Goal: Task Accomplishment & Management: Complete application form

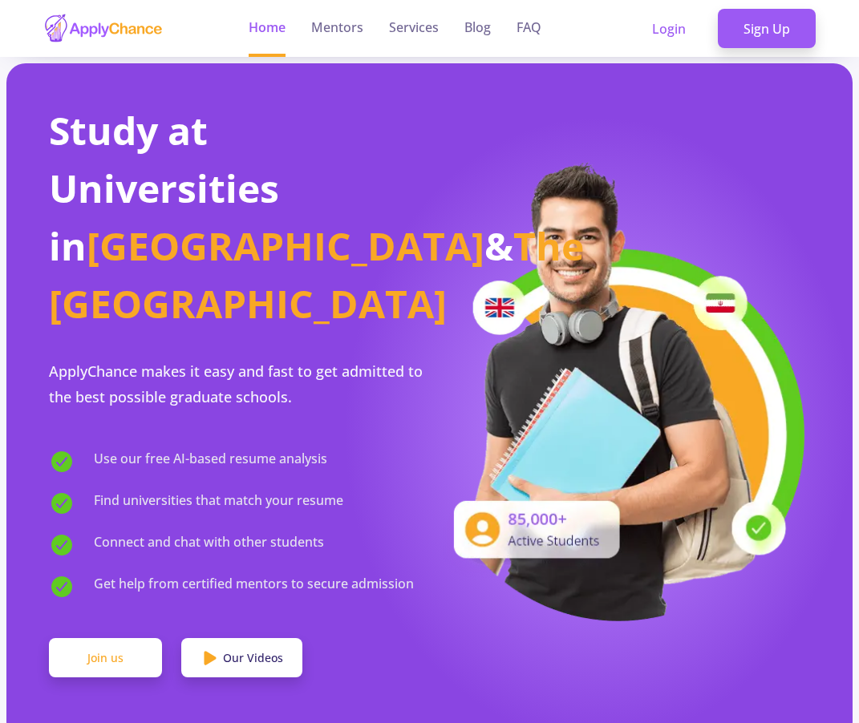
click at [103, 638] on link "Join us" at bounding box center [105, 658] width 113 height 40
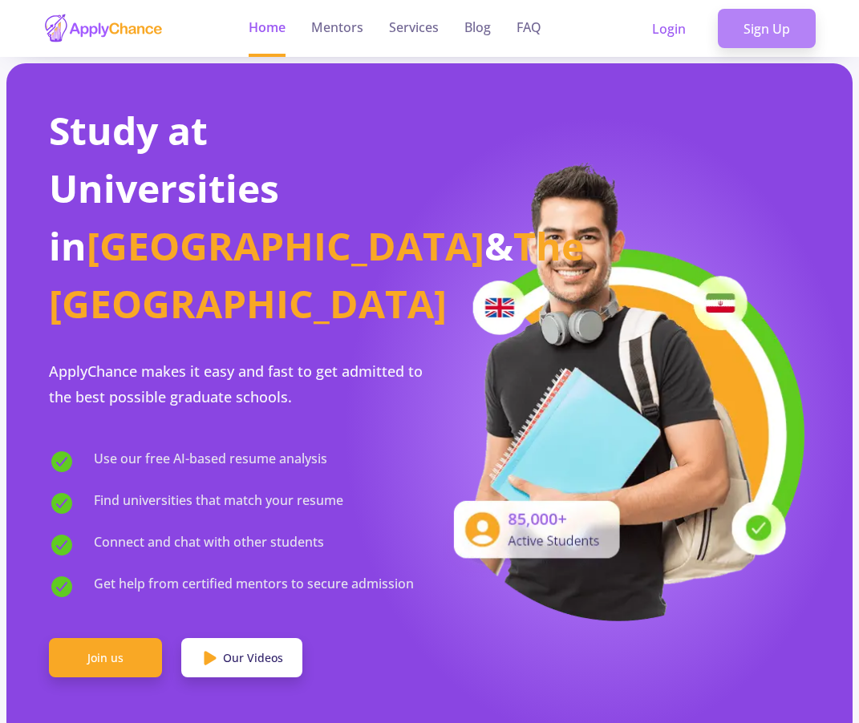
click at [762, 15] on link "Sign Up" at bounding box center [766, 29] width 98 height 40
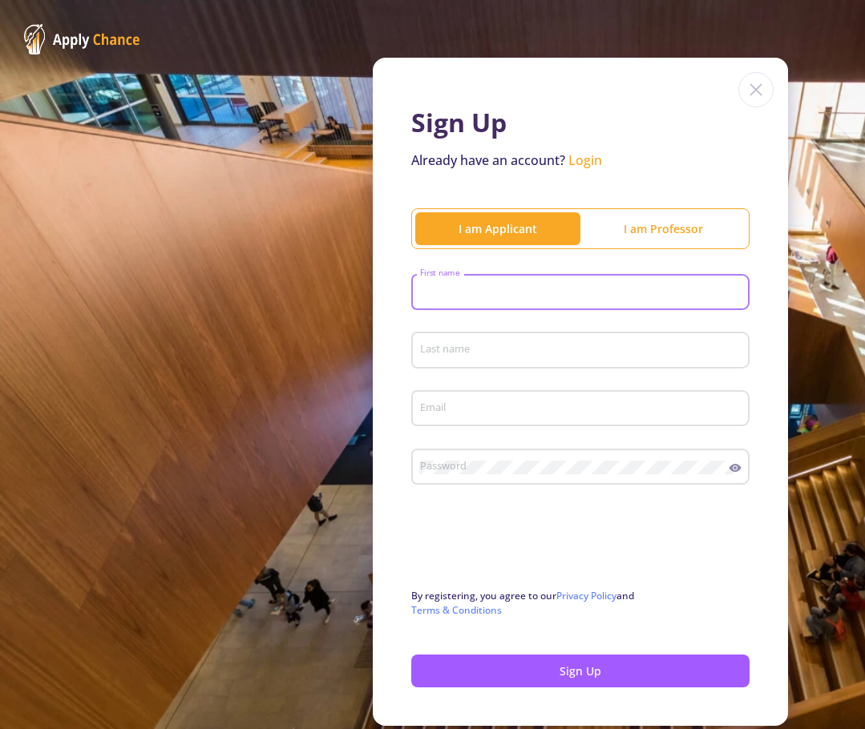
click at [487, 287] on input "First name" at bounding box center [582, 293] width 327 height 14
type input "N"
type input "[PERSON_NAME]"
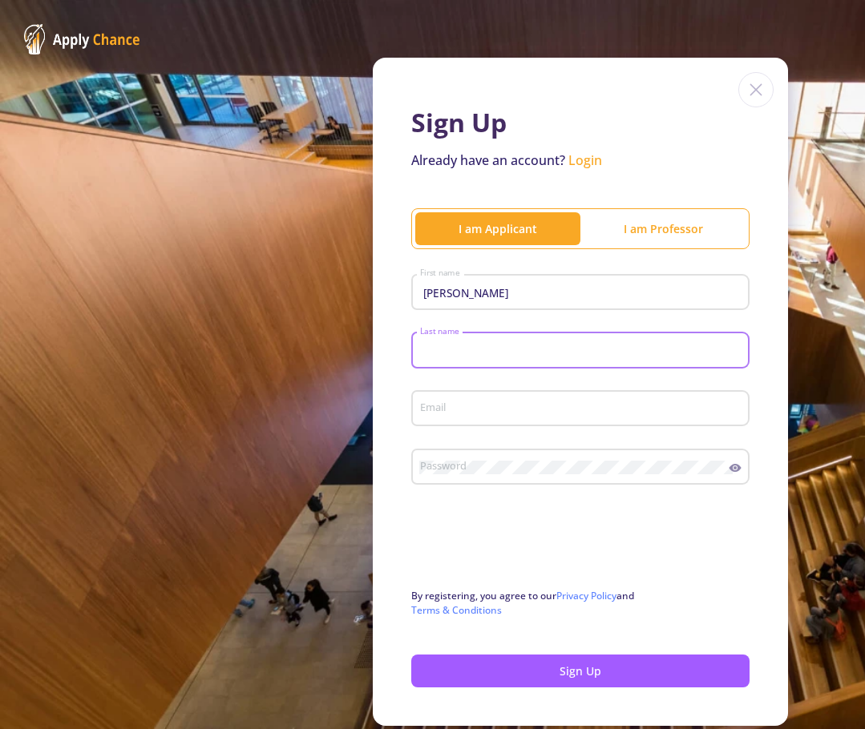
click at [436, 349] on input "Last name" at bounding box center [582, 351] width 327 height 14
type input "Gantumur"
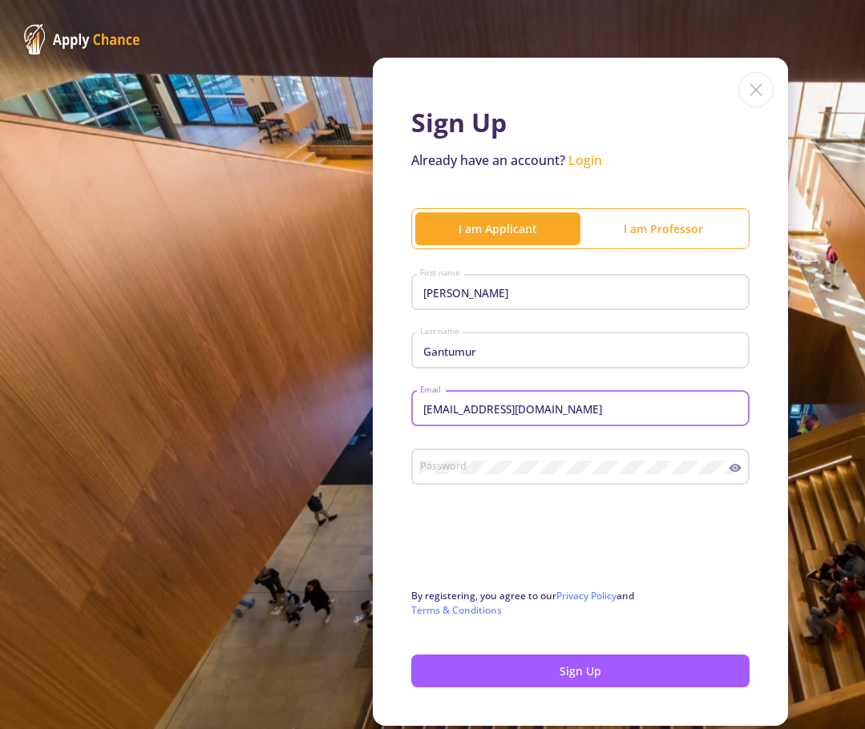
type input "[EMAIL_ADDRESS][DOMAIN_NAME]"
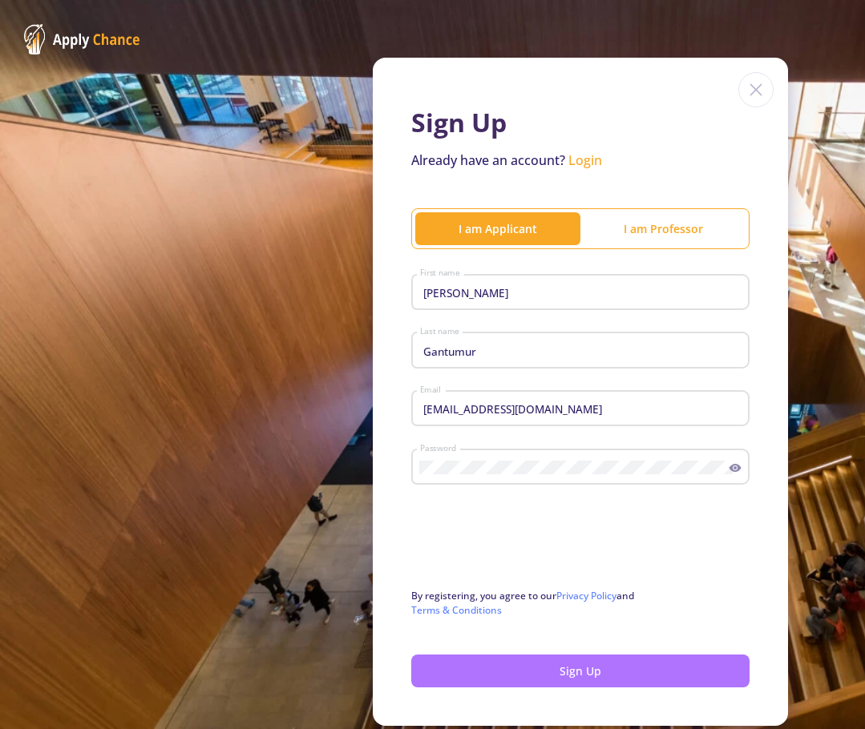
click at [558, 671] on button "Sign Up" at bounding box center [580, 671] width 338 height 33
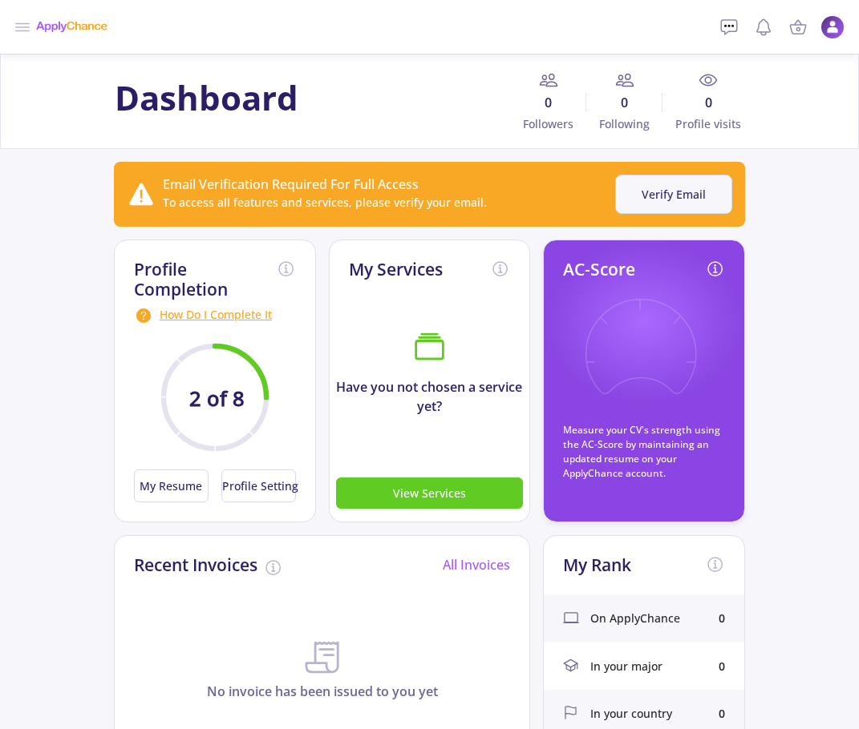
click at [677, 200] on button "Verify Email" at bounding box center [673, 194] width 117 height 39
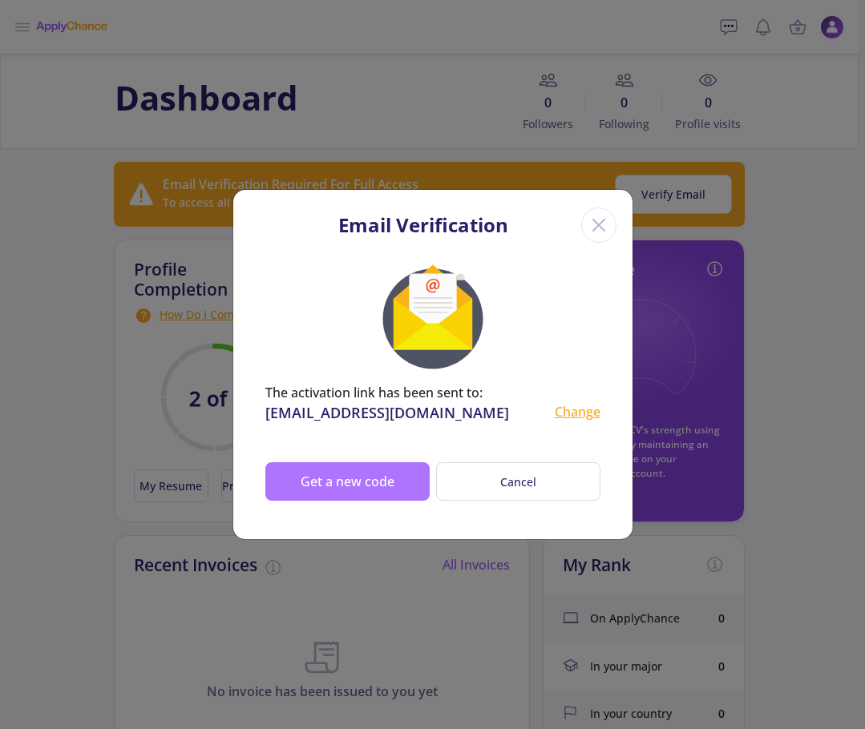
click at [349, 475] on button "Get a new code" at bounding box center [347, 482] width 164 height 38
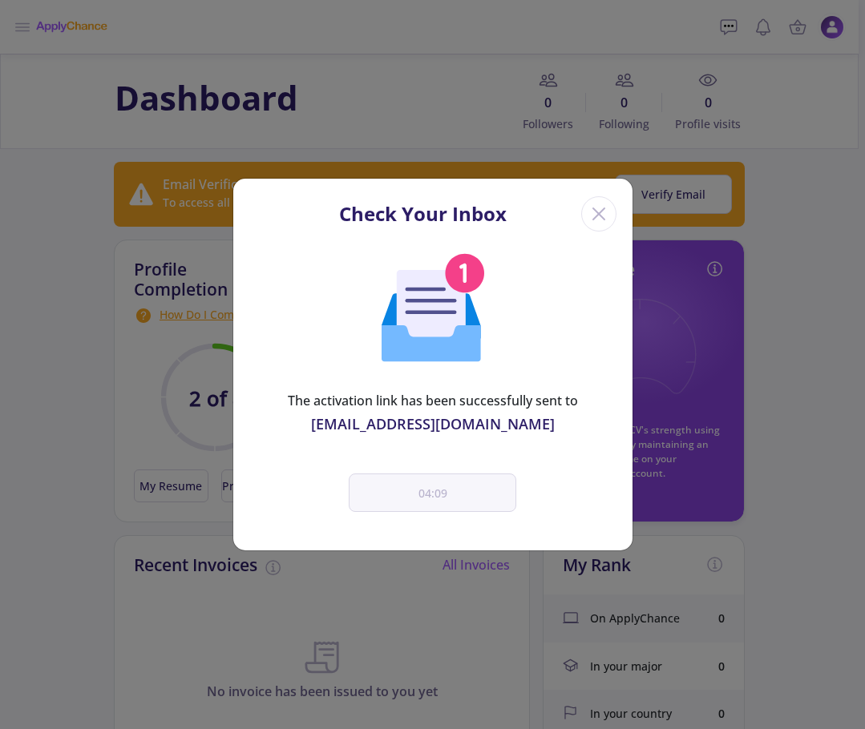
click at [595, 212] on icon "Close" at bounding box center [599, 214] width 26 height 26
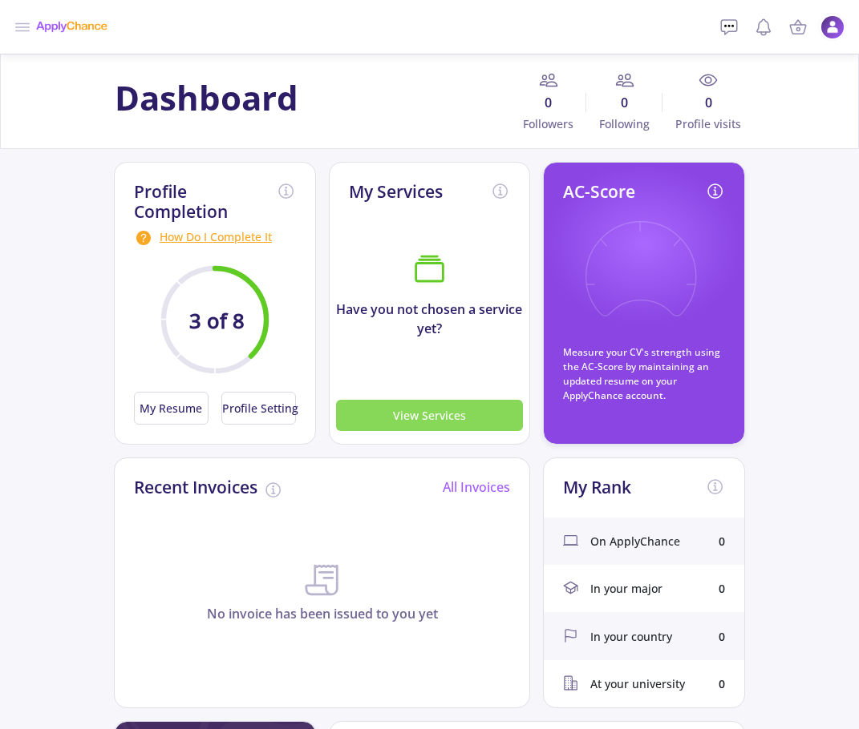
click at [400, 414] on button "View Services" at bounding box center [430, 415] width 188 height 31
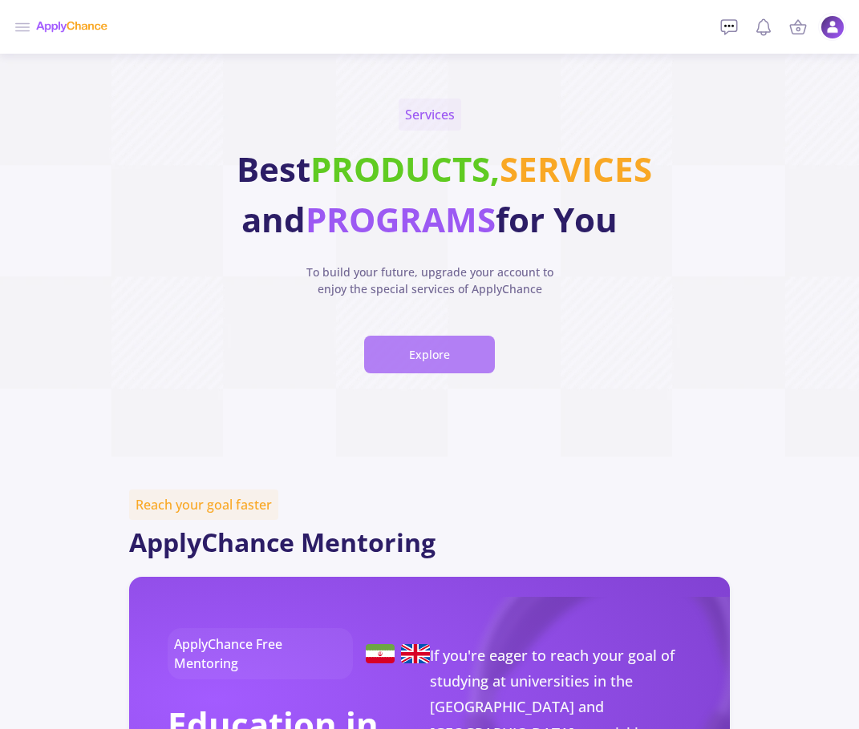
click at [441, 374] on button "Explore" at bounding box center [429, 355] width 131 height 38
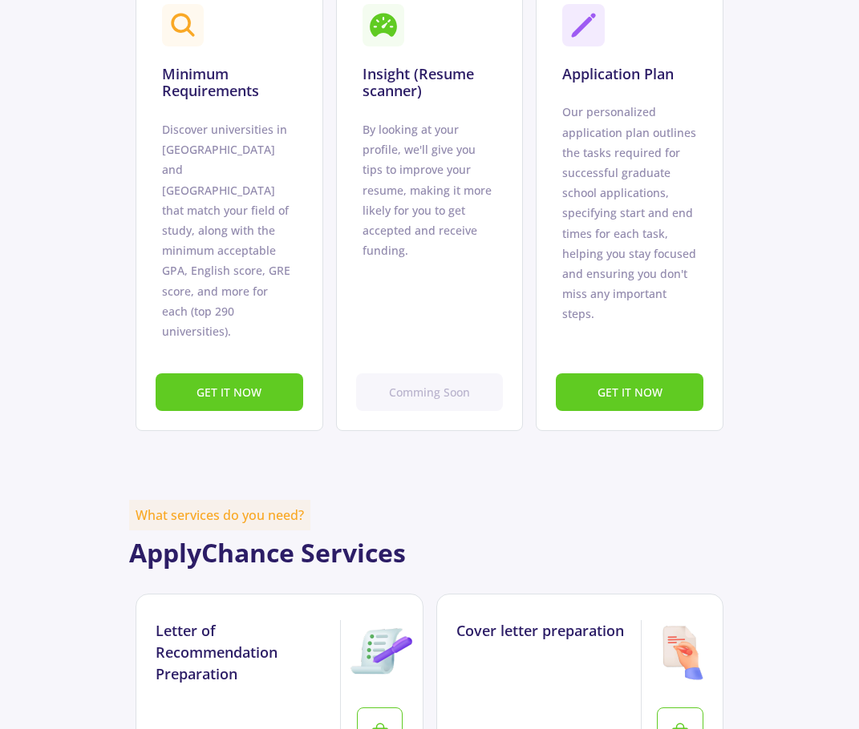
scroll to position [1152, 0]
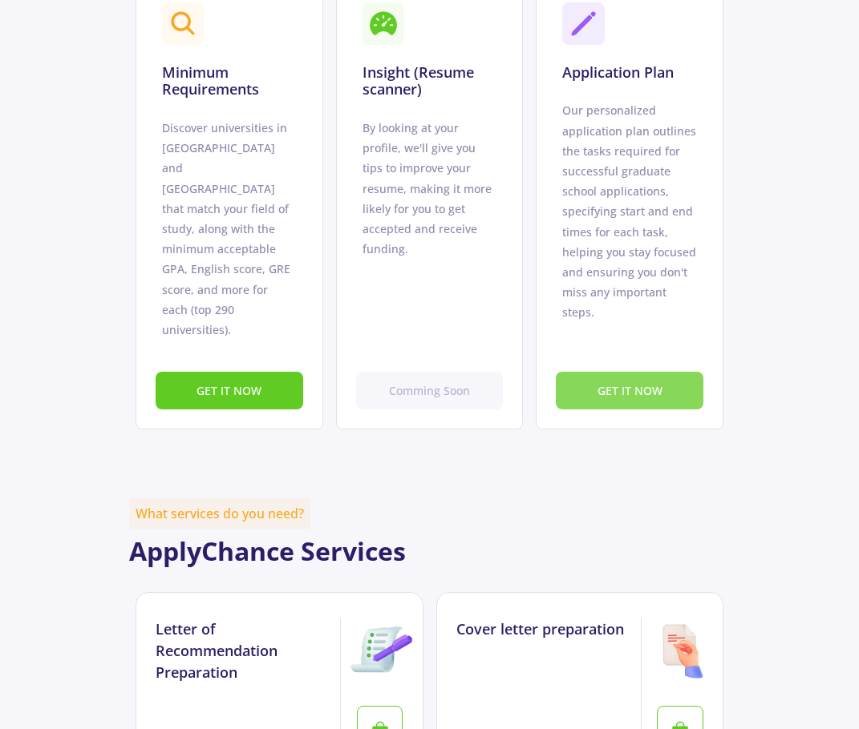
click at [637, 410] on button "GET IT NOW" at bounding box center [629, 391] width 147 height 38
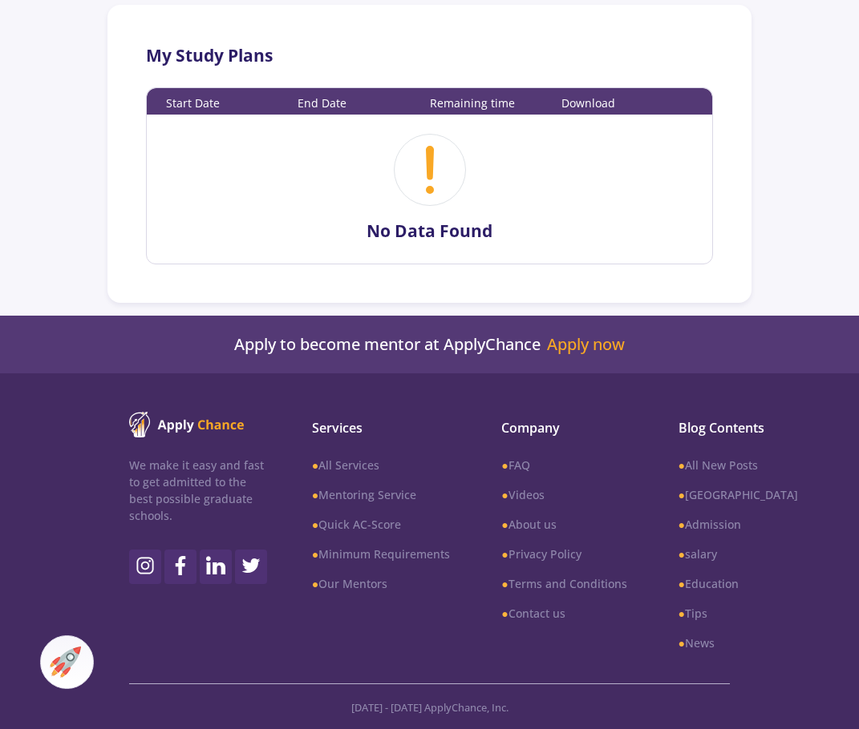
scroll to position [446, 0]
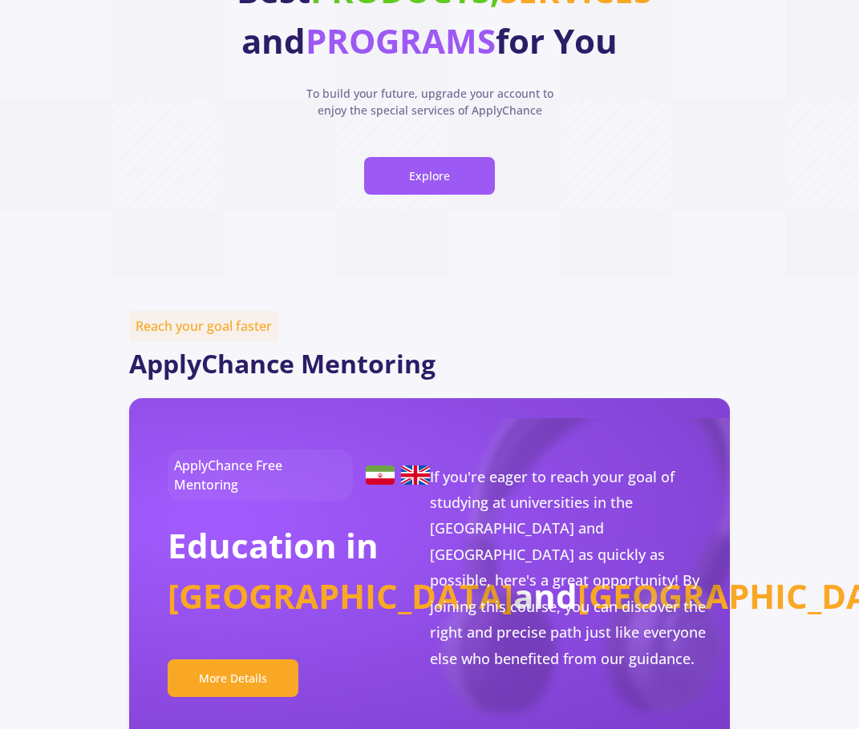
scroll to position [184, 0]
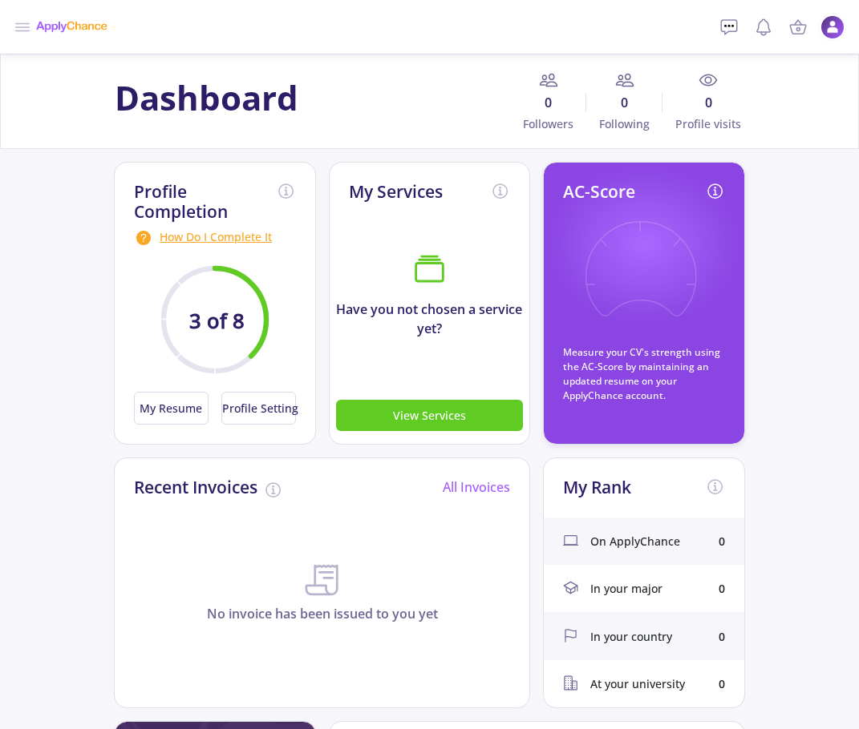
click at [201, 297] on circle at bounding box center [215, 320] width 103 height 103
click at [167, 404] on button "My Resume" at bounding box center [171, 408] width 75 height 33
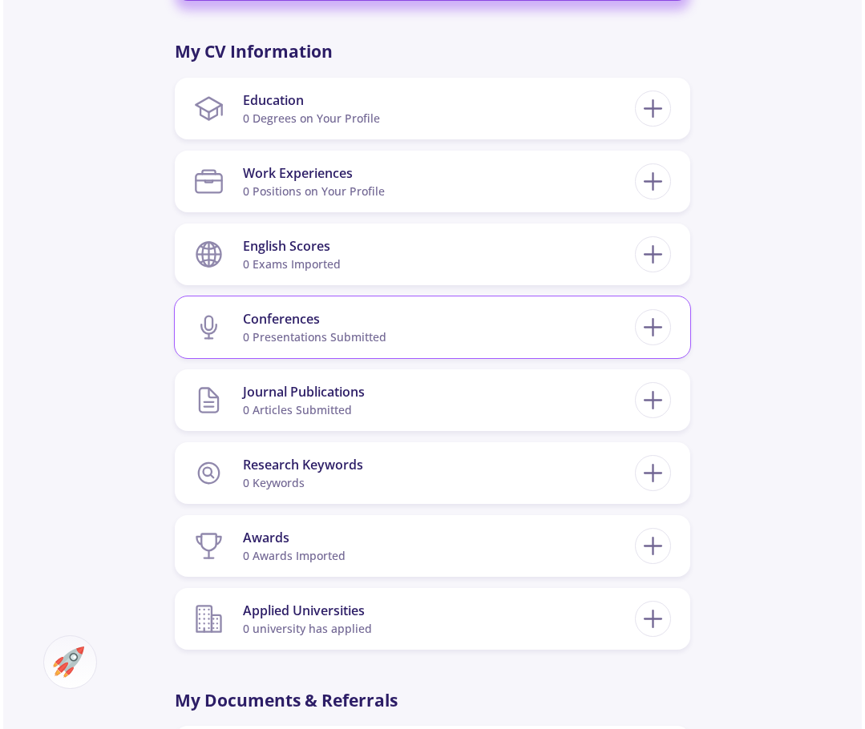
scroll to position [709, 0]
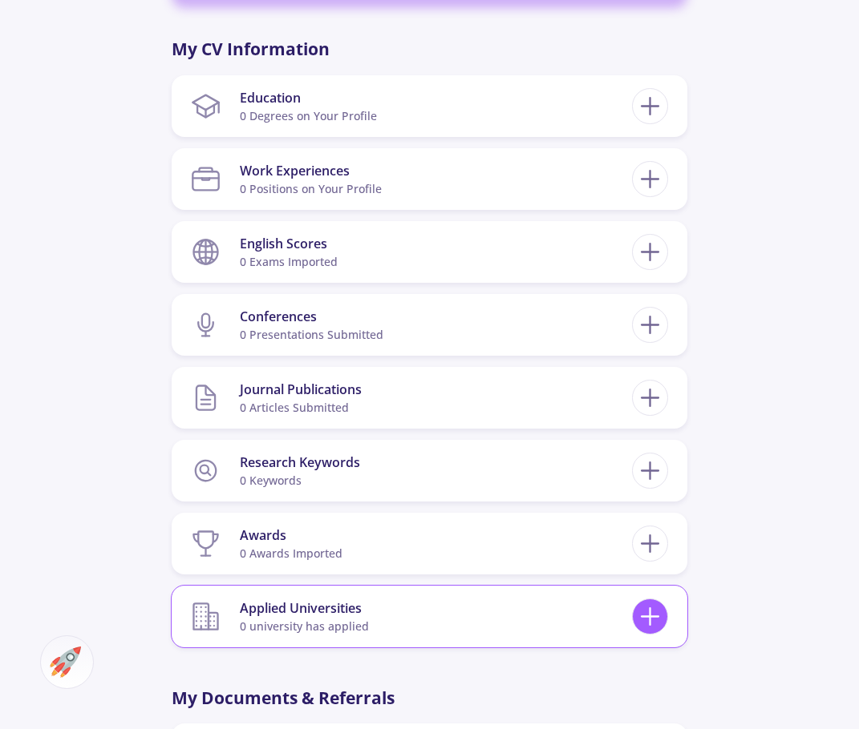
click at [657, 629] on icon at bounding box center [650, 617] width 30 height 30
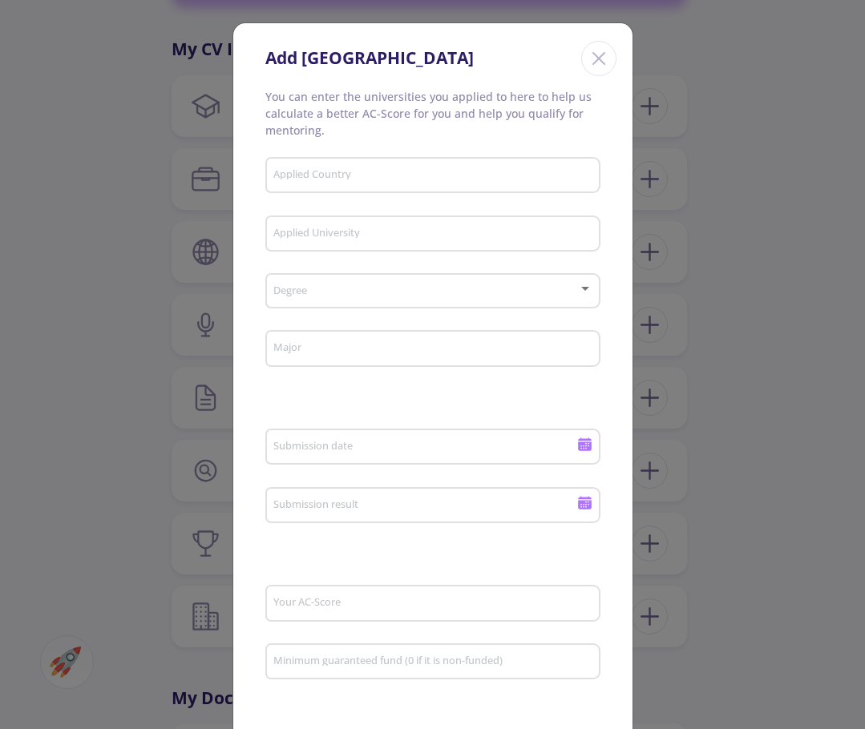
scroll to position [0, 0]
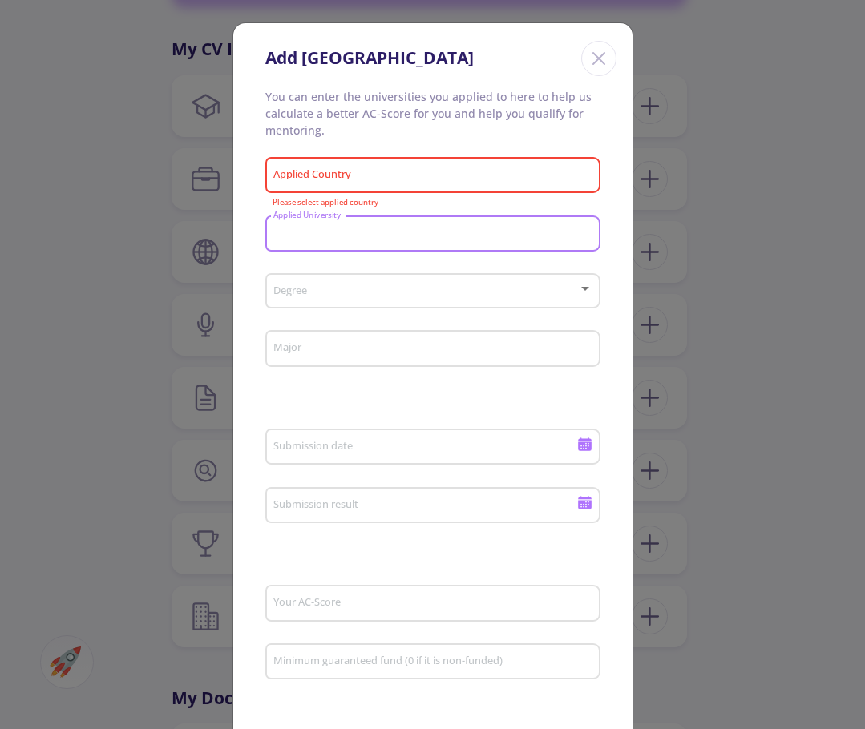
click at [422, 172] on input "Applied Country" at bounding box center [435, 176] width 324 height 14
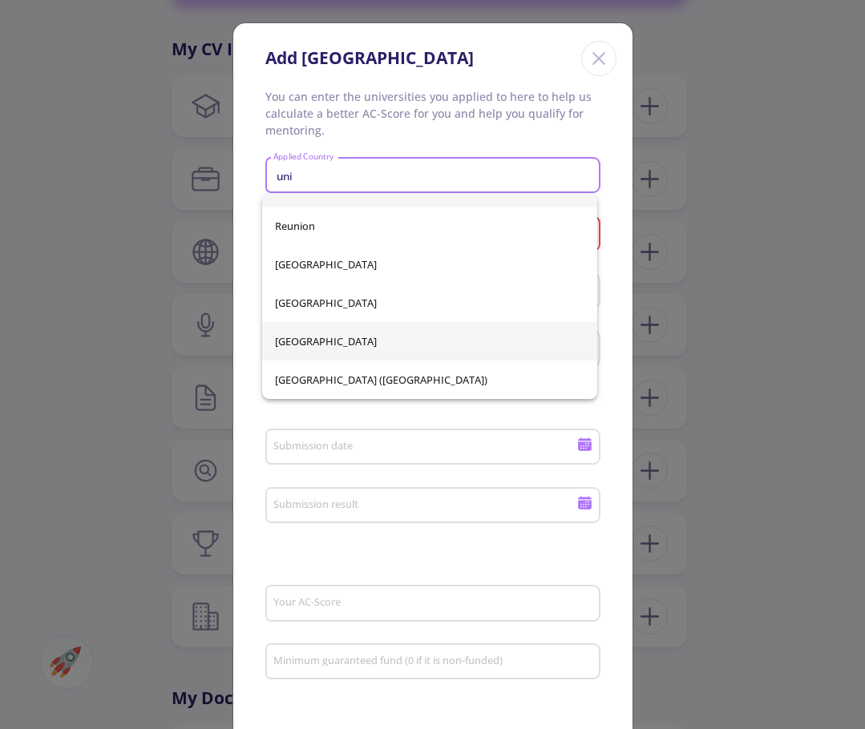
scroll to position [26, 0]
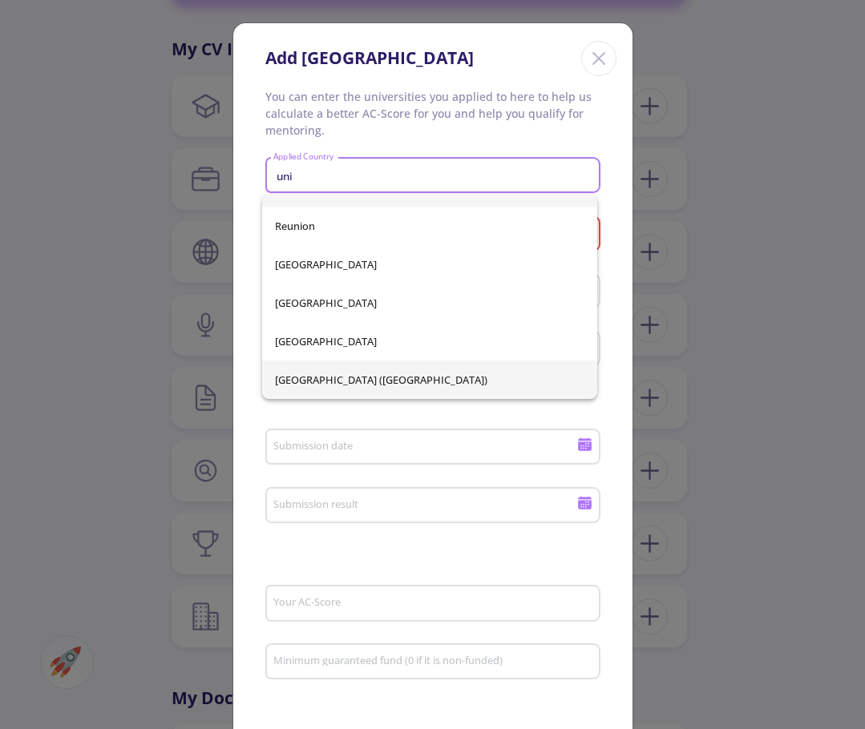
click at [358, 384] on span "[GEOGRAPHIC_DATA] ([GEOGRAPHIC_DATA])" at bounding box center [429, 380] width 309 height 38
type input "[GEOGRAPHIC_DATA] ([GEOGRAPHIC_DATA])"
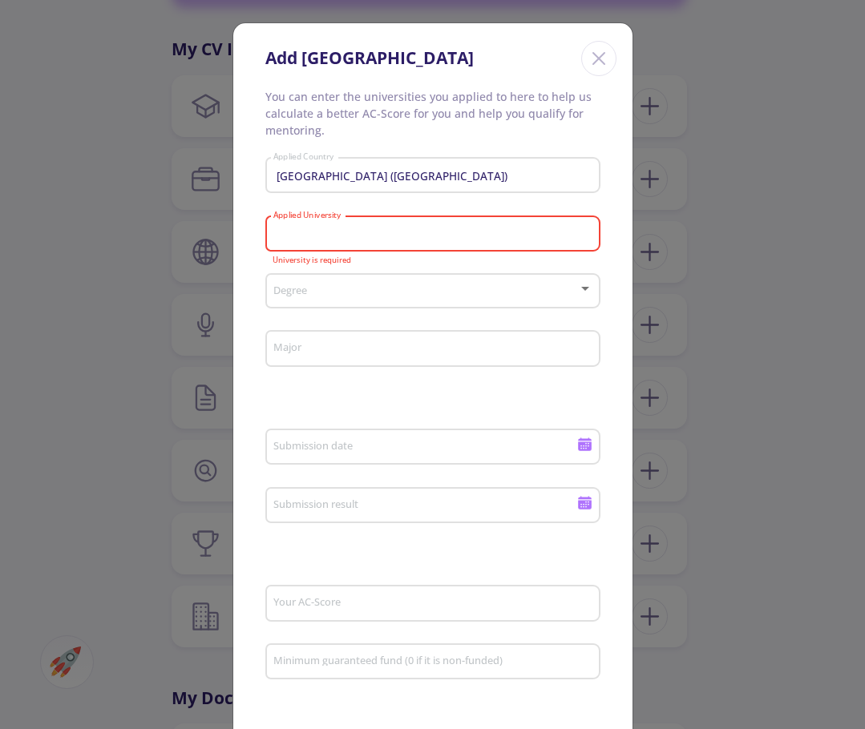
click at [347, 233] on input "Applied University" at bounding box center [435, 235] width 324 height 14
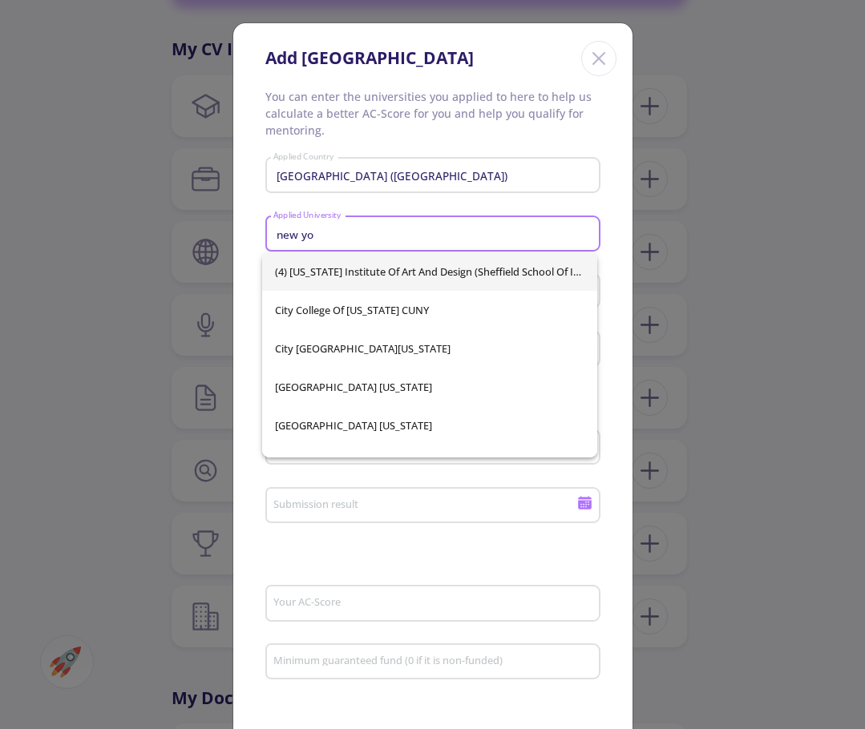
scroll to position [0, 0]
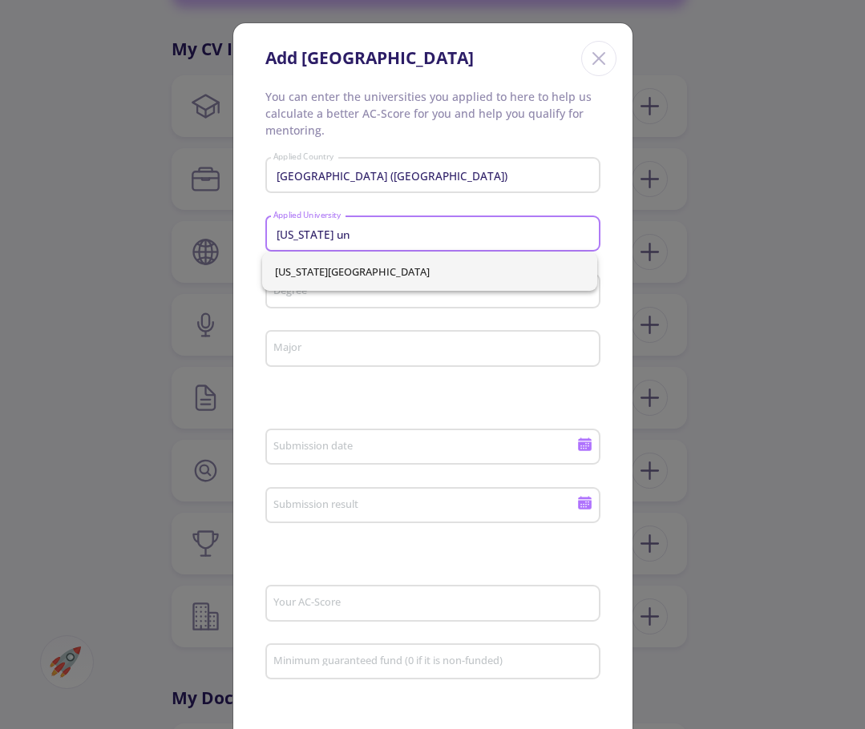
click at [356, 279] on span "[US_STATE][GEOGRAPHIC_DATA]" at bounding box center [429, 272] width 309 height 38
type input "[US_STATE][GEOGRAPHIC_DATA]"
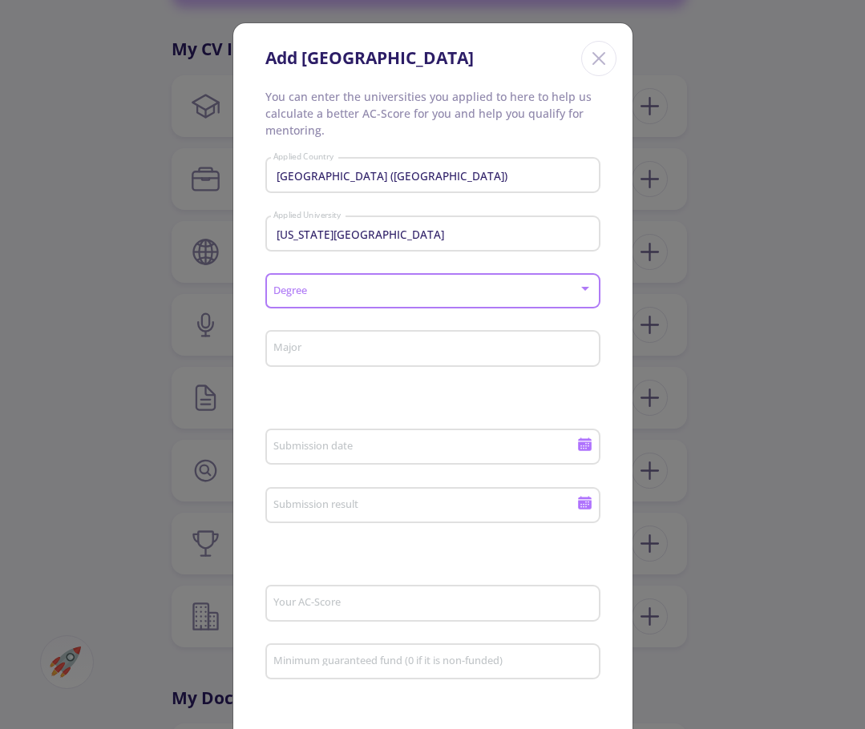
click at [356, 288] on span at bounding box center [427, 291] width 301 height 11
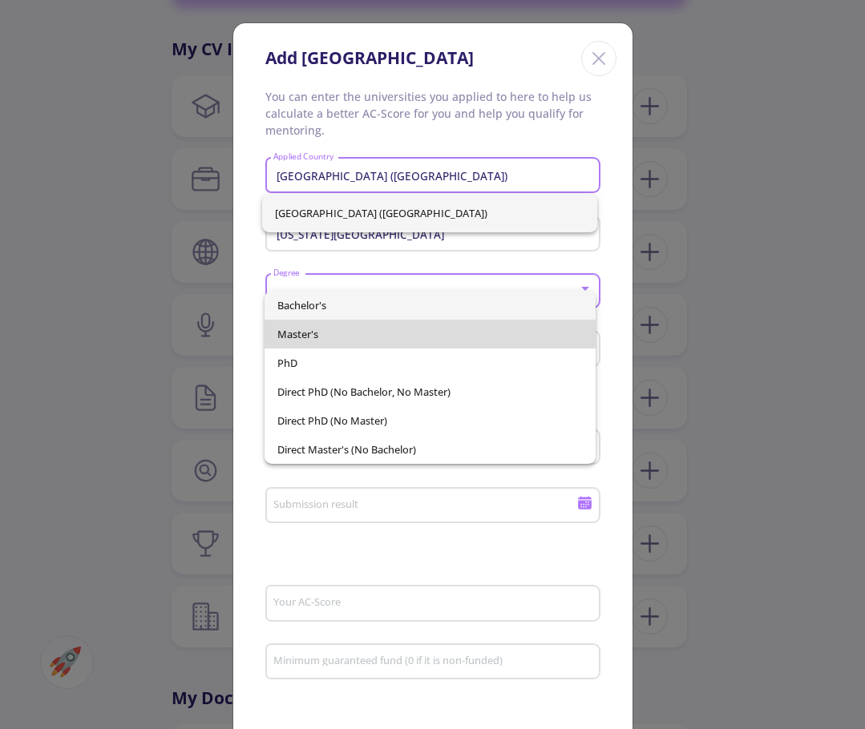
click at [342, 326] on span "Master's" at bounding box center [429, 334] width 305 height 29
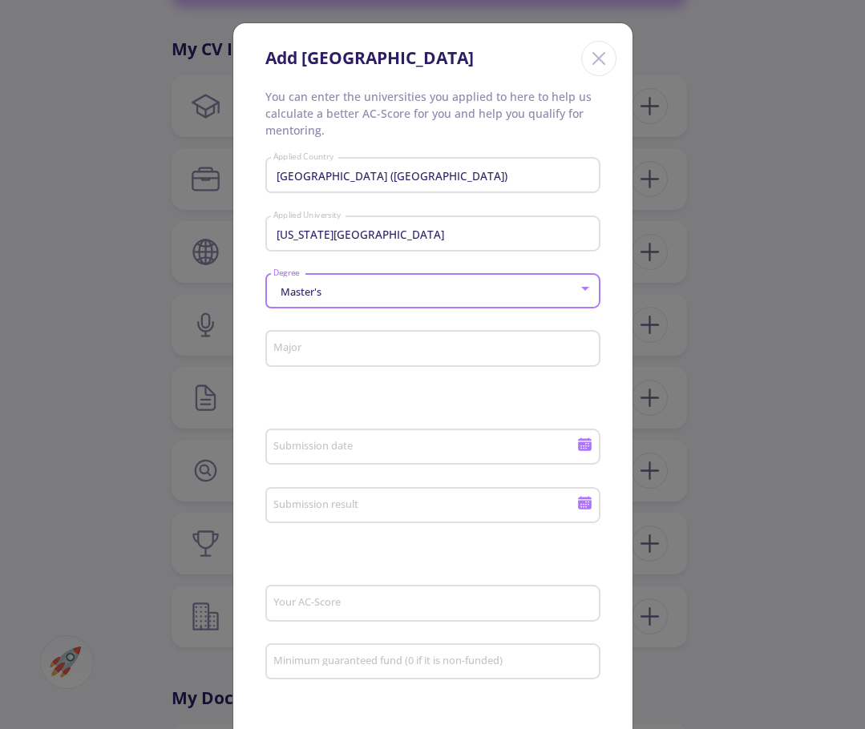
click at [345, 338] on div "Major" at bounding box center [433, 346] width 320 height 42
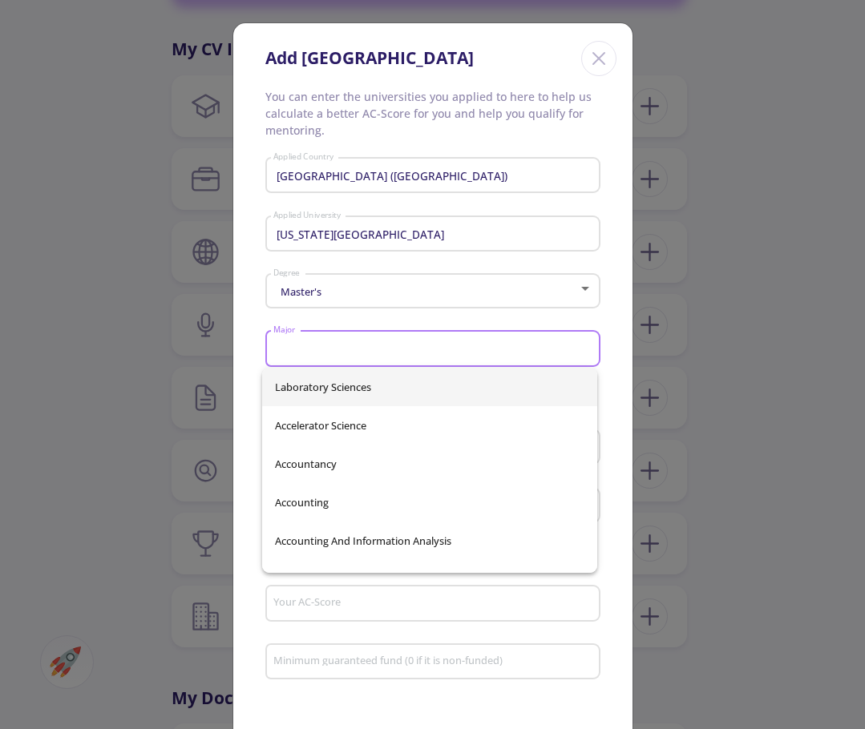
click at [345, 349] on input "Major" at bounding box center [435, 349] width 324 height 14
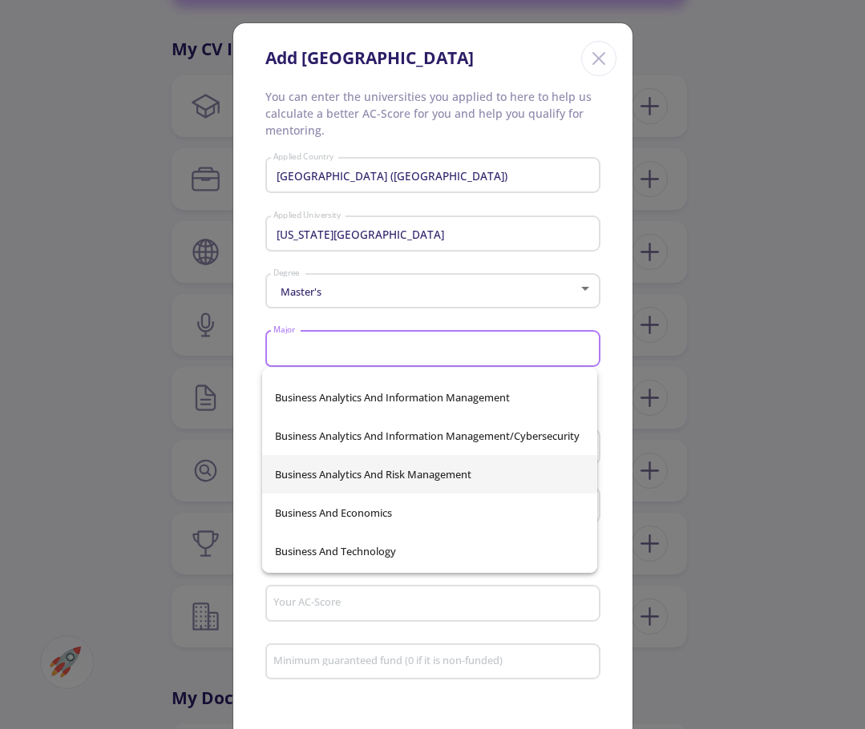
scroll to position [14765, 0]
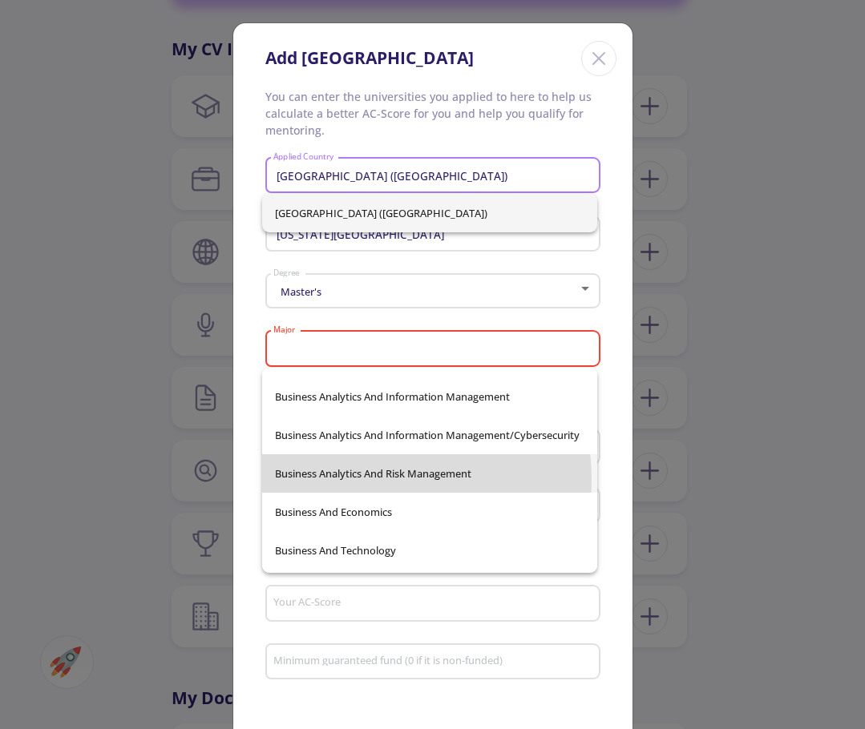
click at [366, 480] on span "Business Analytics And Risk Management" at bounding box center [429, 474] width 309 height 38
type input "Business Analytics And Risk Management"
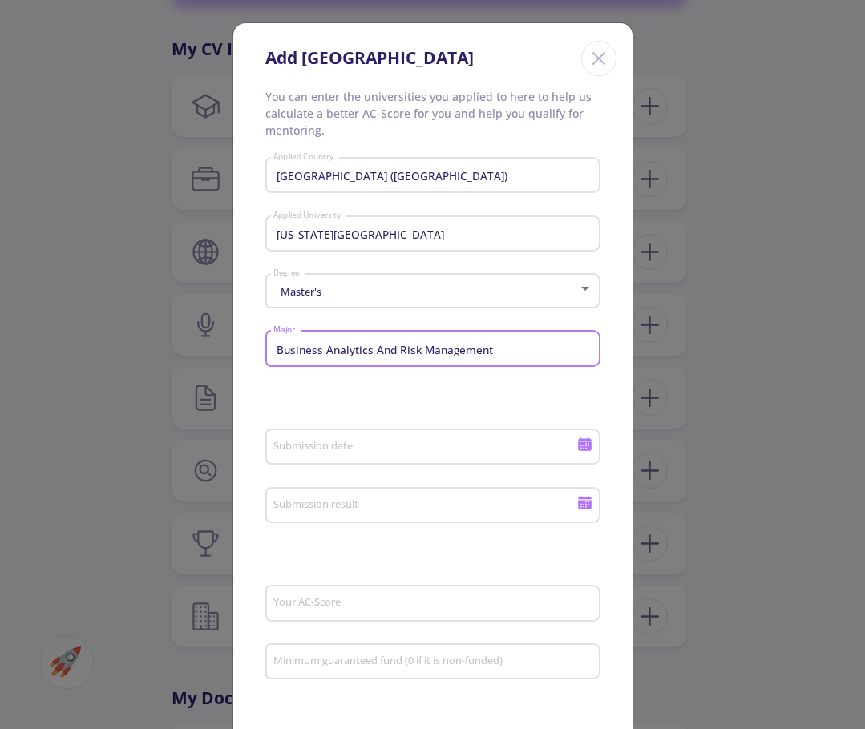
click at [389, 446] on input "Submission date" at bounding box center [427, 448] width 309 height 14
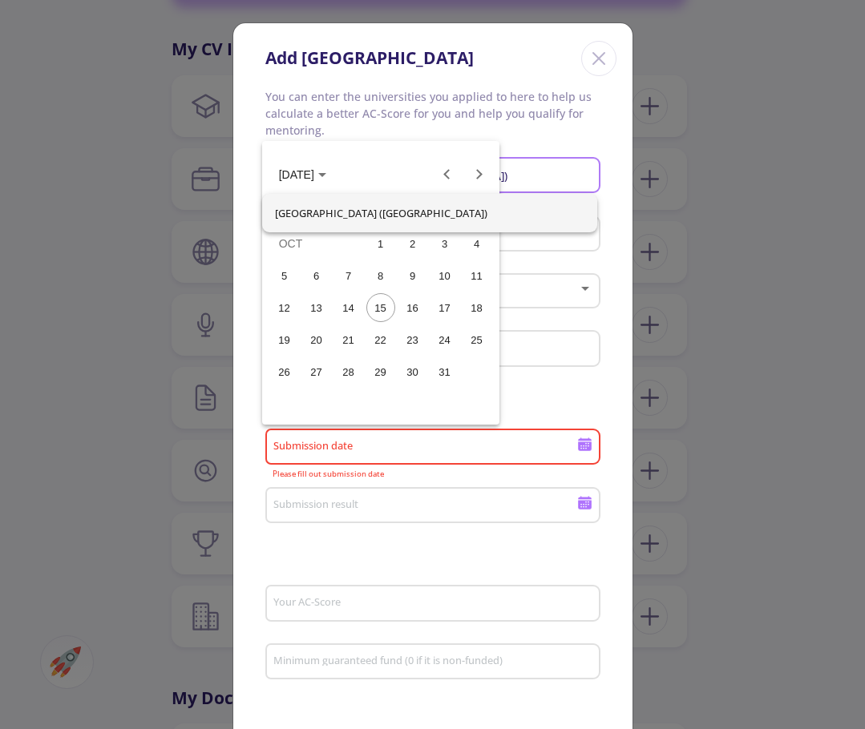
click at [545, 361] on div at bounding box center [432, 364] width 865 height 729
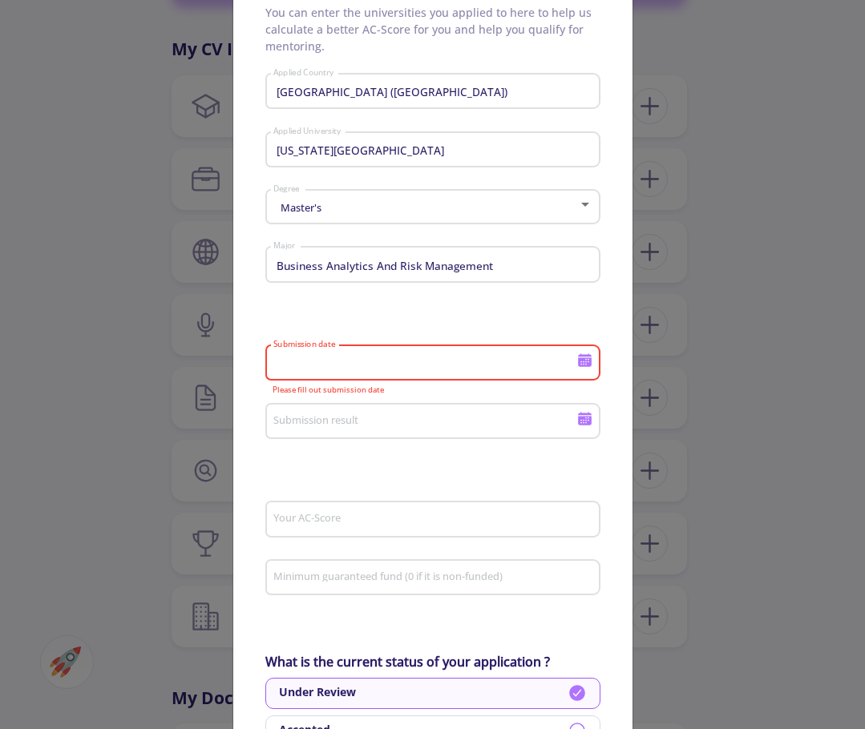
scroll to position [95, 0]
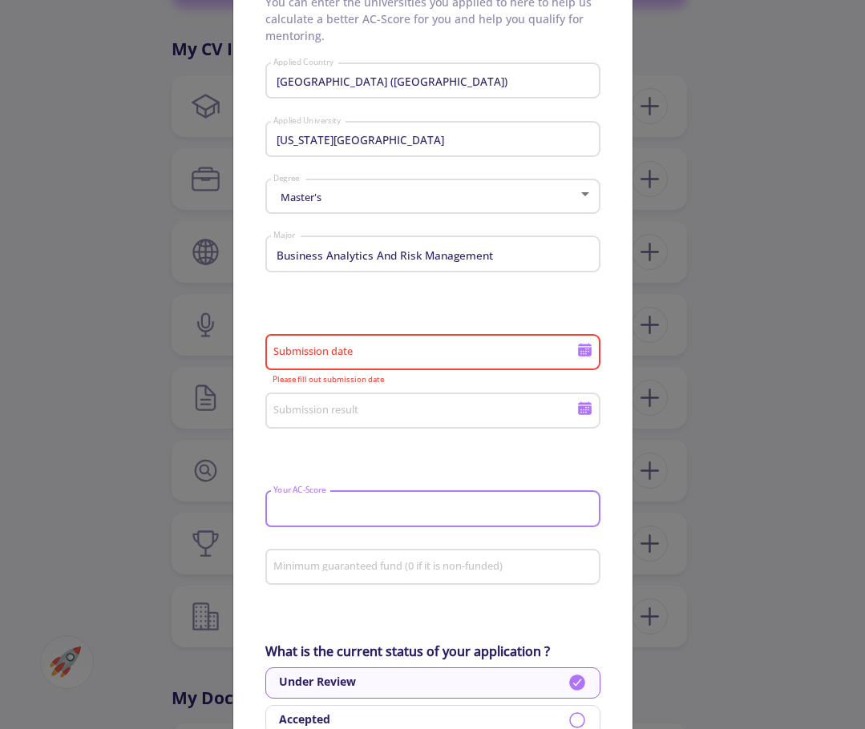
click at [350, 511] on input "Your AC-Score" at bounding box center [435, 510] width 324 height 14
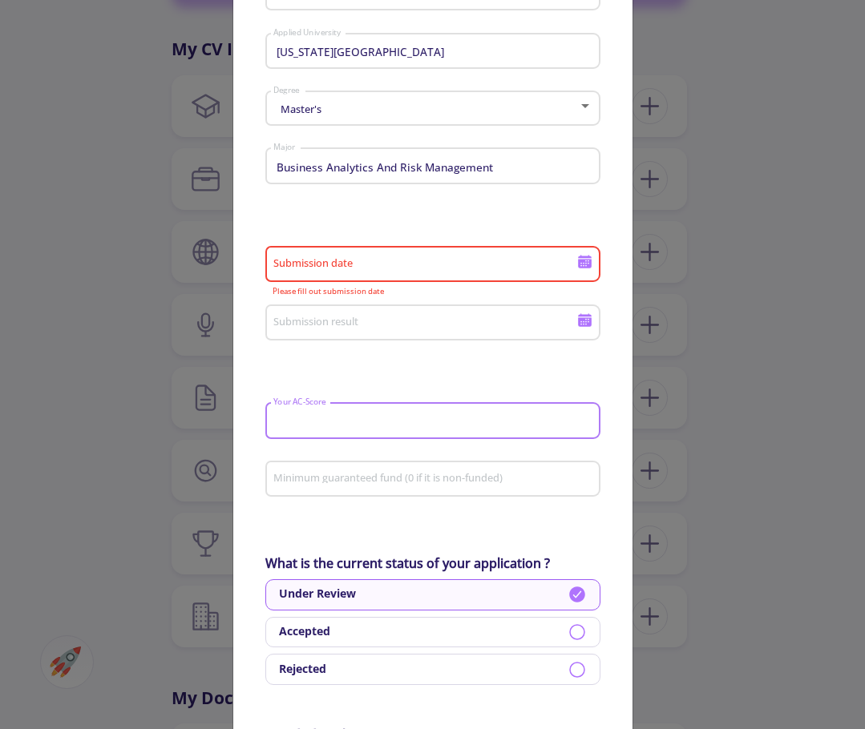
scroll to position [183, 0]
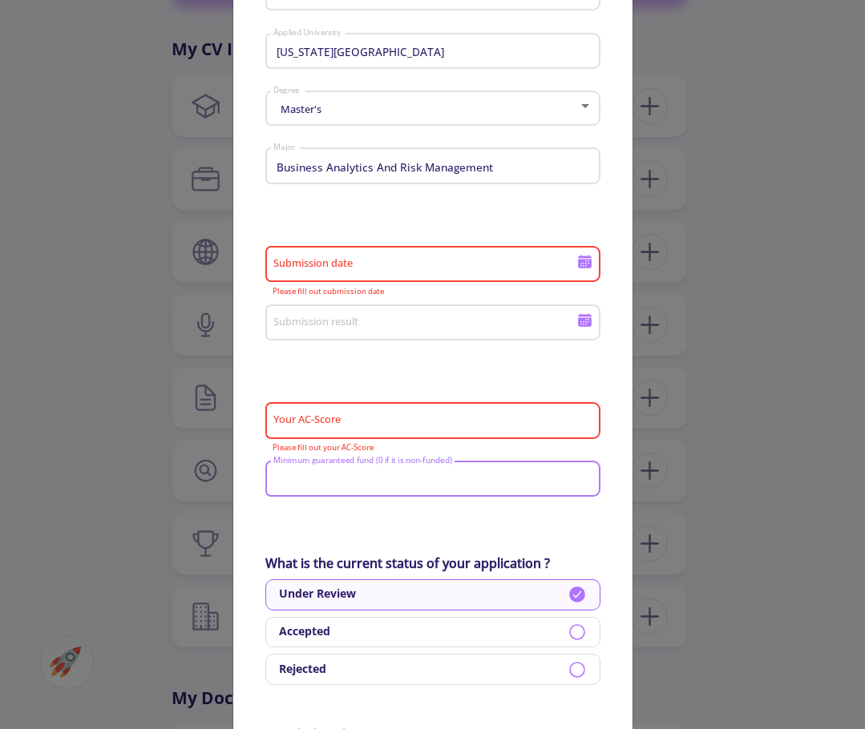
click at [347, 479] on input "Minimum guaranteed fund (0 if it is non-funded)" at bounding box center [435, 480] width 324 height 14
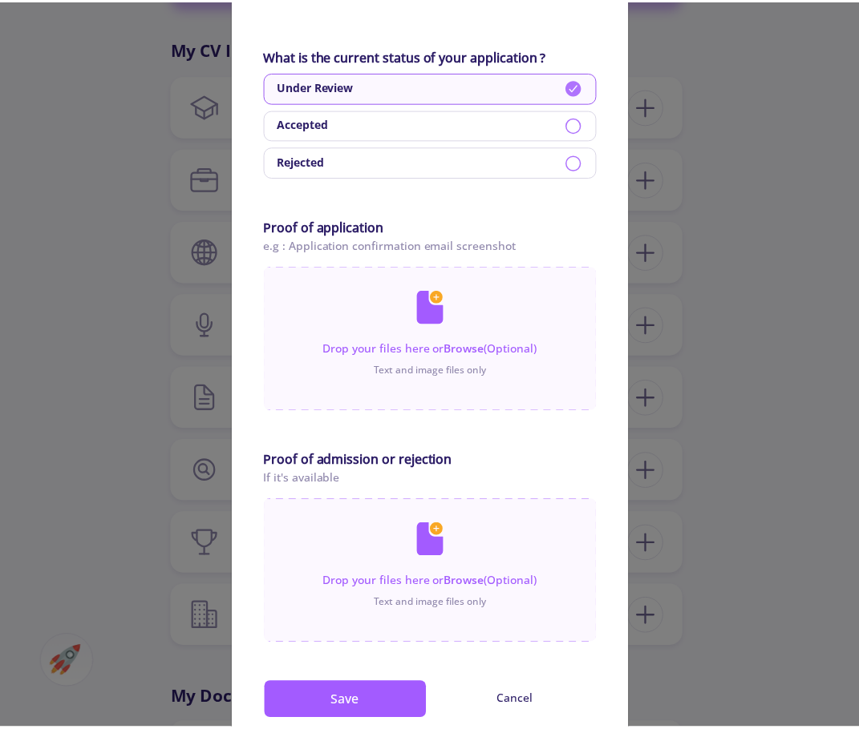
scroll to position [734, 0]
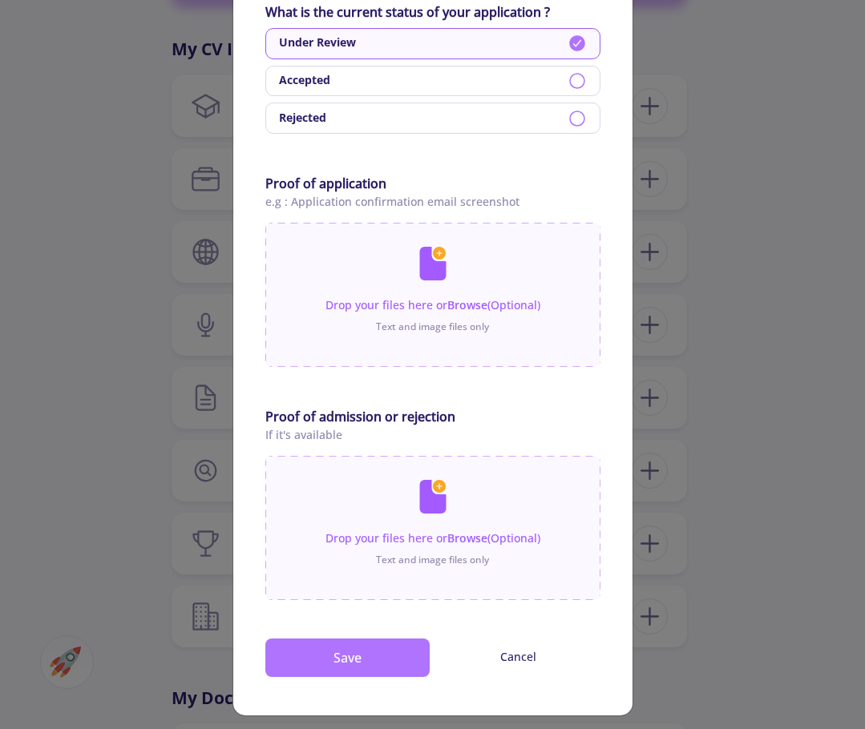
click at [336, 667] on button "Save" at bounding box center [347, 658] width 164 height 38
click at [518, 661] on button "Cancel" at bounding box center [518, 657] width 164 height 36
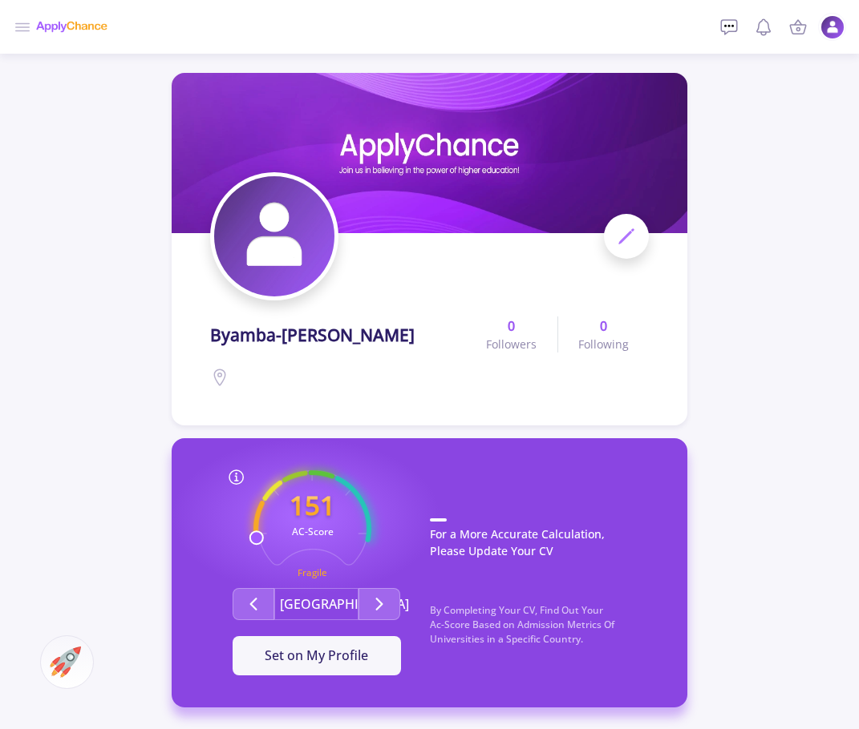
scroll to position [0, 0]
click at [374, 611] on icon "Second group" at bounding box center [379, 604] width 19 height 19
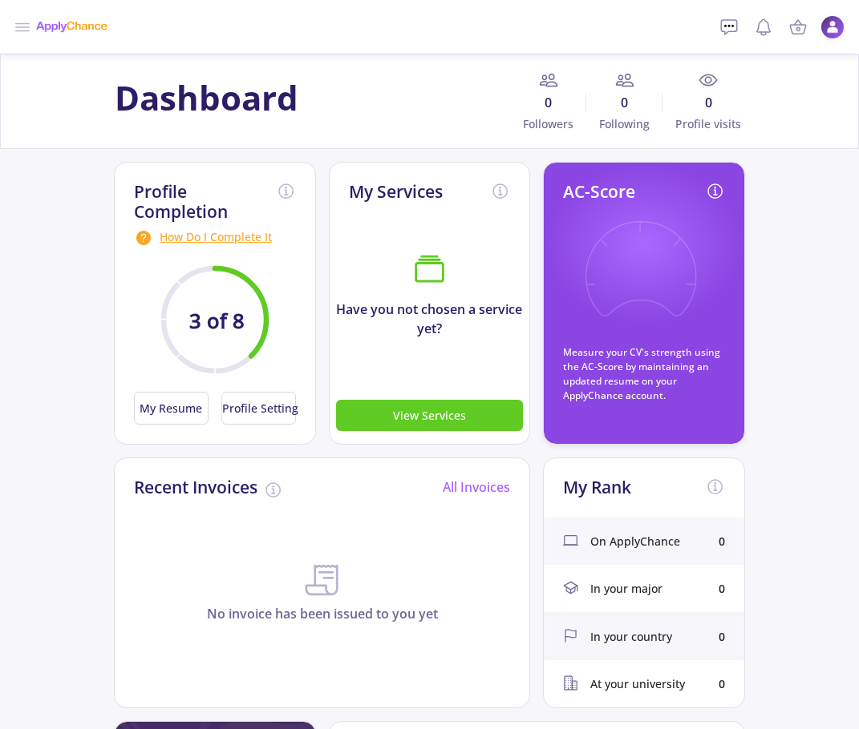
click at [197, 240] on div "How Do I Complete It" at bounding box center [215, 237] width 162 height 19
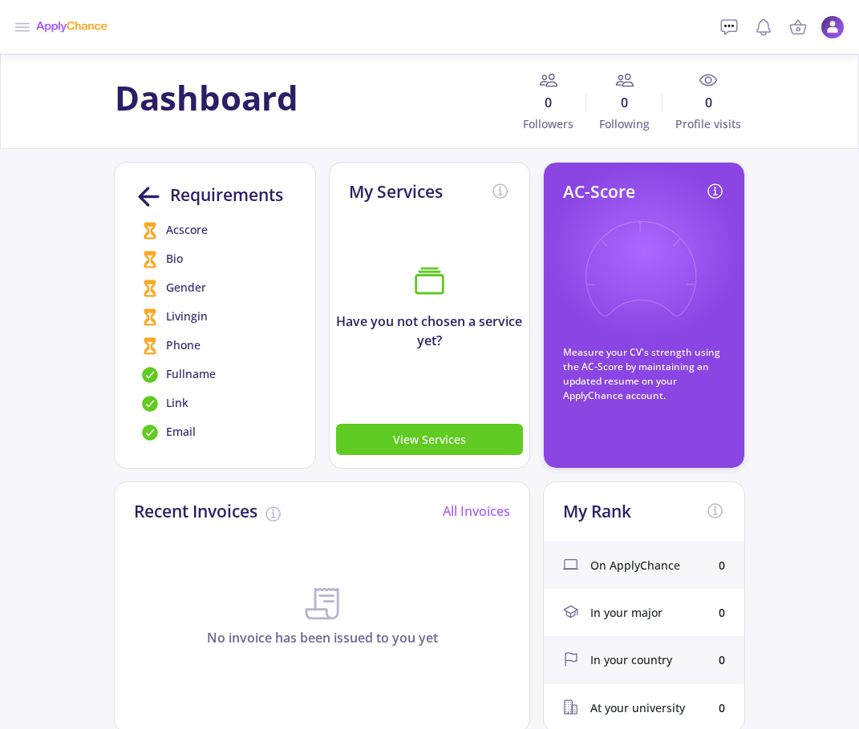
click at [140, 192] on icon at bounding box center [149, 197] width 30 height 30
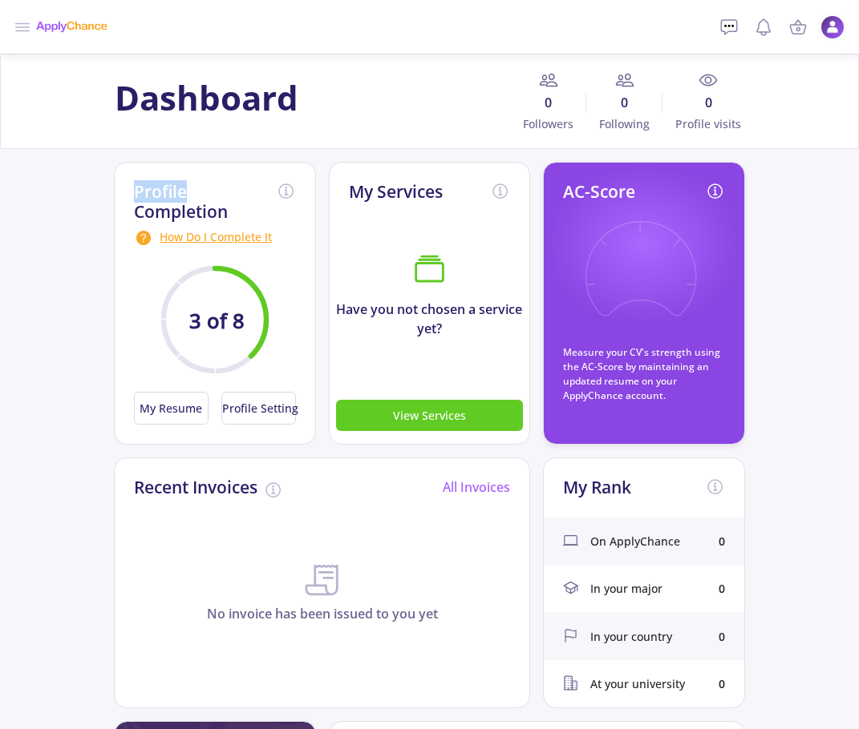
click at [140, 192] on h2 "Profile Completion" at bounding box center [205, 202] width 143 height 40
click at [168, 403] on button "My Resume" at bounding box center [171, 408] width 75 height 33
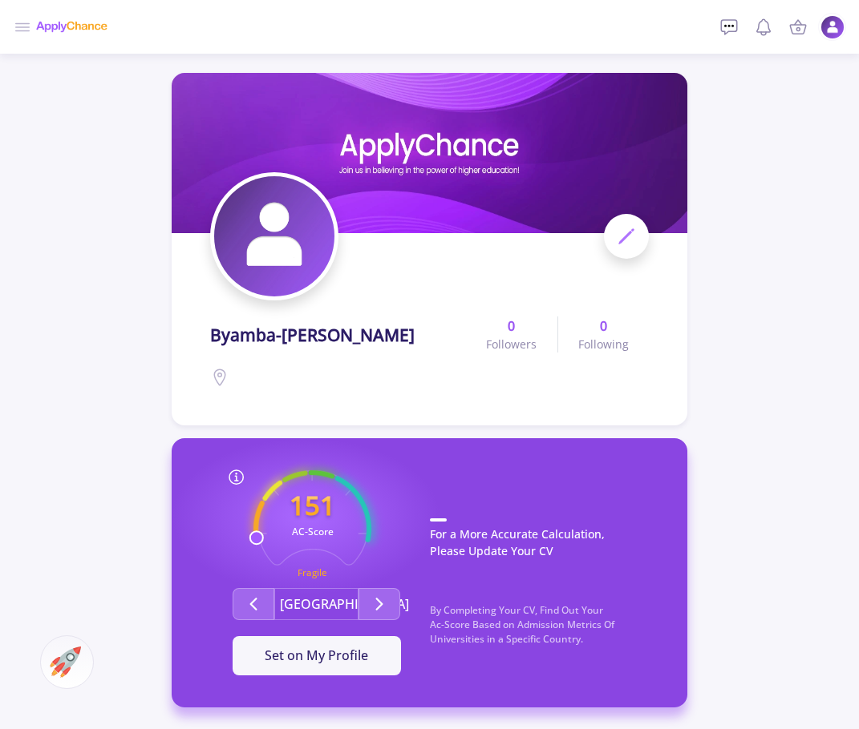
scroll to position [425, 0]
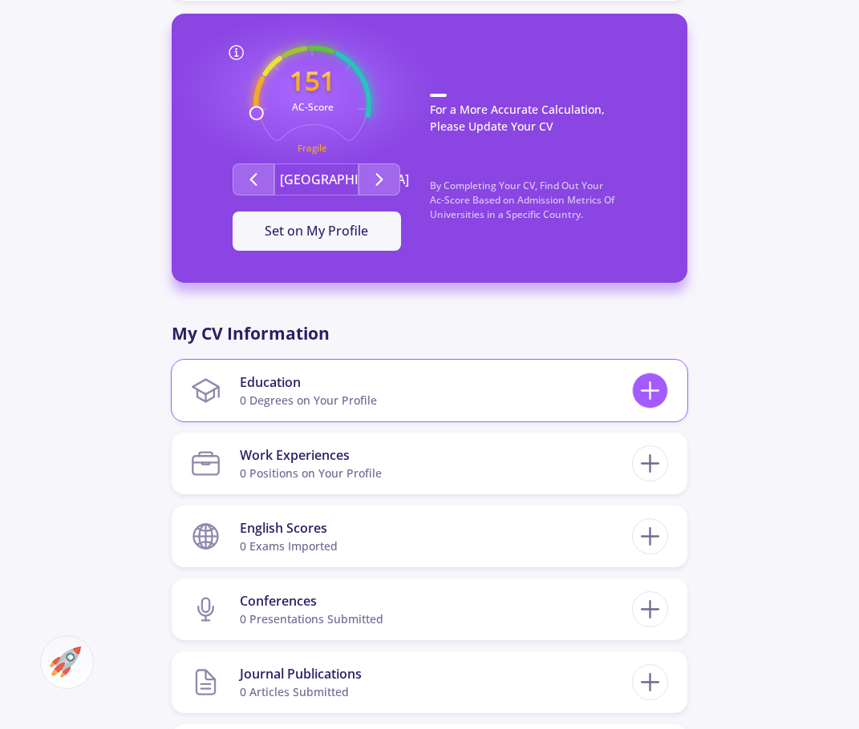
click at [651, 396] on icon at bounding box center [650, 391] width 30 height 30
checkbox input "false"
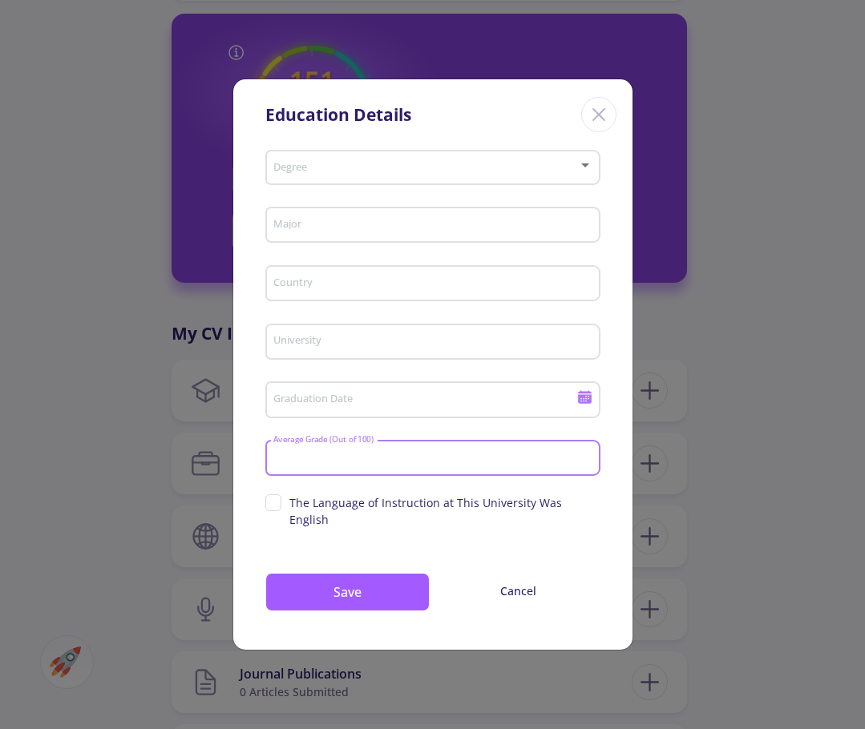
click at [376, 466] on input "Average Grade (Out of 100)" at bounding box center [435, 459] width 324 height 14
click at [364, 174] on span at bounding box center [427, 168] width 301 height 11
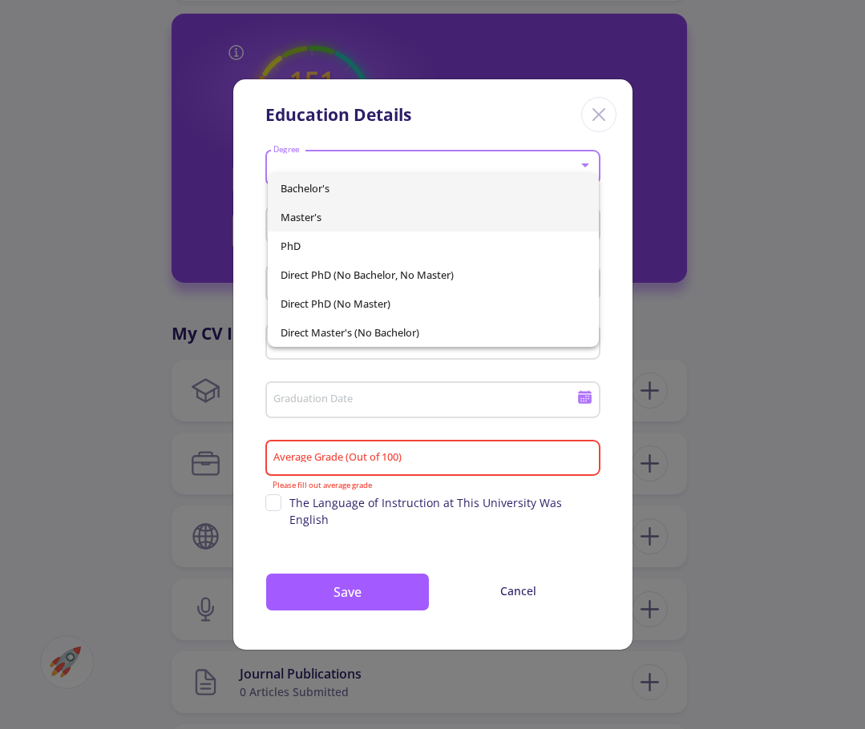
click at [365, 217] on span "Master's" at bounding box center [433, 217] width 305 height 29
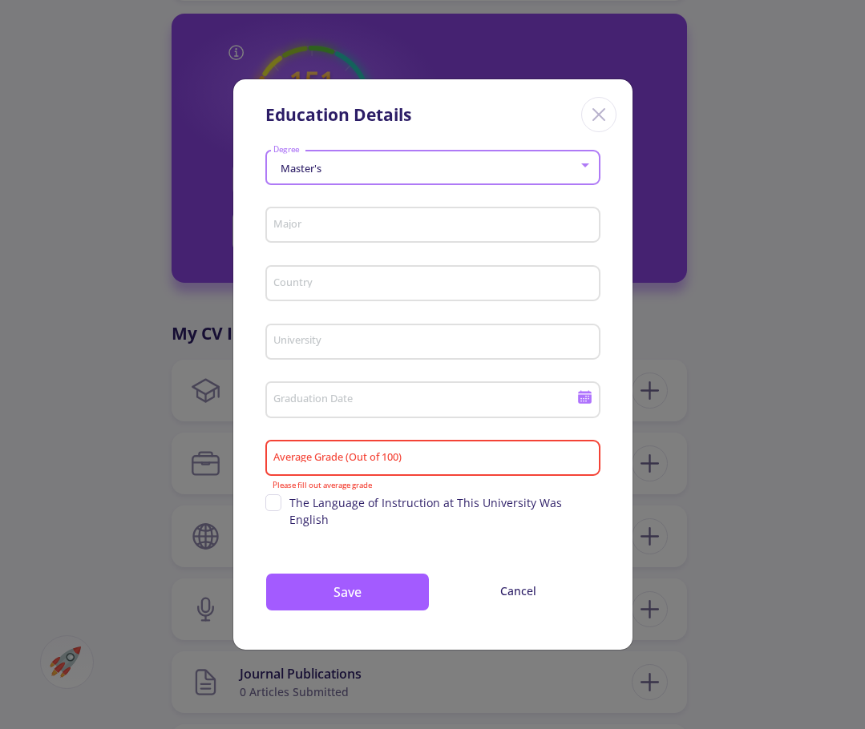
click at [361, 222] on div "Major" at bounding box center [433, 222] width 320 height 42
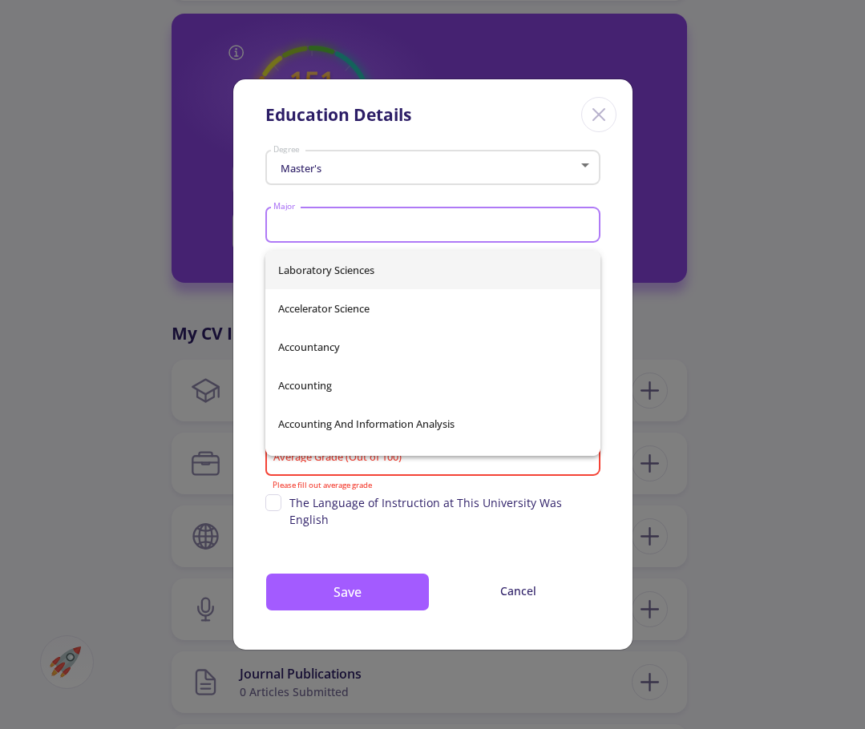
click at [365, 173] on div "Master's" at bounding box center [425, 169] width 305 height 12
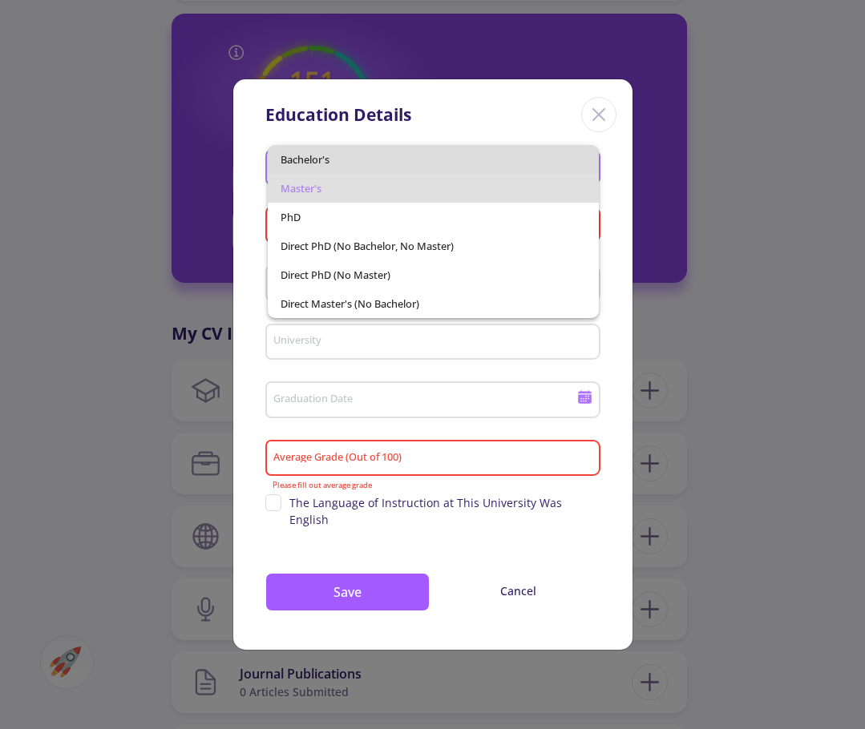
click at [355, 153] on span "Bachelor's" at bounding box center [433, 159] width 305 height 29
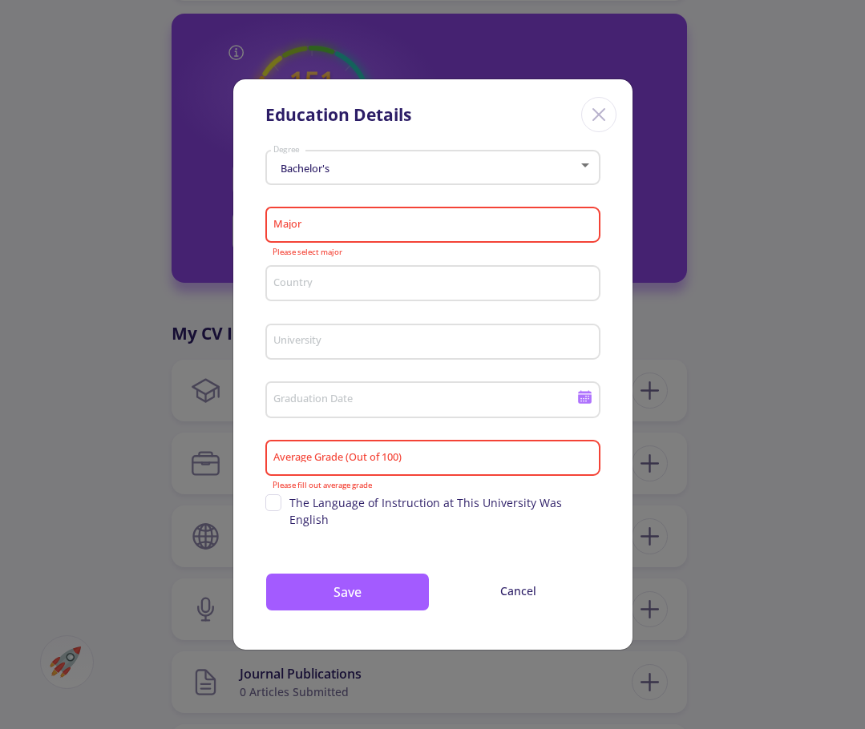
click at [354, 222] on div "Major" at bounding box center [433, 222] width 320 height 42
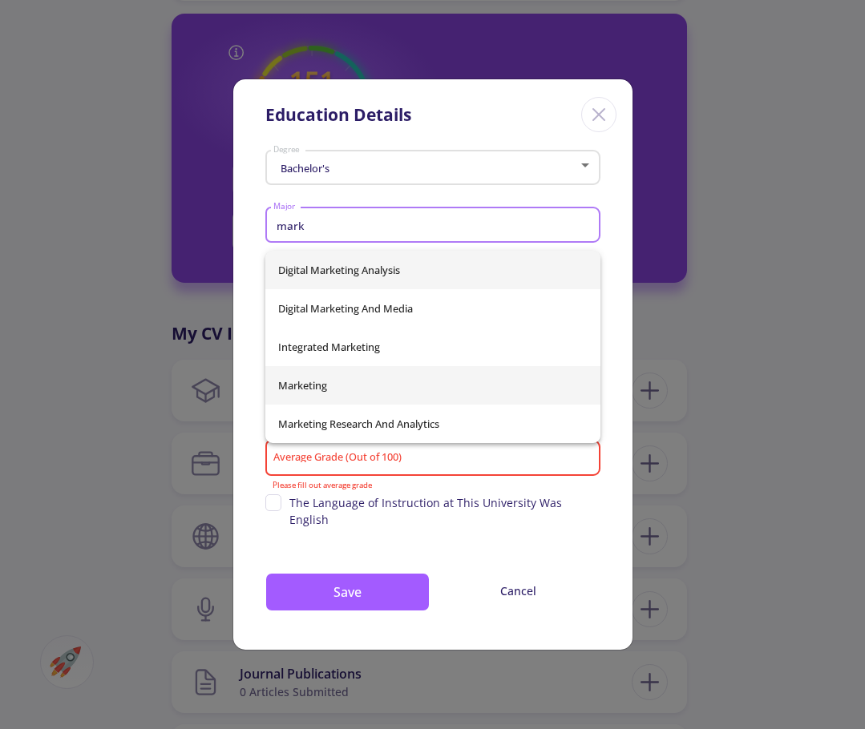
click at [344, 384] on span "Marketing" at bounding box center [432, 385] width 309 height 38
type input "Marketing"
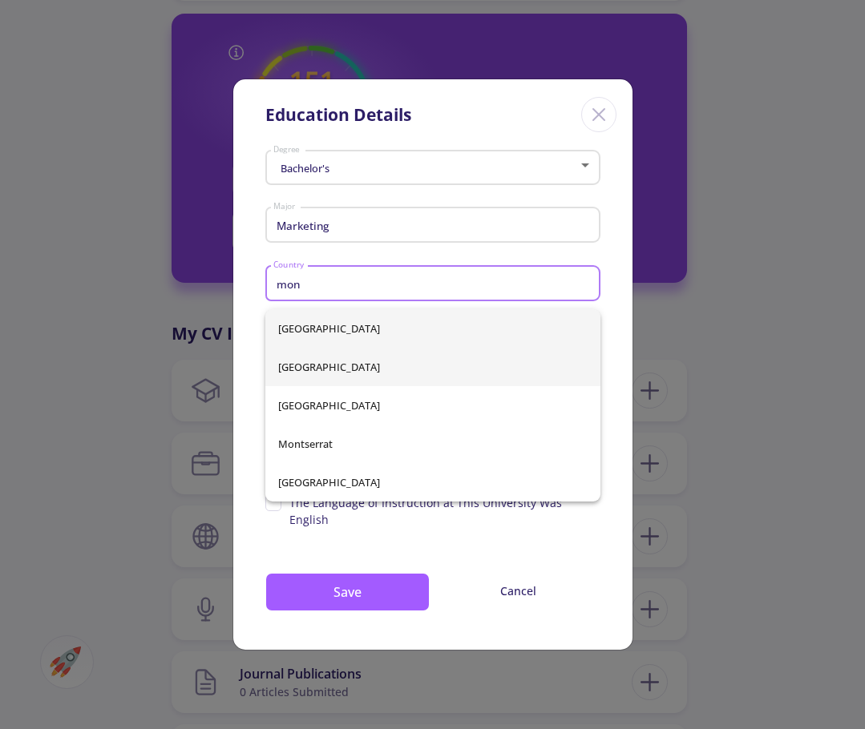
type input "mon"
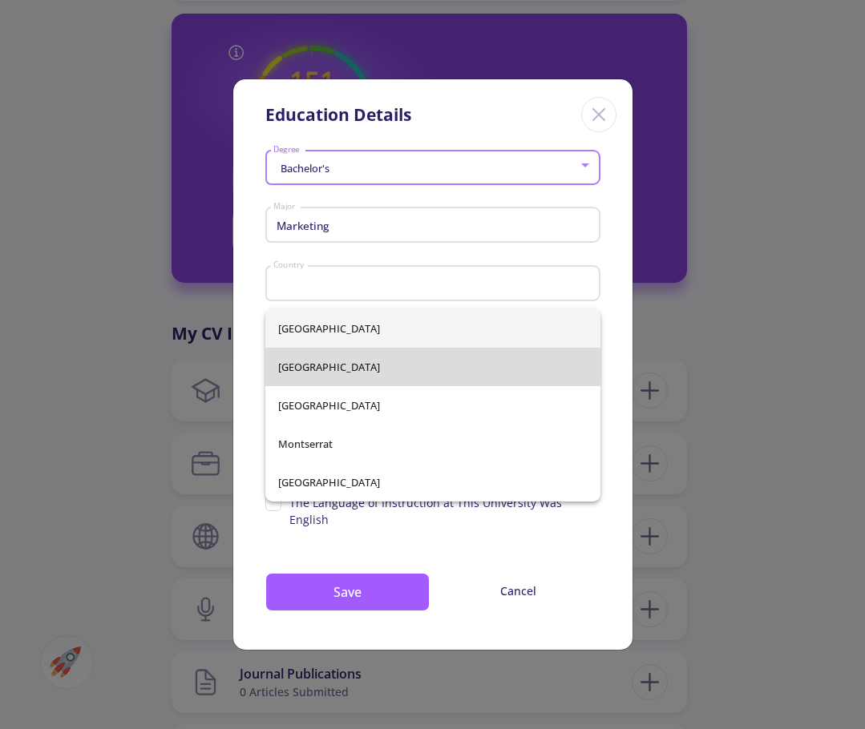
click at [326, 362] on div "[GEOGRAPHIC_DATA] [GEOGRAPHIC_DATA] [GEOGRAPHIC_DATA] [GEOGRAPHIC_DATA] [GEOGRA…" at bounding box center [432, 405] width 335 height 192
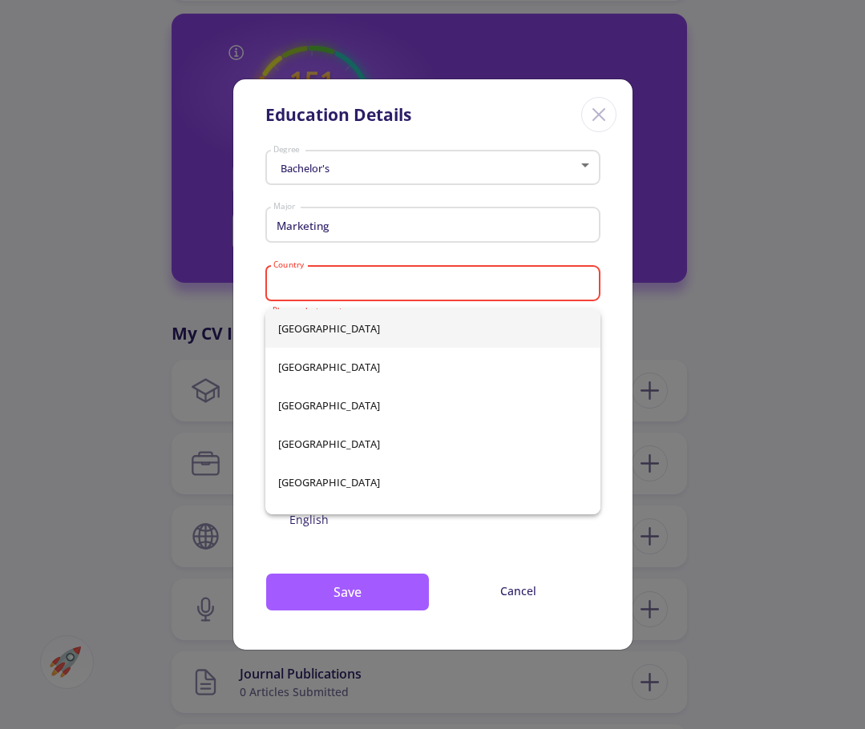
click at [345, 284] on div "Country" at bounding box center [433, 281] width 320 height 42
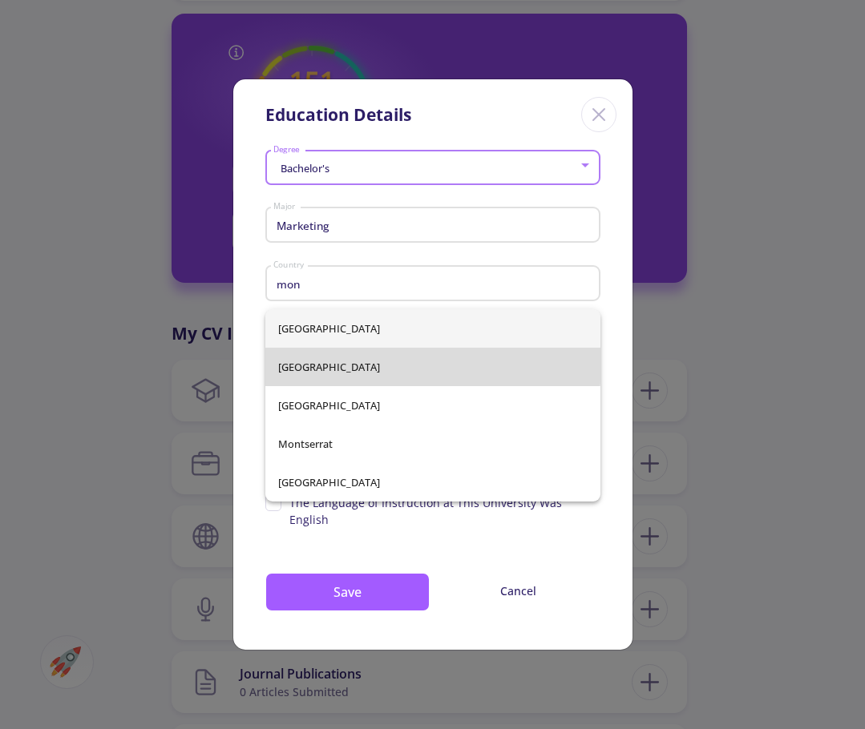
click at [309, 362] on span "[GEOGRAPHIC_DATA]" at bounding box center [432, 367] width 309 height 38
type input "[GEOGRAPHIC_DATA]"
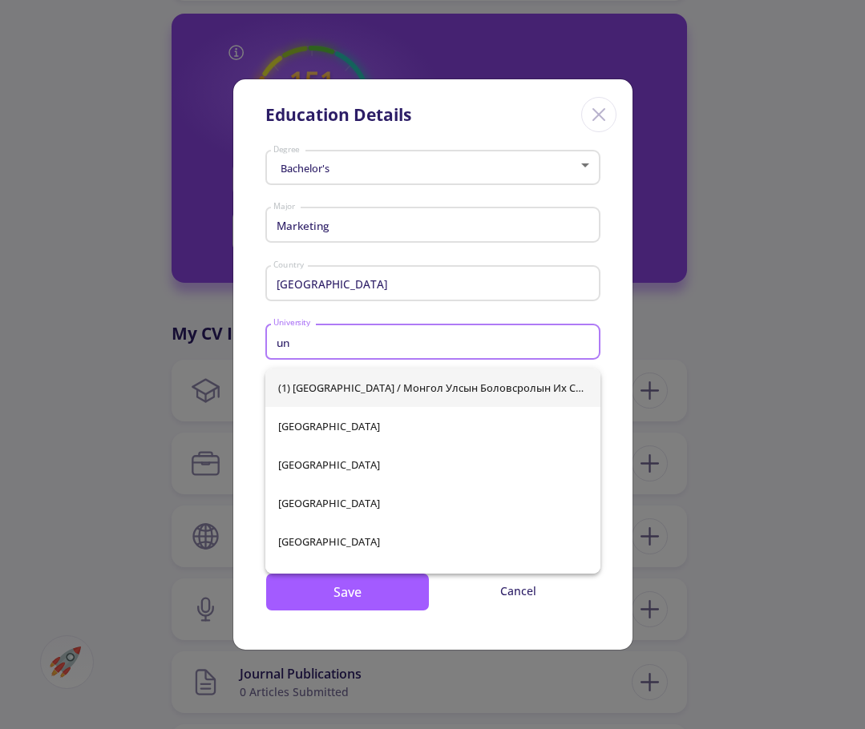
type input "u"
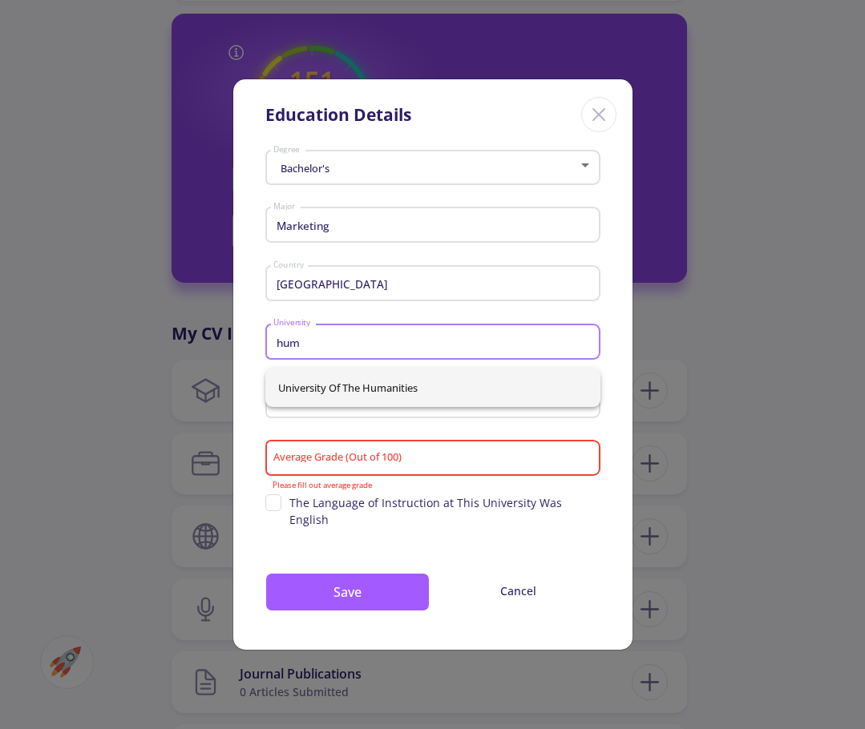
click at [351, 387] on span "University of the Humanities" at bounding box center [432, 388] width 309 height 38
type input "University of the Humanities"
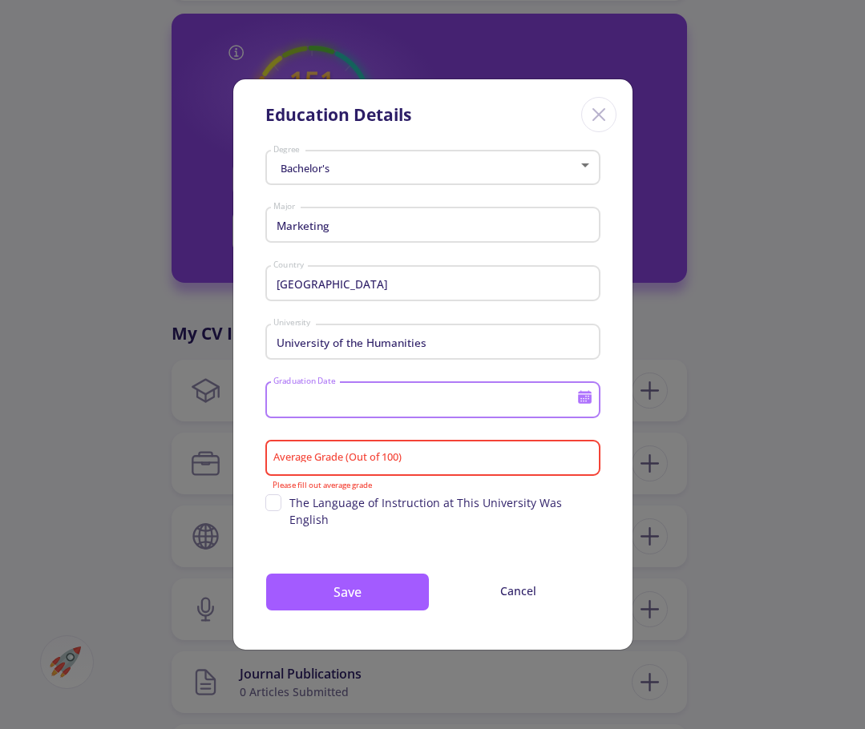
click at [347, 402] on input "Graduation Date" at bounding box center [427, 401] width 309 height 14
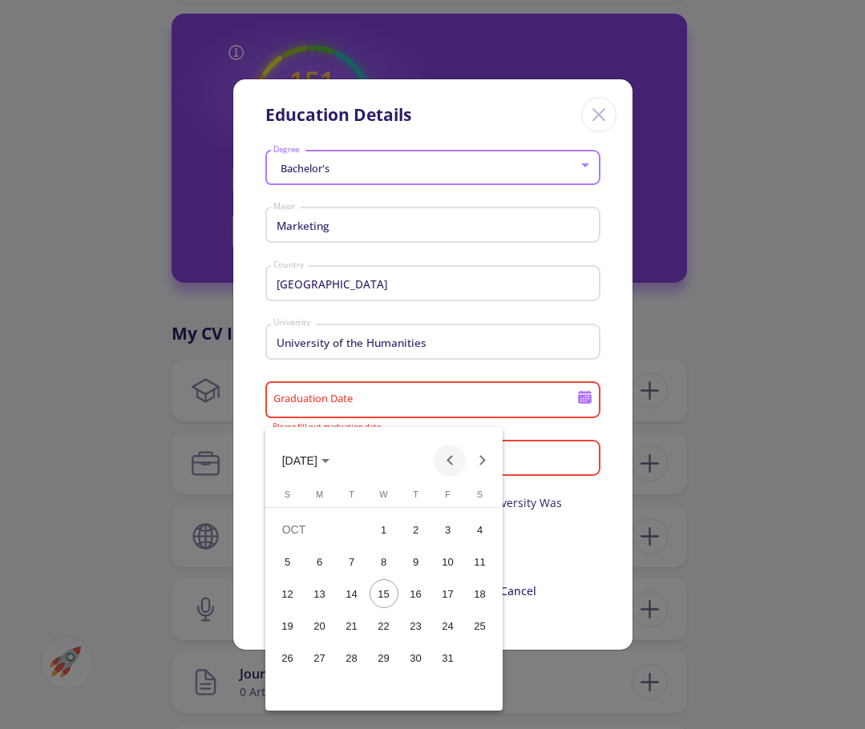
click at [448, 460] on button "Previous month" at bounding box center [450, 461] width 32 height 32
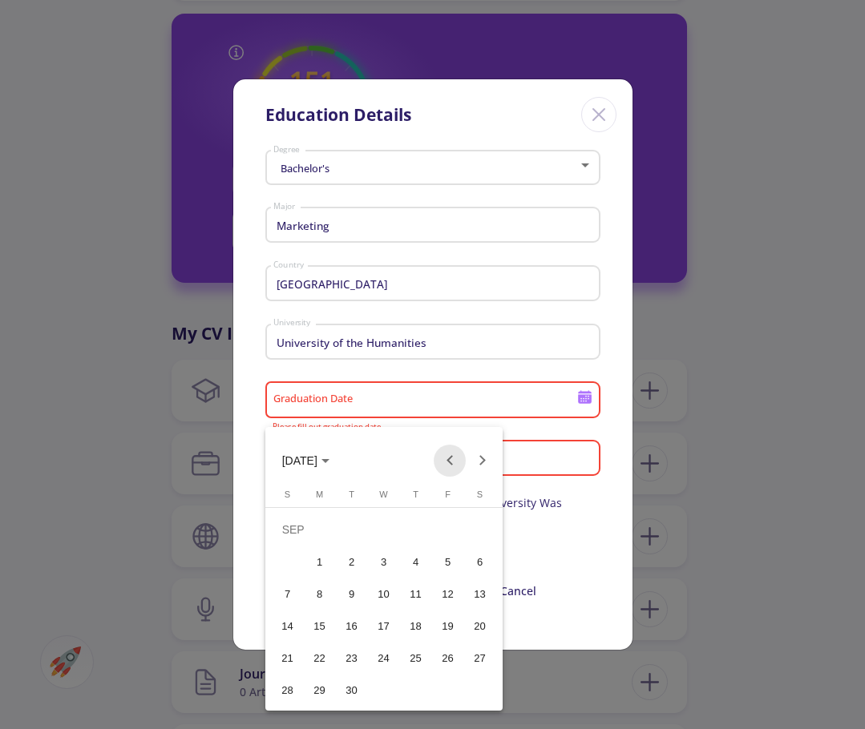
click at [448, 460] on button "Previous month" at bounding box center [450, 461] width 32 height 32
click at [475, 459] on button "Next month" at bounding box center [482, 461] width 32 height 32
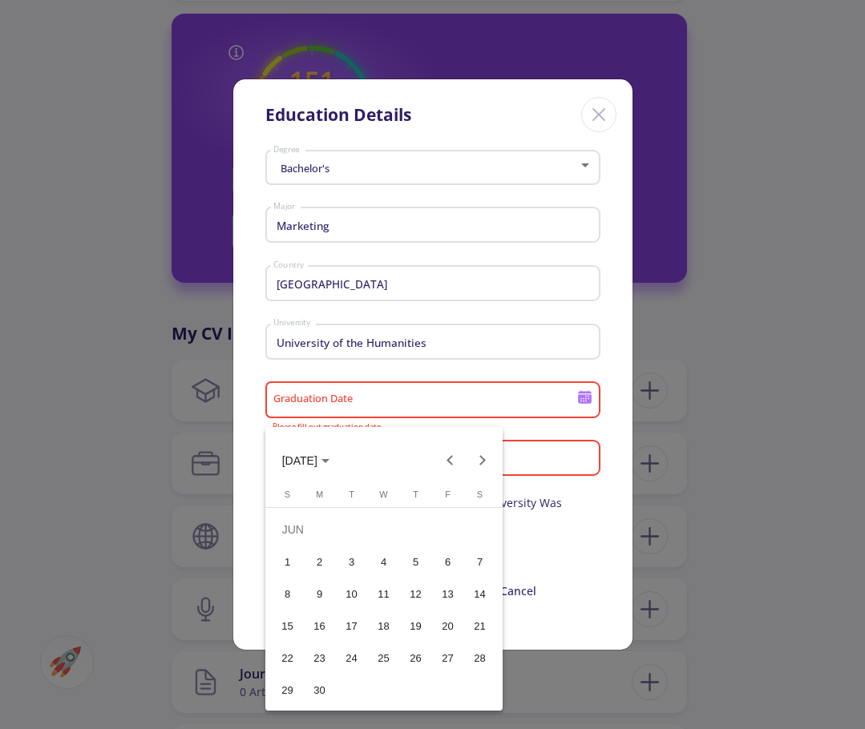
click at [281, 550] on div "1" at bounding box center [287, 561] width 29 height 29
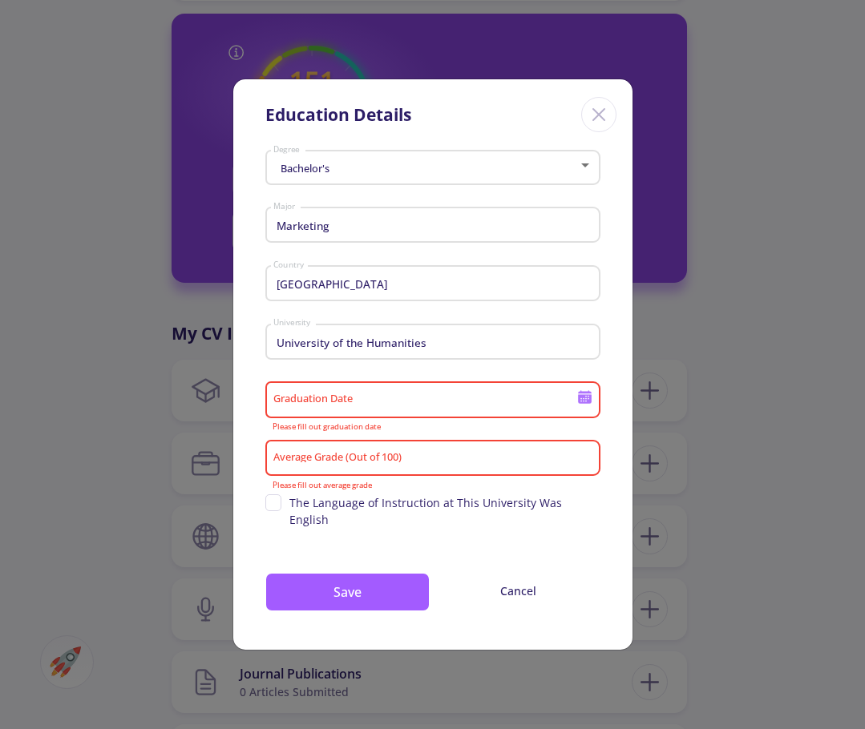
type input "[DATE]"
click at [348, 467] on input "Average Grade (Out of 100)" at bounding box center [435, 459] width 324 height 14
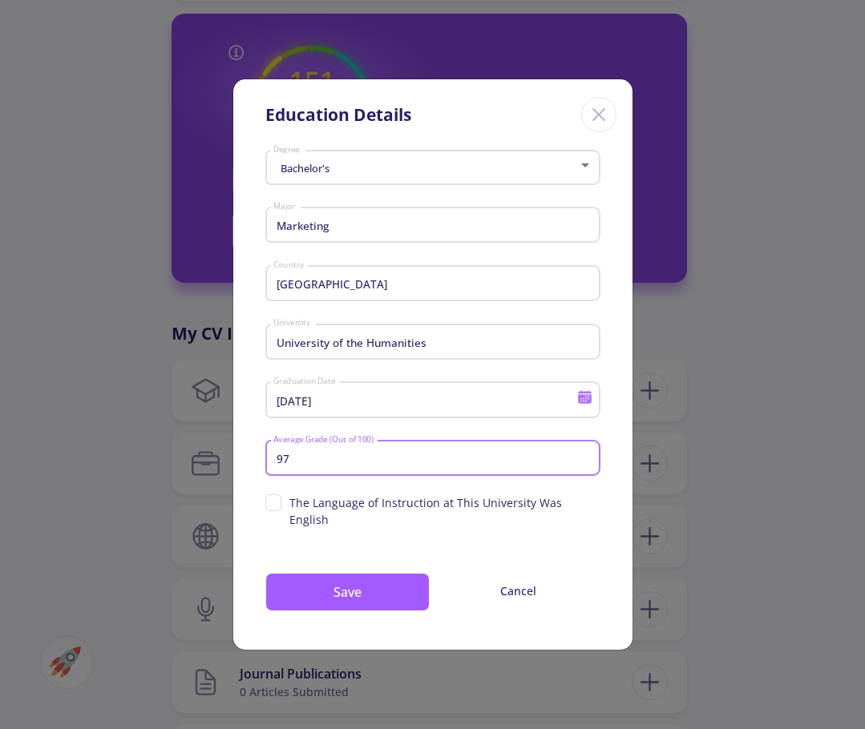
type input "97"
click at [280, 517] on span "The Language of Instruction at This University Was English" at bounding box center [432, 512] width 335 height 34
click at [276, 505] on input "The Language of Instruction at This University Was English" at bounding box center [270, 500] width 10 height 10
checkbox input "true"
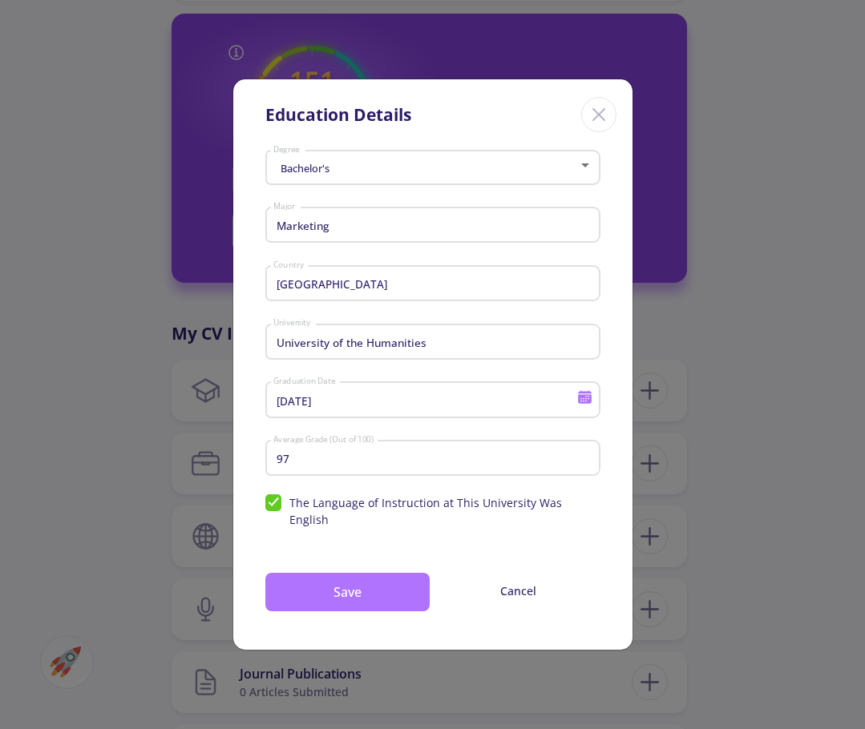
click at [356, 580] on button "Save" at bounding box center [347, 592] width 164 height 38
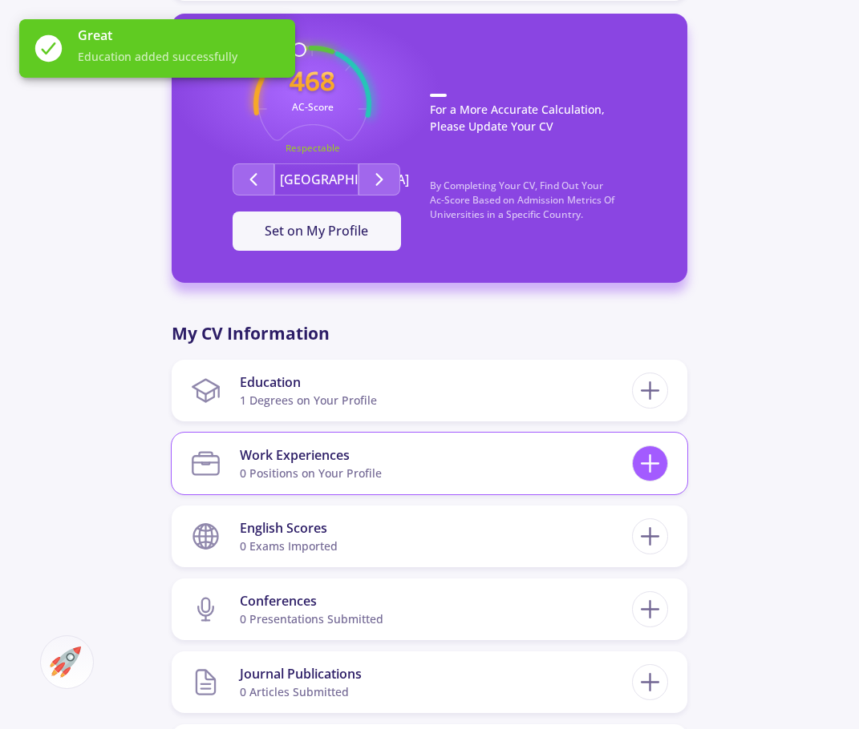
click at [653, 456] on icon at bounding box center [650, 464] width 30 height 30
checkbox input "false"
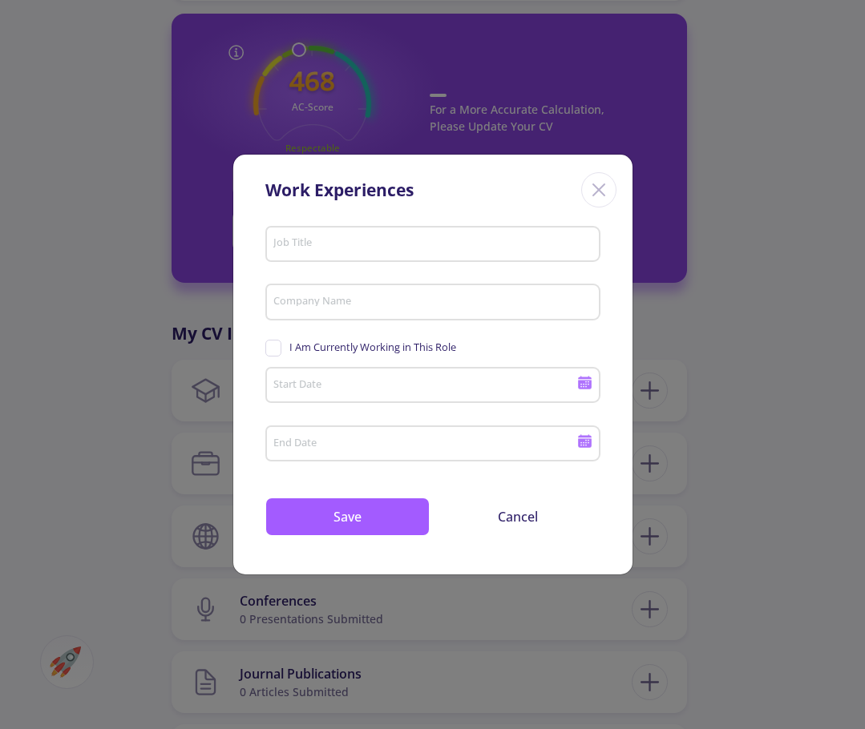
click at [600, 190] on icon "Close" at bounding box center [599, 190] width 26 height 26
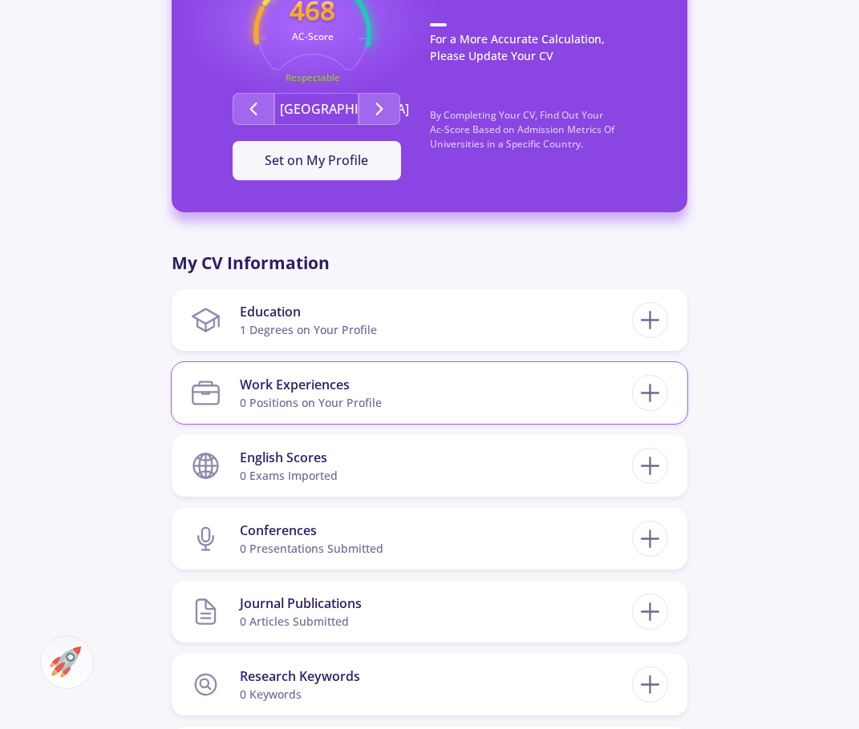
scroll to position [534, 0]
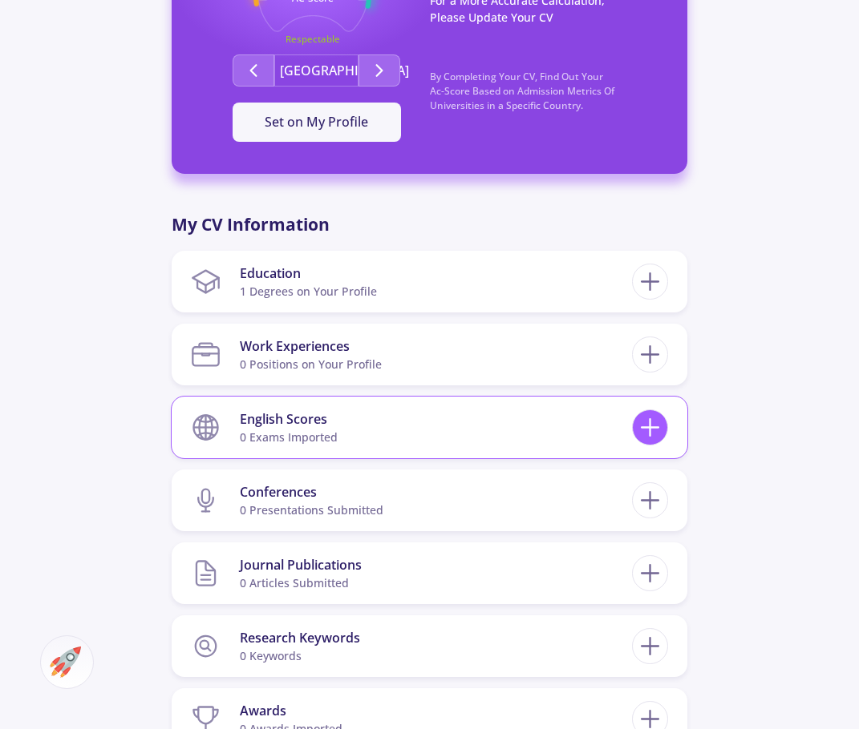
click at [645, 435] on icon at bounding box center [650, 428] width 30 height 30
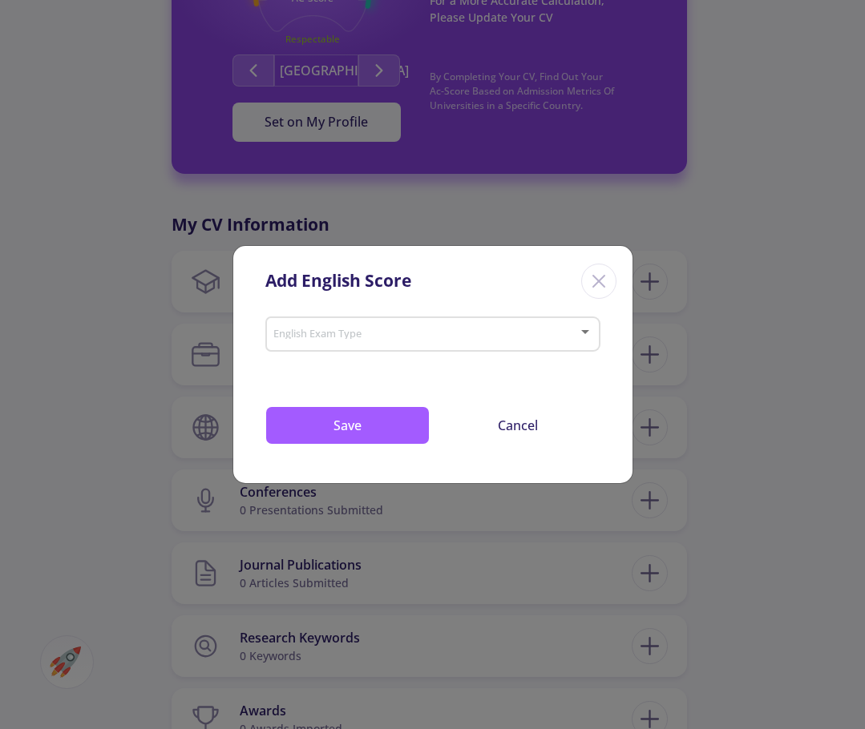
click at [351, 336] on span at bounding box center [427, 334] width 301 height 11
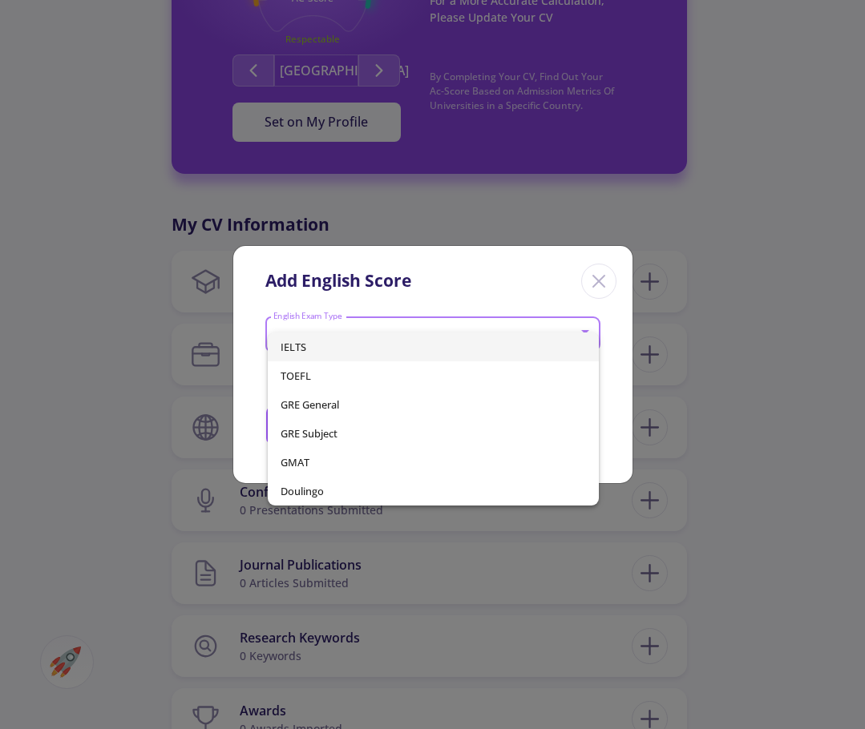
click at [346, 342] on span "IELTS" at bounding box center [433, 347] width 305 height 29
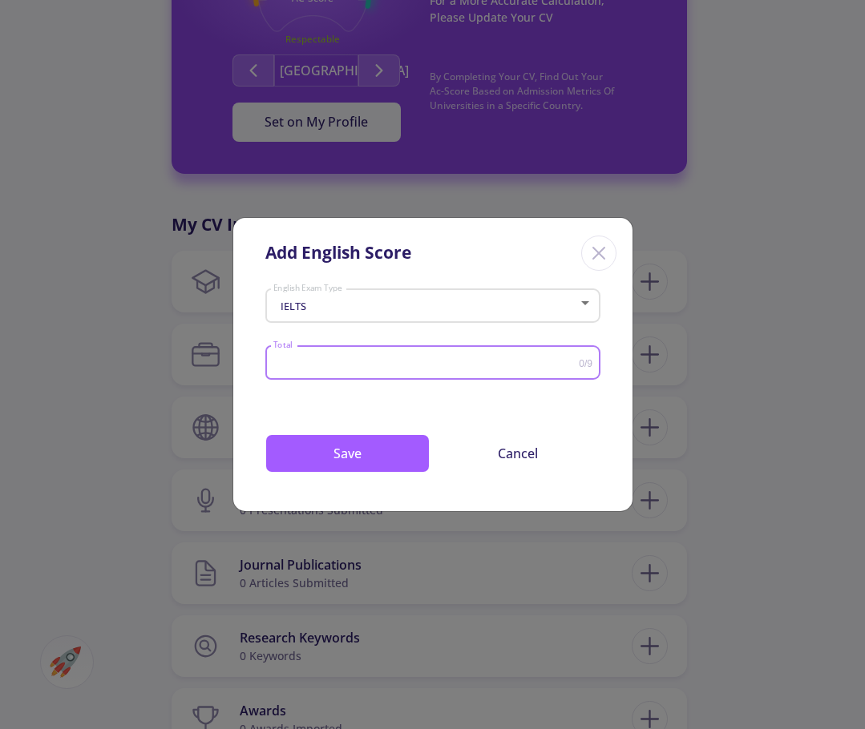
click at [329, 367] on input "Total" at bounding box center [426, 364] width 306 height 12
type input "8"
click at [368, 459] on button "Save" at bounding box center [347, 453] width 164 height 38
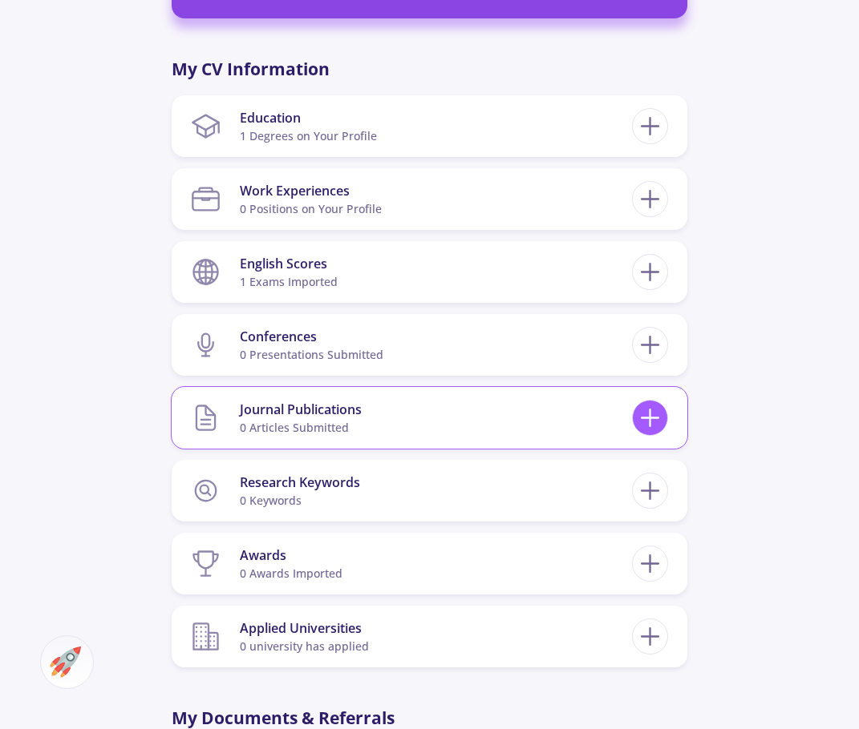
scroll to position [695, 0]
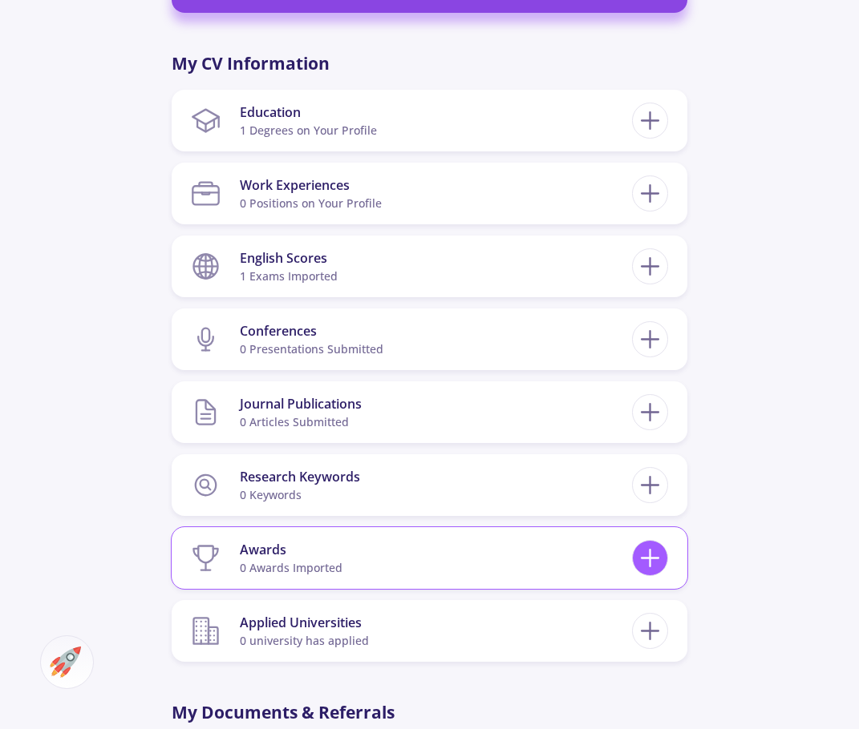
click at [646, 553] on icon at bounding box center [650, 558] width 30 height 30
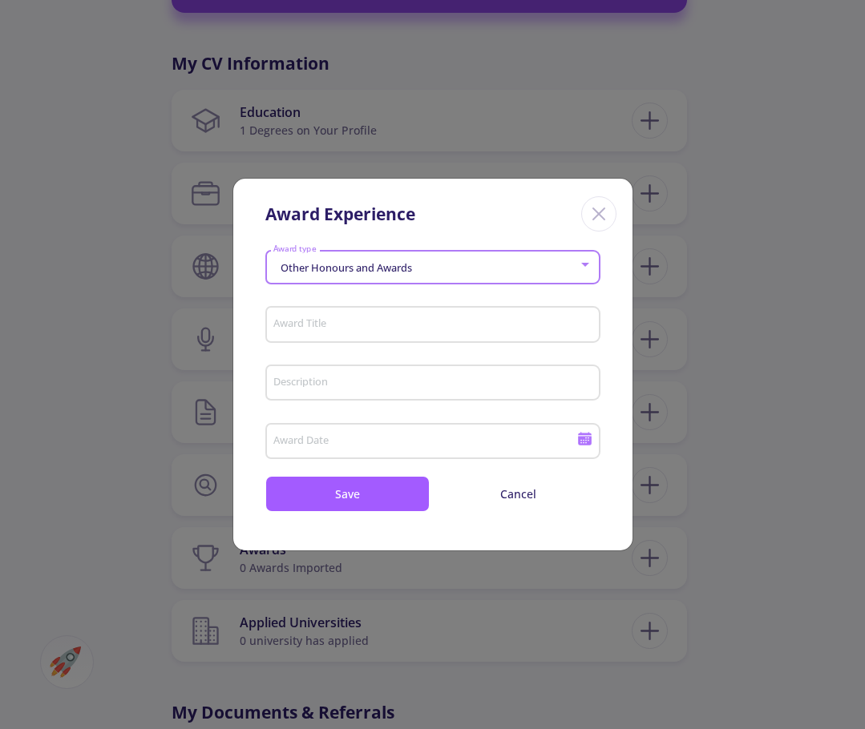
click at [442, 264] on div "Other Honours and Awards" at bounding box center [425, 268] width 305 height 12
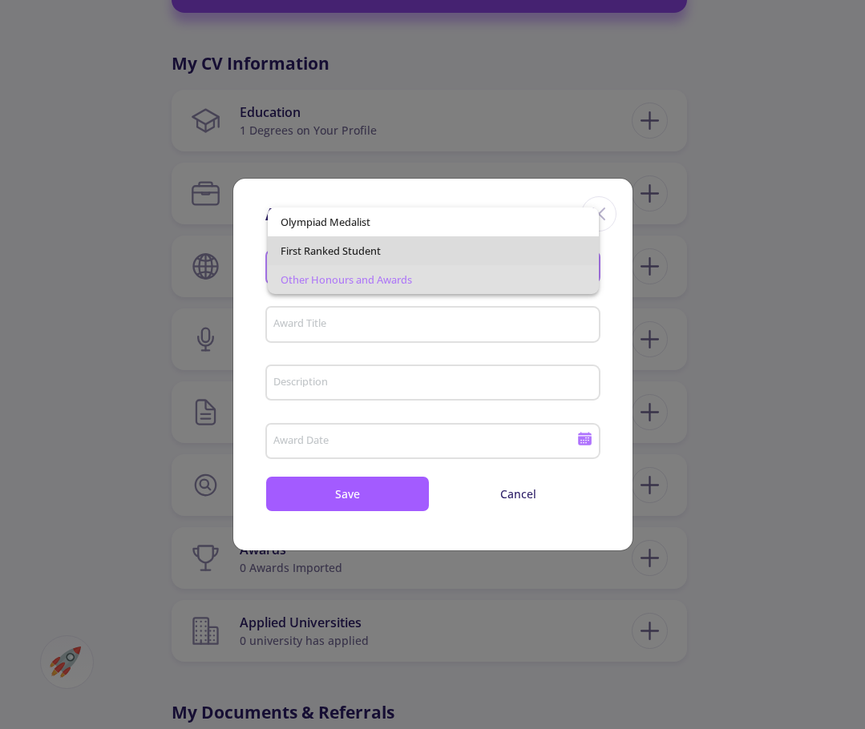
click at [446, 248] on span "First Ranked Student" at bounding box center [433, 250] width 305 height 29
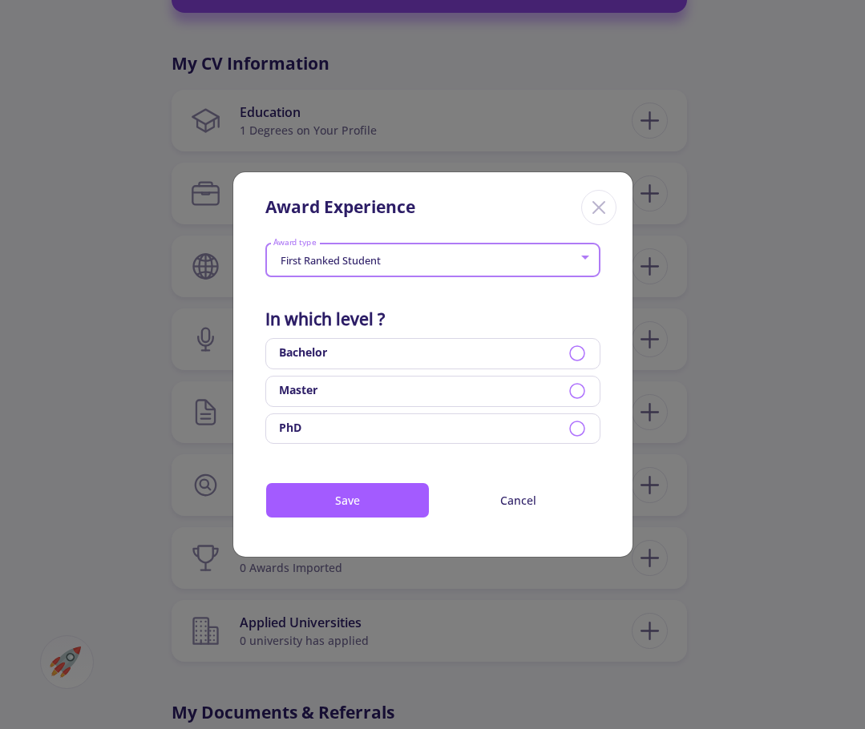
click at [402, 350] on div "Bachelor" at bounding box center [432, 353] width 335 height 31
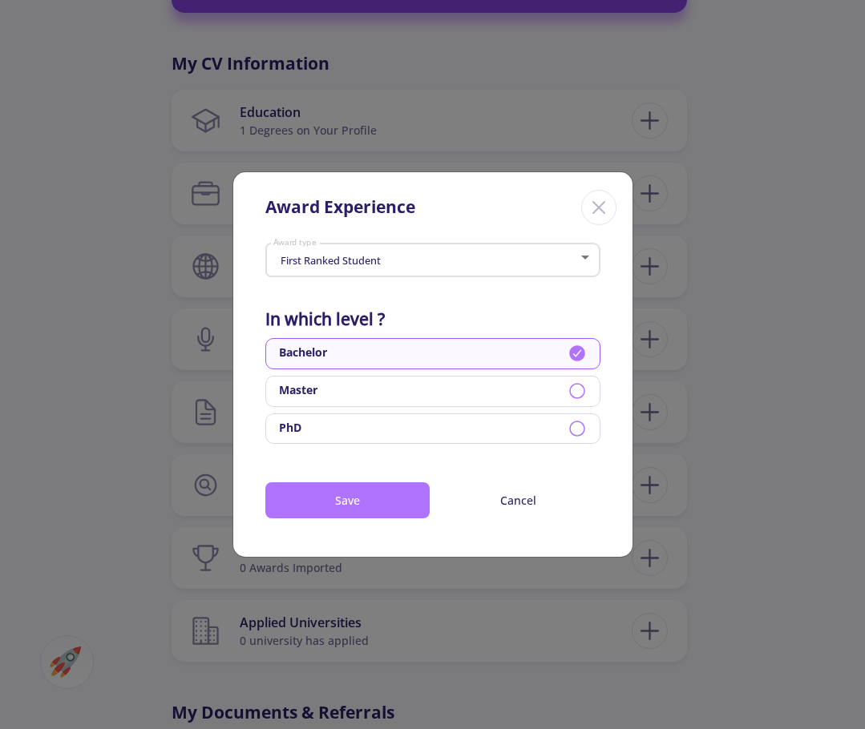
click at [379, 499] on button "Save" at bounding box center [347, 501] width 164 height 36
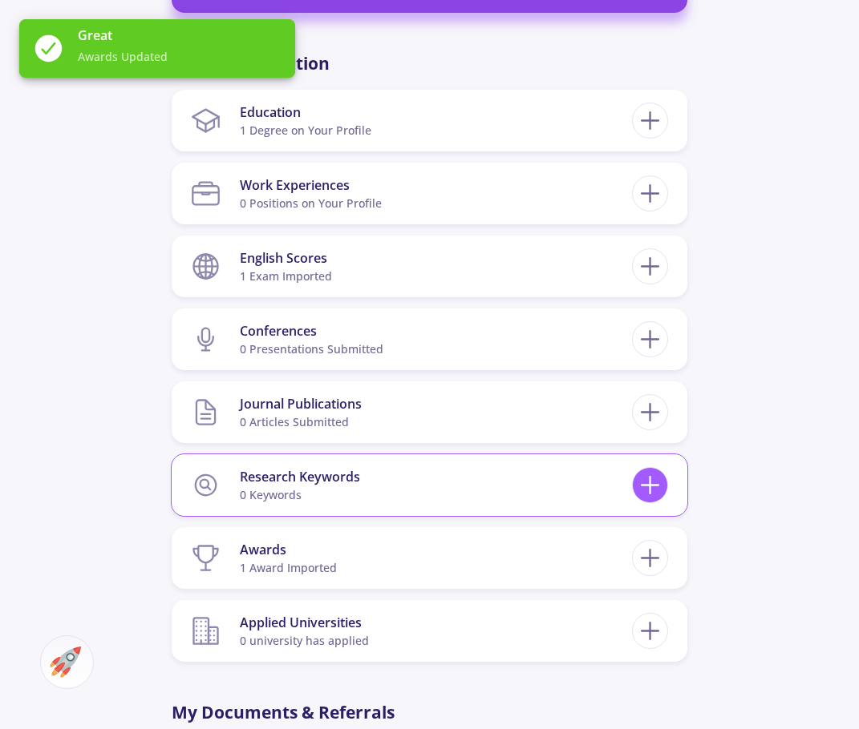
click at [643, 491] on icon at bounding box center [650, 486] width 30 height 30
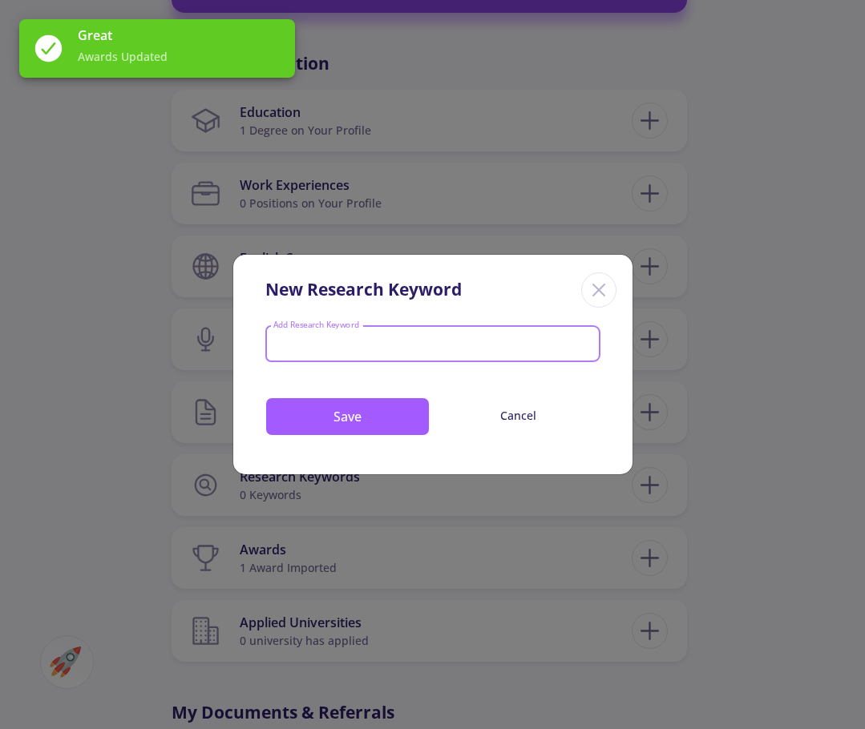
click at [402, 343] on input "Add Research Keyword" at bounding box center [433, 345] width 320 height 14
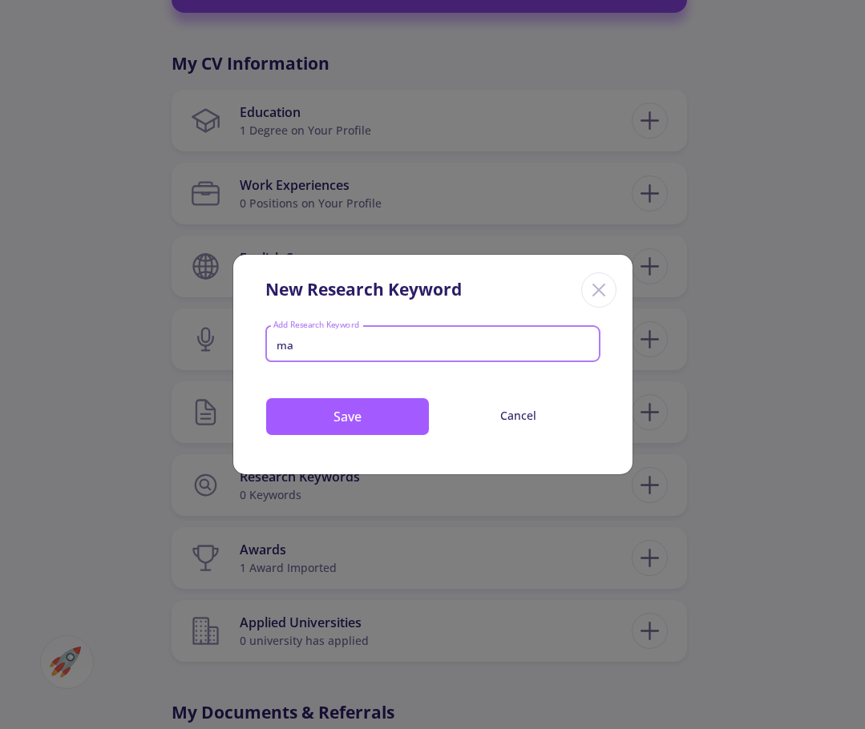
type input "m"
type input "ai content"
click at [364, 419] on button "Save" at bounding box center [347, 417] width 164 height 38
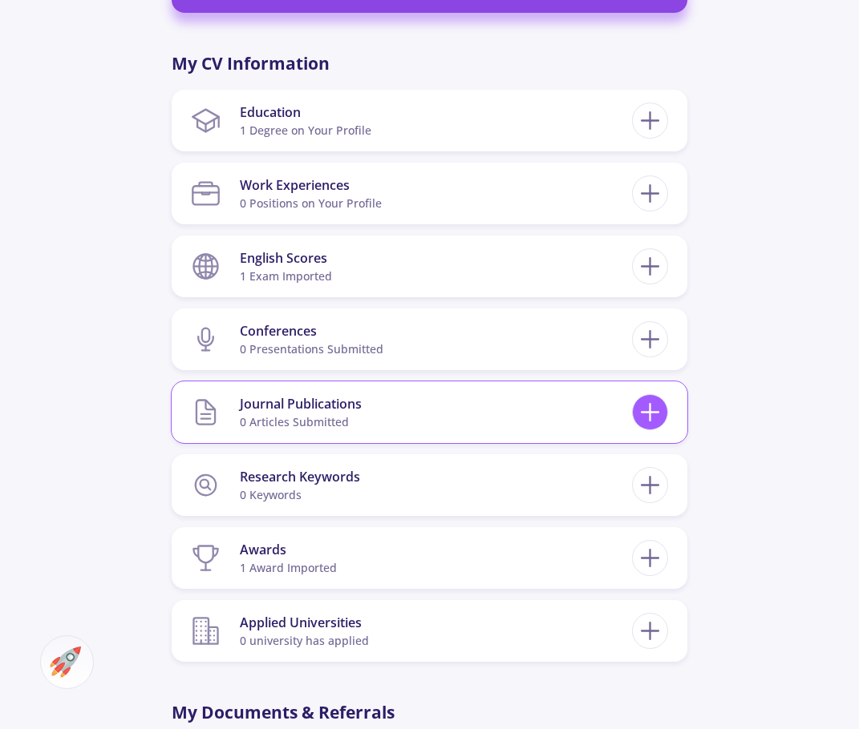
click at [652, 415] on icon at bounding box center [650, 413] width 30 height 30
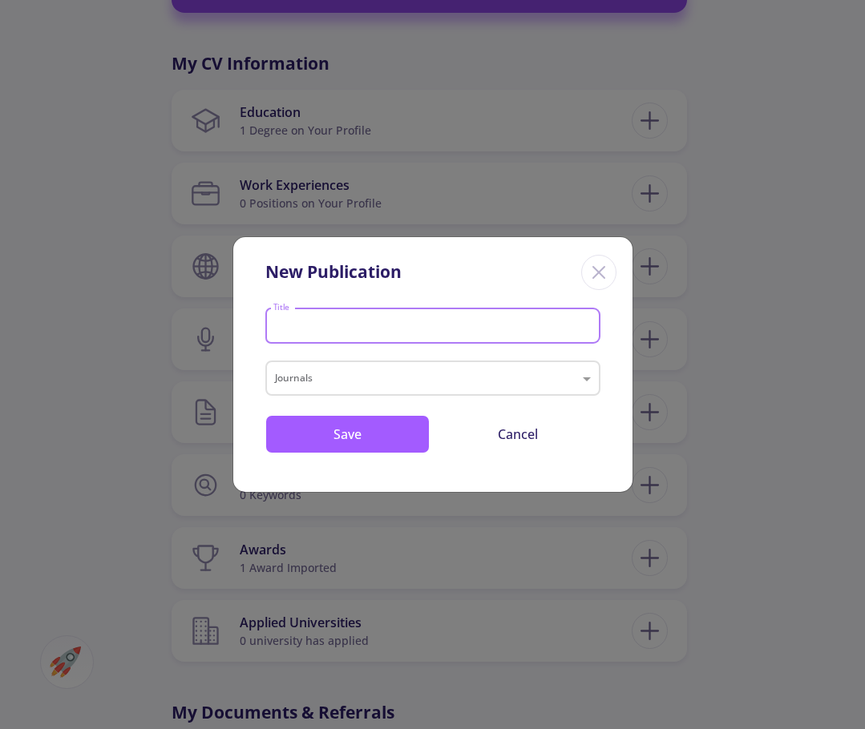
click at [386, 325] on input "Title" at bounding box center [435, 327] width 324 height 14
click at [273, 331] on input "organic honey" at bounding box center [435, 327] width 324 height 14
type input "costumer behavior organic honey"
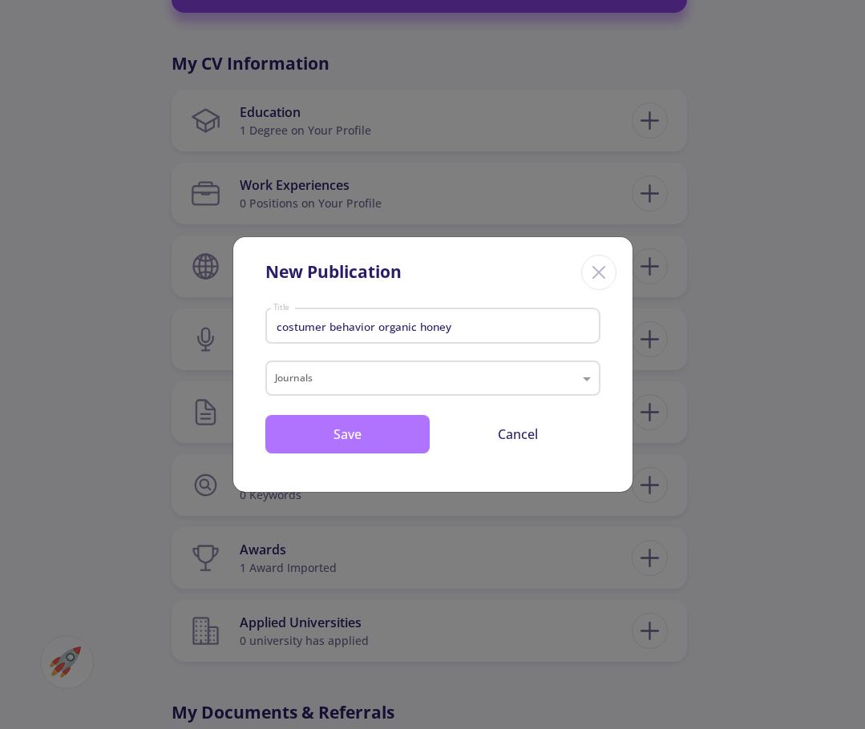
click at [352, 436] on button "Save" at bounding box center [347, 434] width 164 height 38
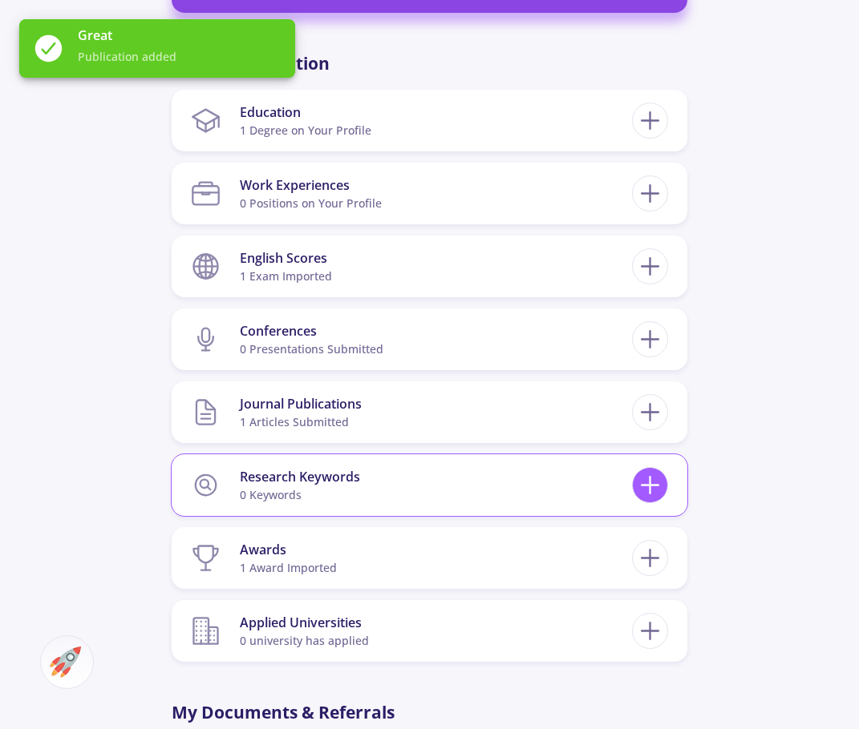
click at [645, 499] on div at bounding box center [650, 485] width 36 height 36
click at [640, 491] on icon at bounding box center [650, 486] width 30 height 30
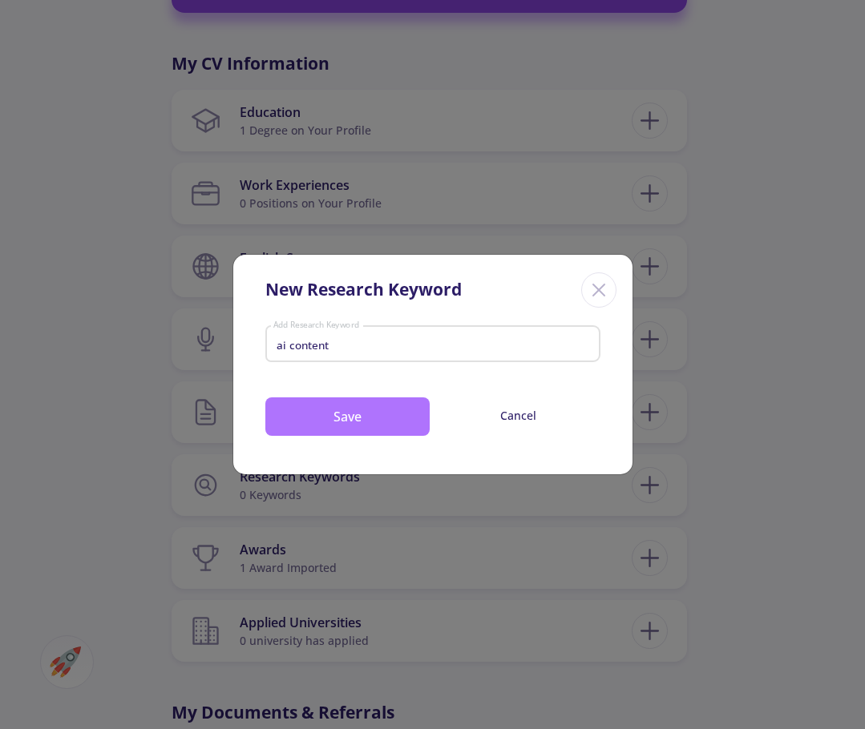
click at [387, 418] on button "Save" at bounding box center [347, 417] width 164 height 38
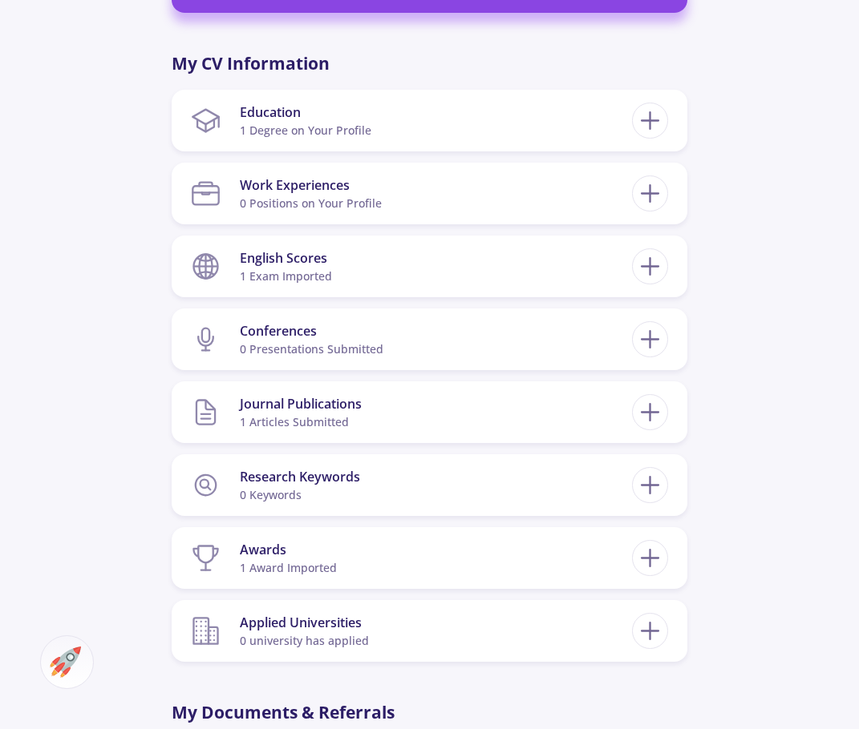
scroll to position [696, 0]
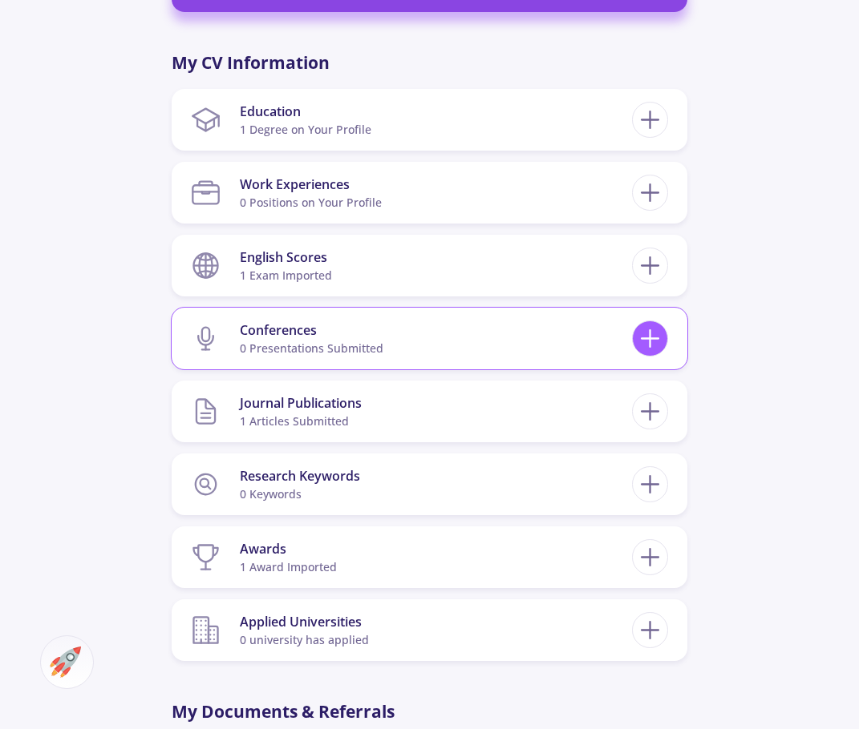
click at [644, 344] on icon at bounding box center [650, 339] width 30 height 30
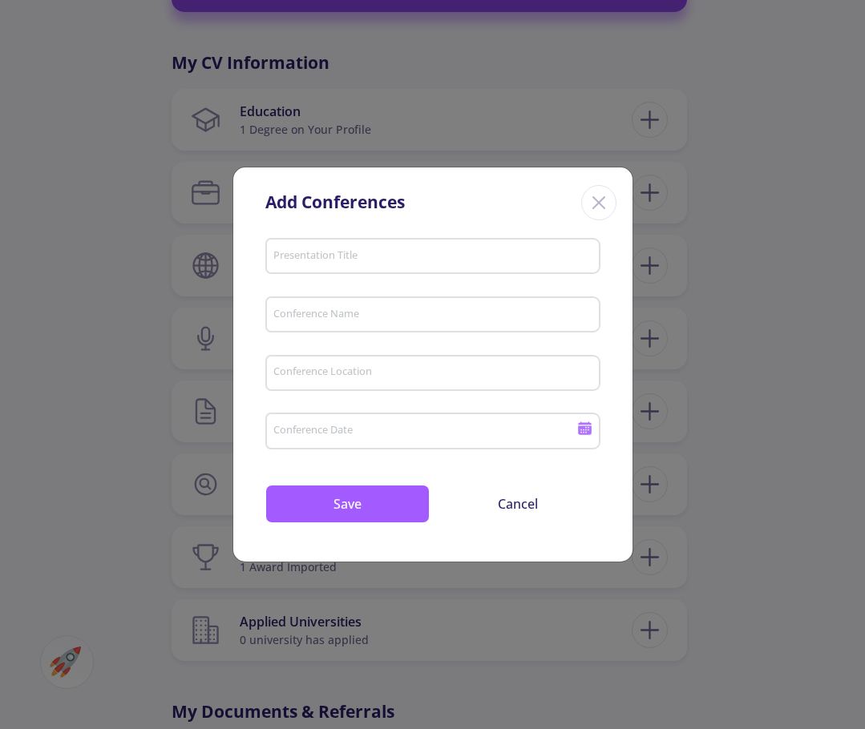
click at [594, 205] on icon "Close" at bounding box center [599, 203] width 26 height 26
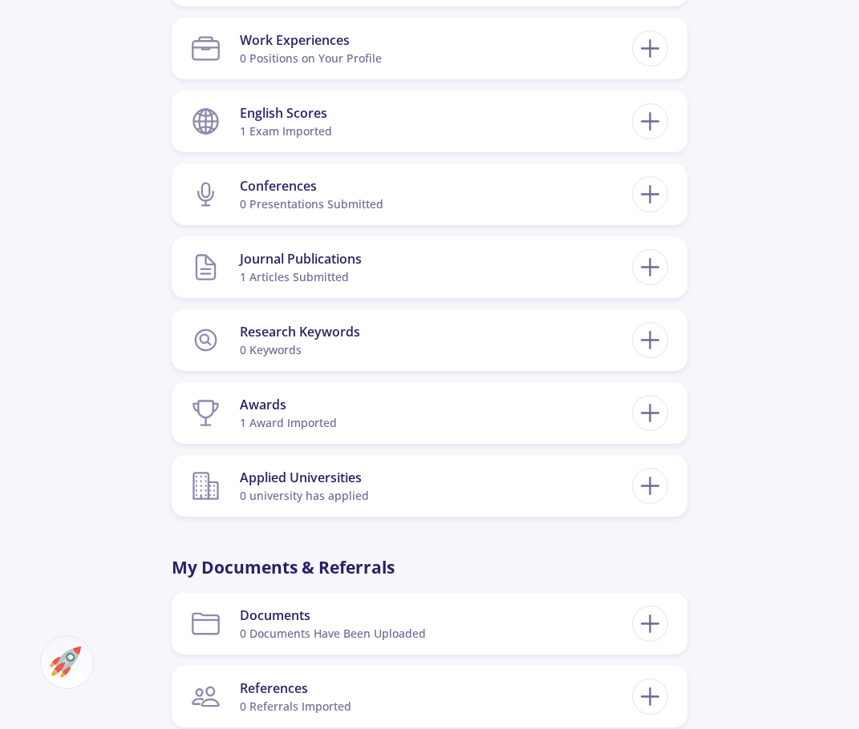
scroll to position [681, 0]
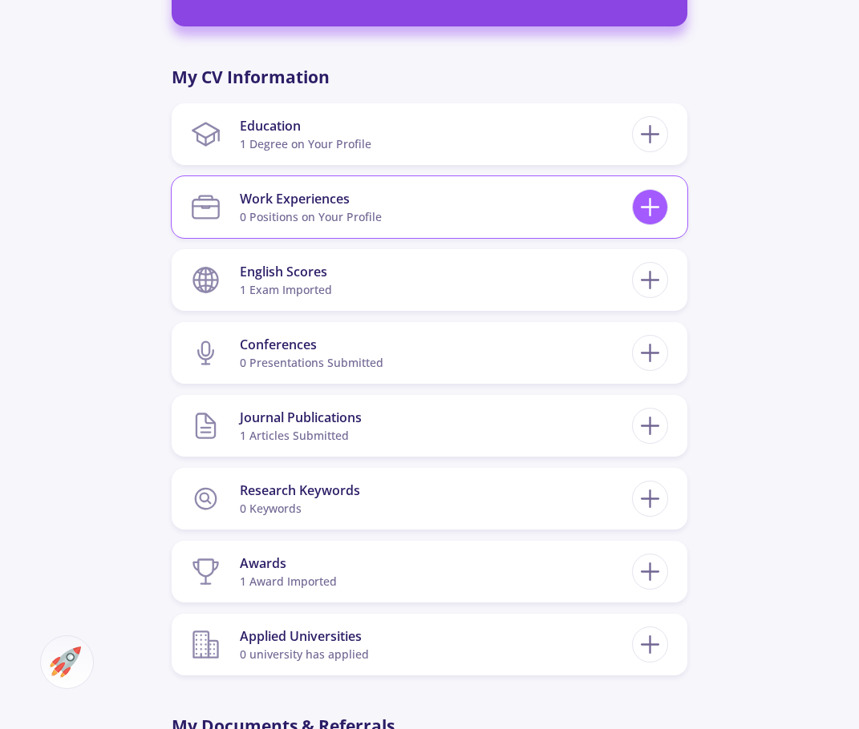
click at [646, 210] on icon at bounding box center [650, 207] width 30 height 30
checkbox input "false"
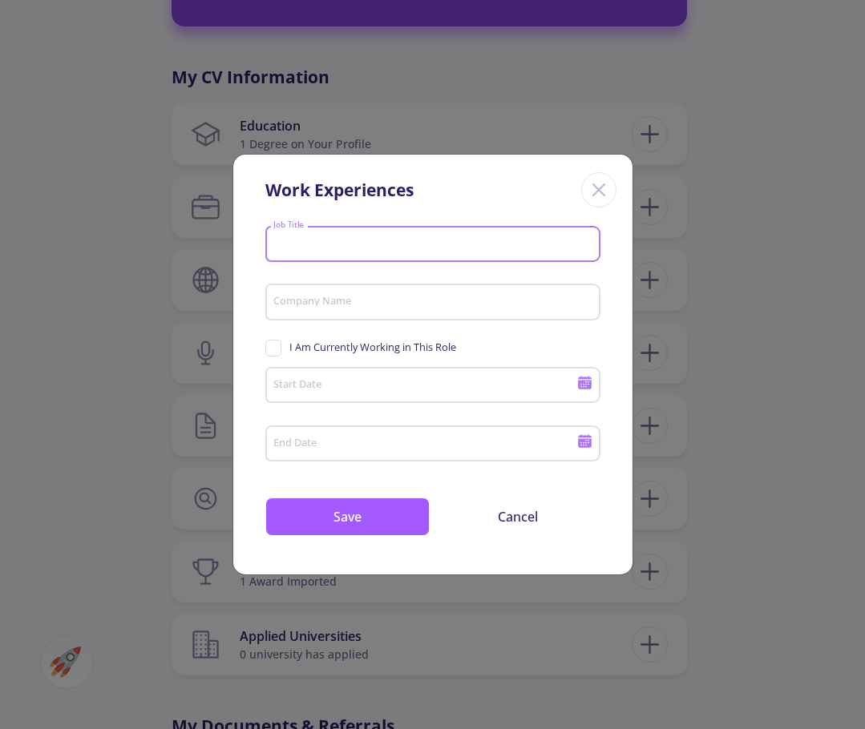
click at [355, 250] on input "Job Title" at bounding box center [435, 244] width 324 height 14
type input "barista"
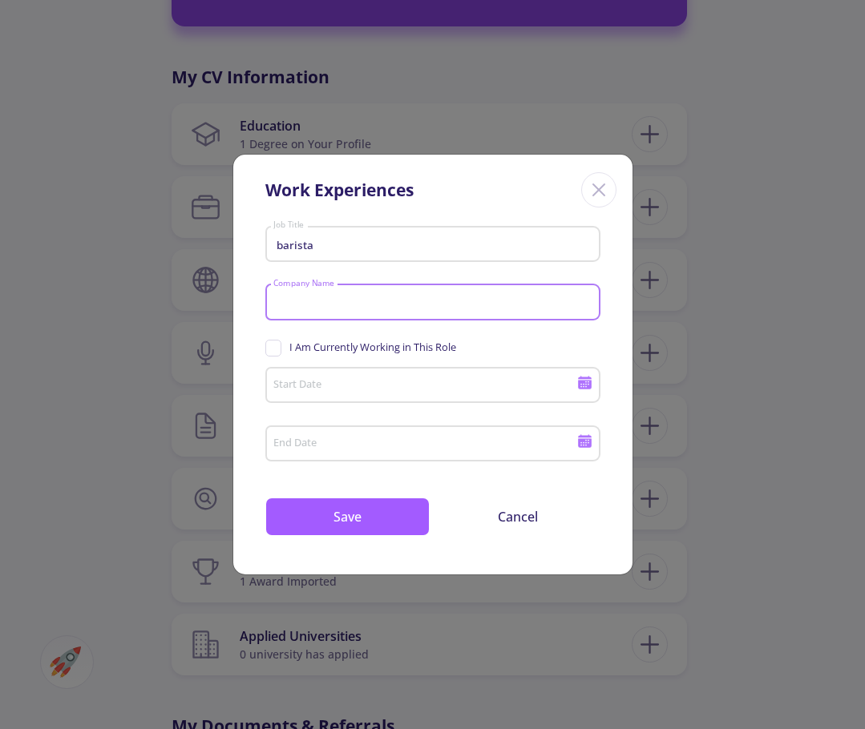
click at [355, 309] on input "Company Name" at bounding box center [435, 303] width 324 height 14
type input "starbucks"
click at [339, 388] on input "Start Date" at bounding box center [427, 386] width 309 height 14
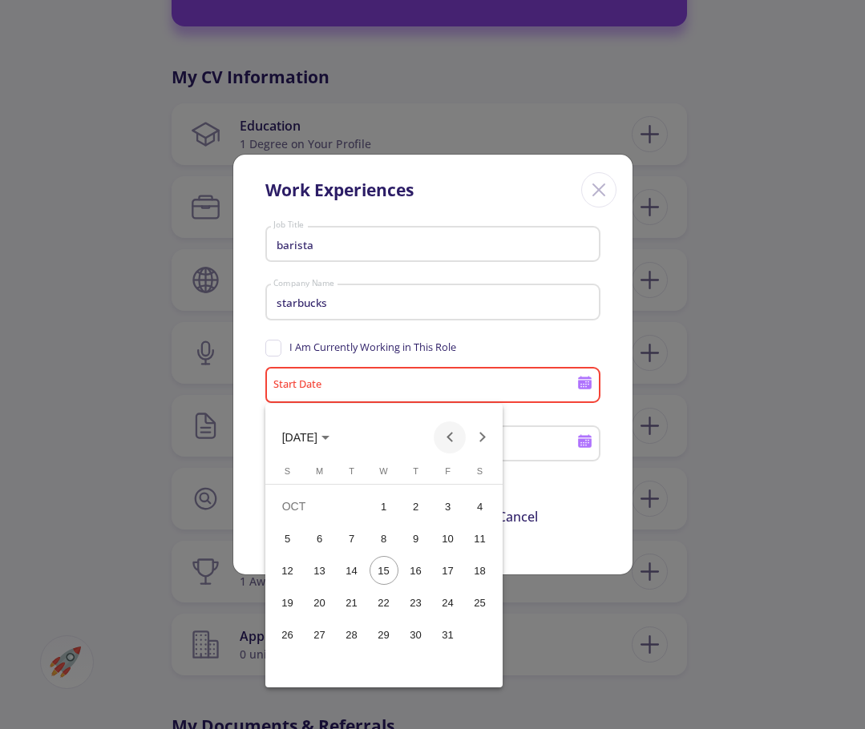
click at [442, 437] on button "Previous month" at bounding box center [450, 438] width 32 height 32
click at [344, 539] on div "1" at bounding box center [351, 538] width 29 height 29
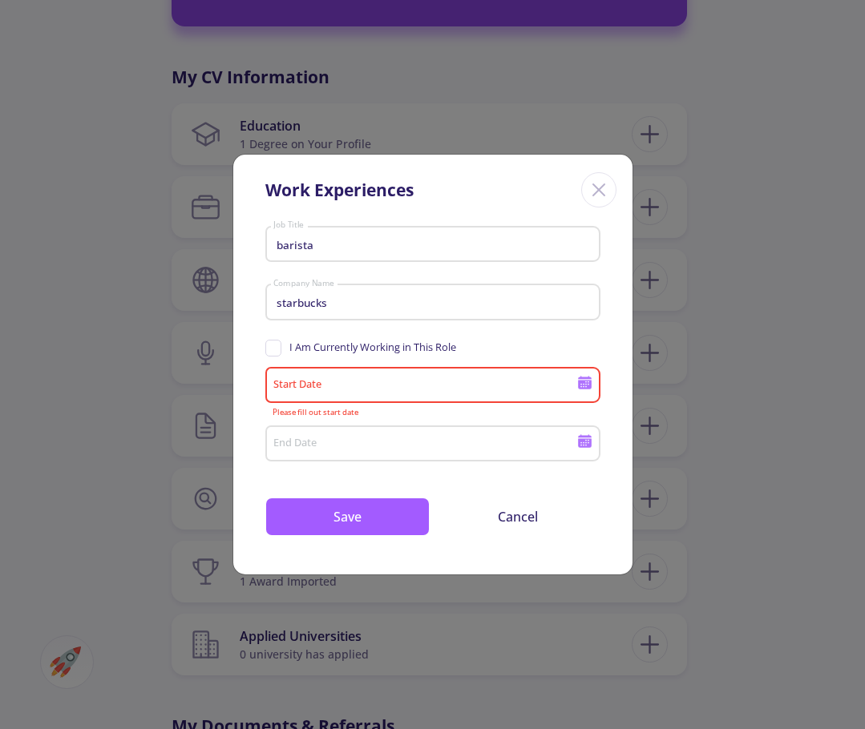
type input "[DATE]"
click at [586, 447] on icon at bounding box center [585, 442] width 14 height 9
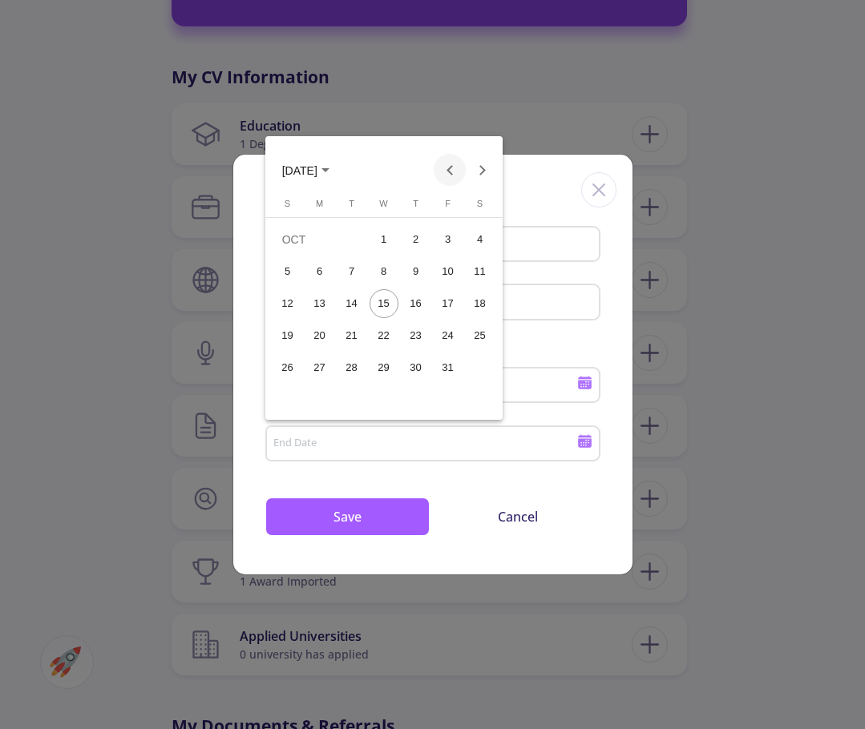
click at [454, 168] on button "Previous month" at bounding box center [450, 170] width 32 height 32
click at [299, 365] on div "21" at bounding box center [287, 368] width 29 height 29
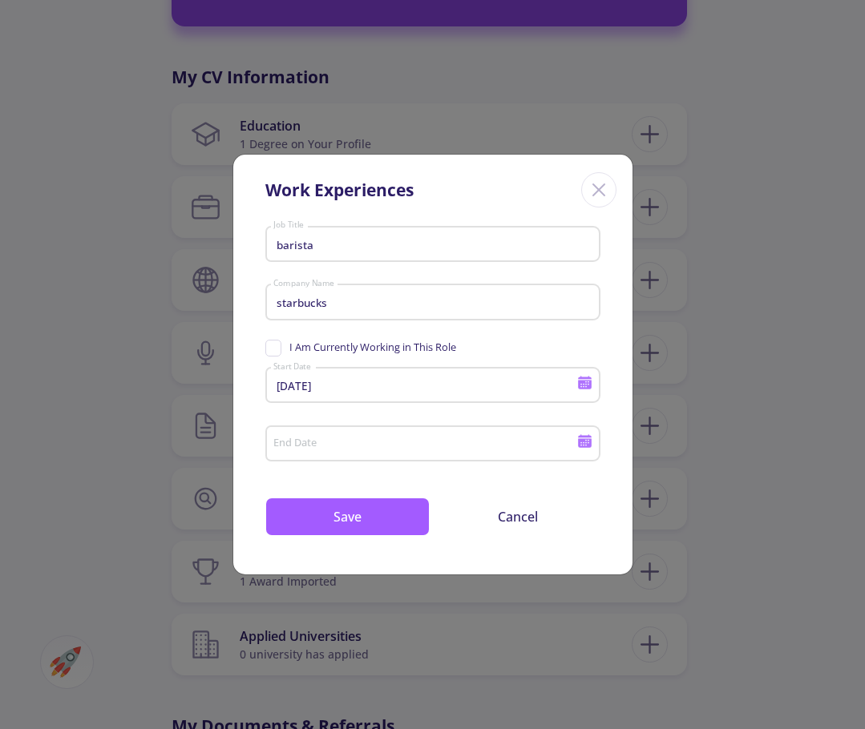
type input "[DATE]"
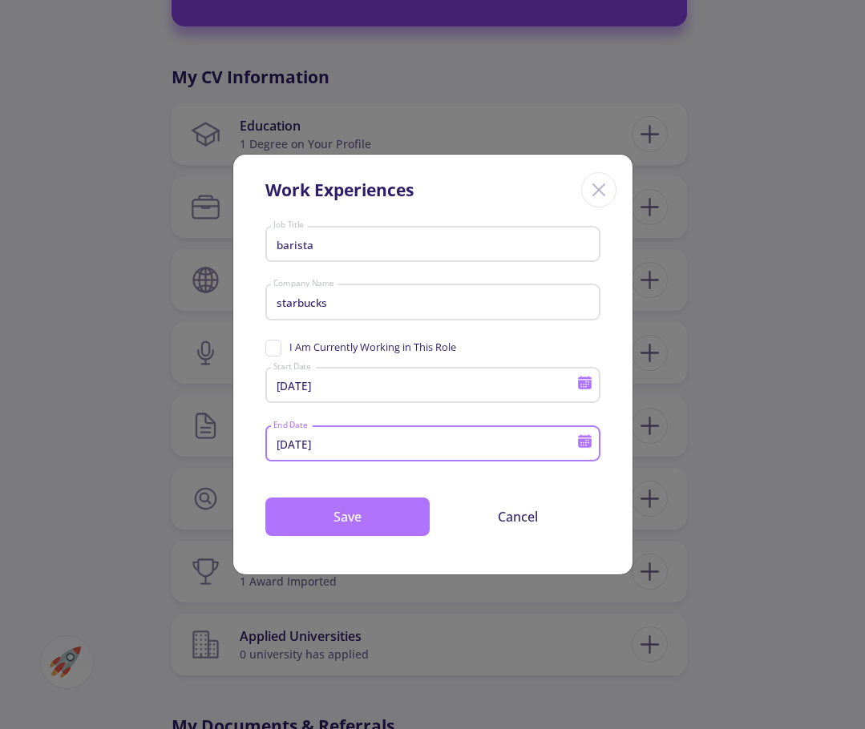
click at [374, 513] on button "Save" at bounding box center [347, 517] width 164 height 38
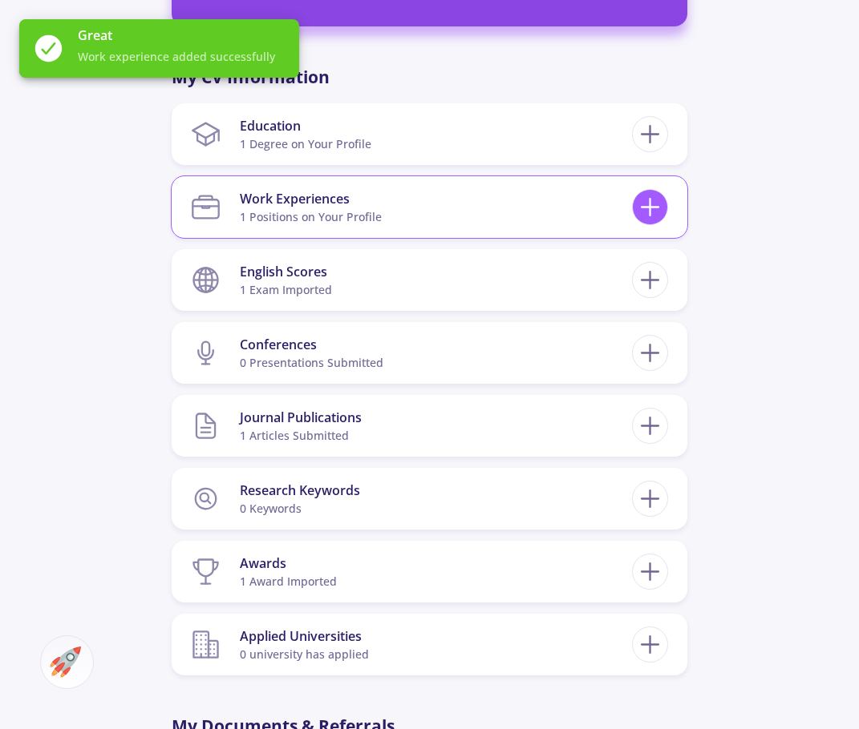
click at [661, 209] on icon at bounding box center [650, 207] width 30 height 30
checkbox input "false"
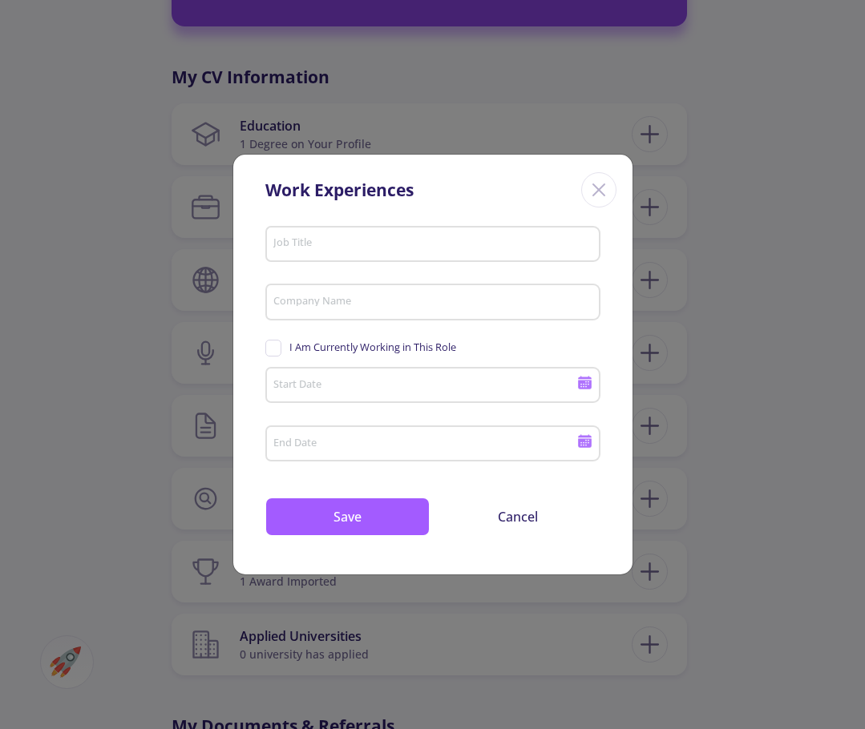
click at [424, 253] on div "Job Title" at bounding box center [433, 241] width 320 height 42
type input "crew member"
click at [406, 301] on input "Company Name" at bounding box center [435, 303] width 324 height 14
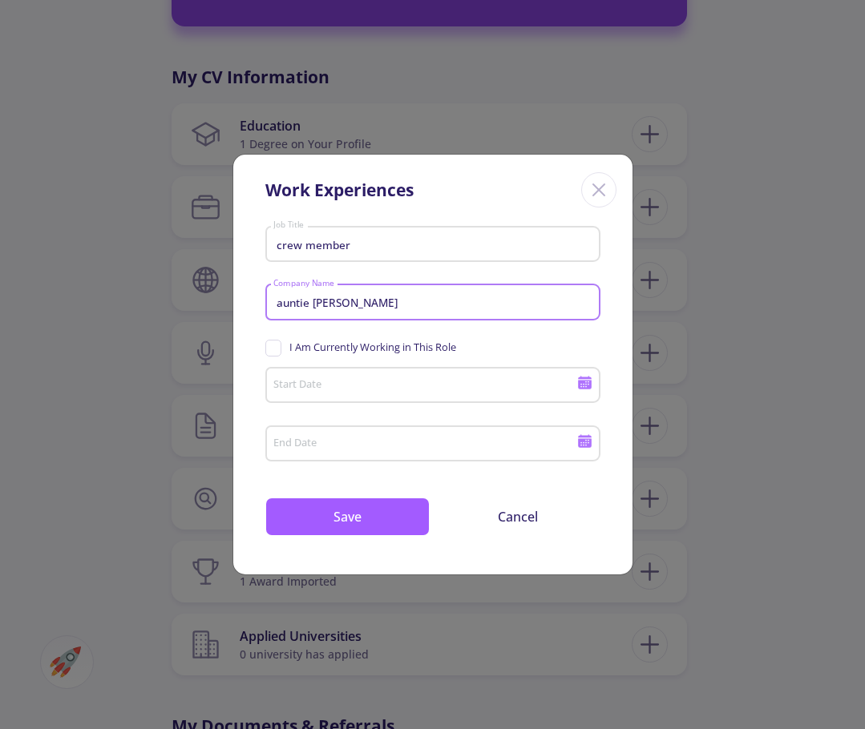
type input "auntie [PERSON_NAME]"
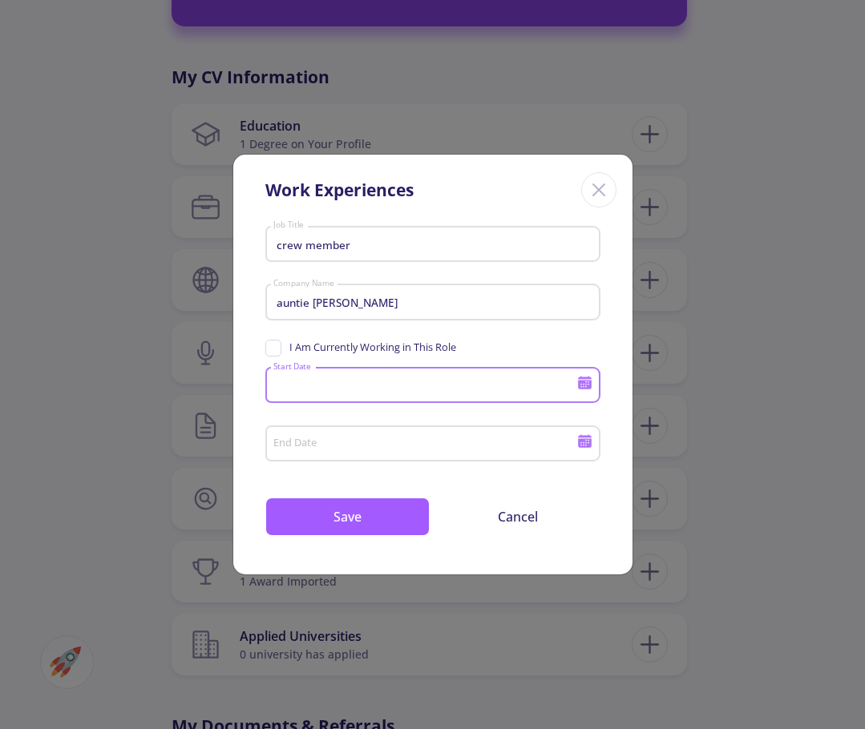
click at [331, 386] on input "Start Date" at bounding box center [427, 386] width 309 height 14
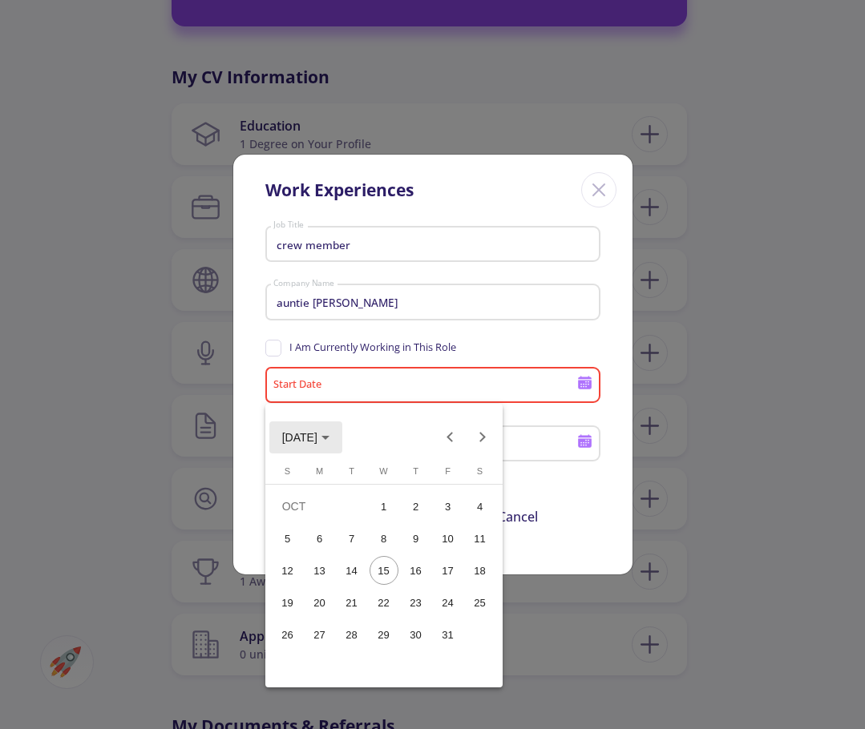
click at [317, 438] on span "[DATE]" at bounding box center [299, 437] width 35 height 13
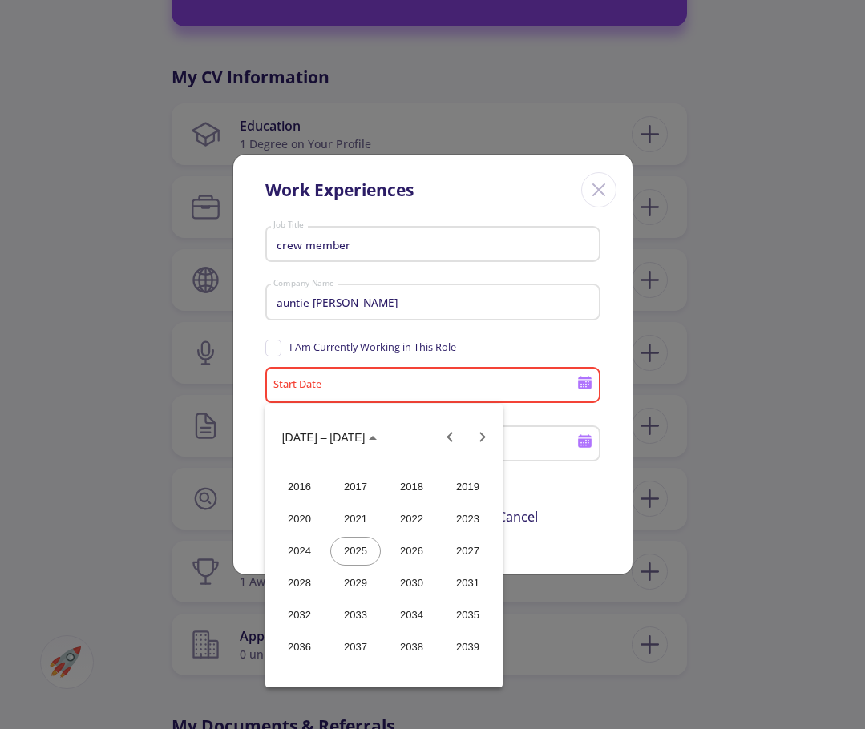
click at [303, 554] on div "2024" at bounding box center [299, 551] width 51 height 29
click at [421, 548] on div "[DATE]" at bounding box center [411, 551] width 51 height 29
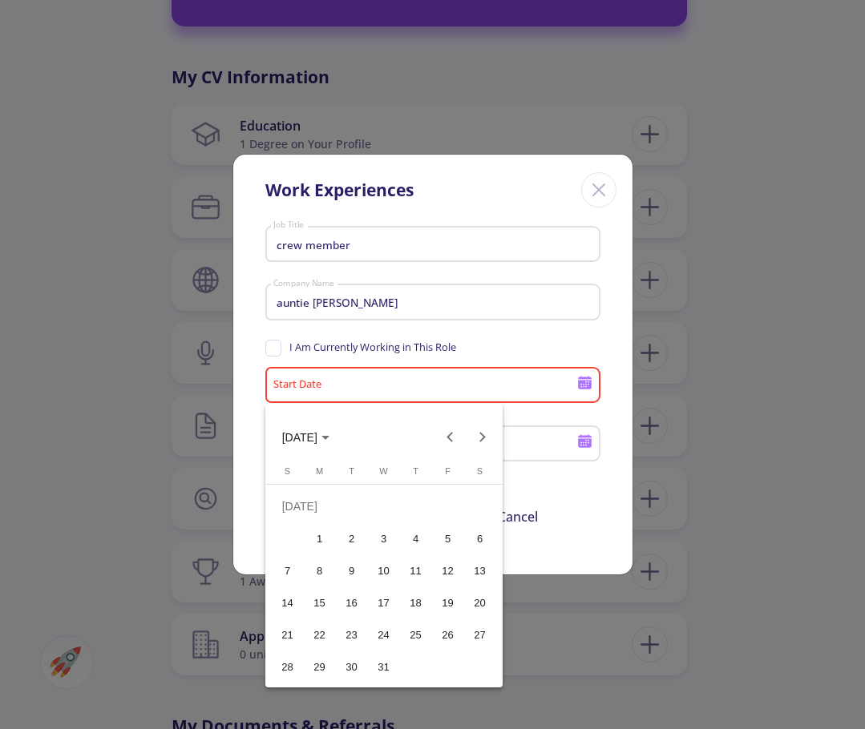
click at [325, 532] on div "1" at bounding box center [319, 538] width 29 height 29
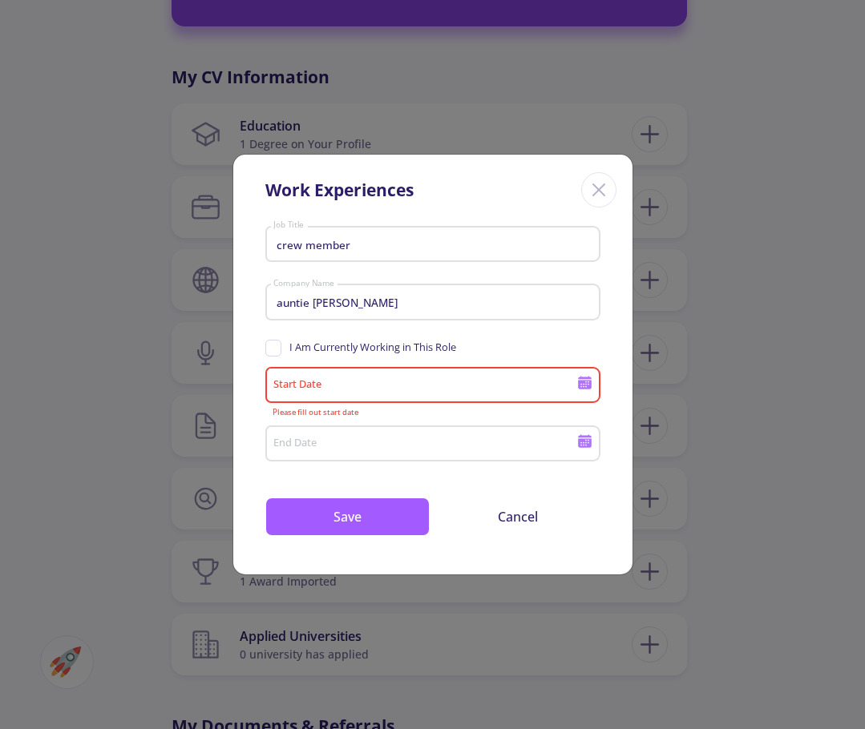
type input "[DATE]"
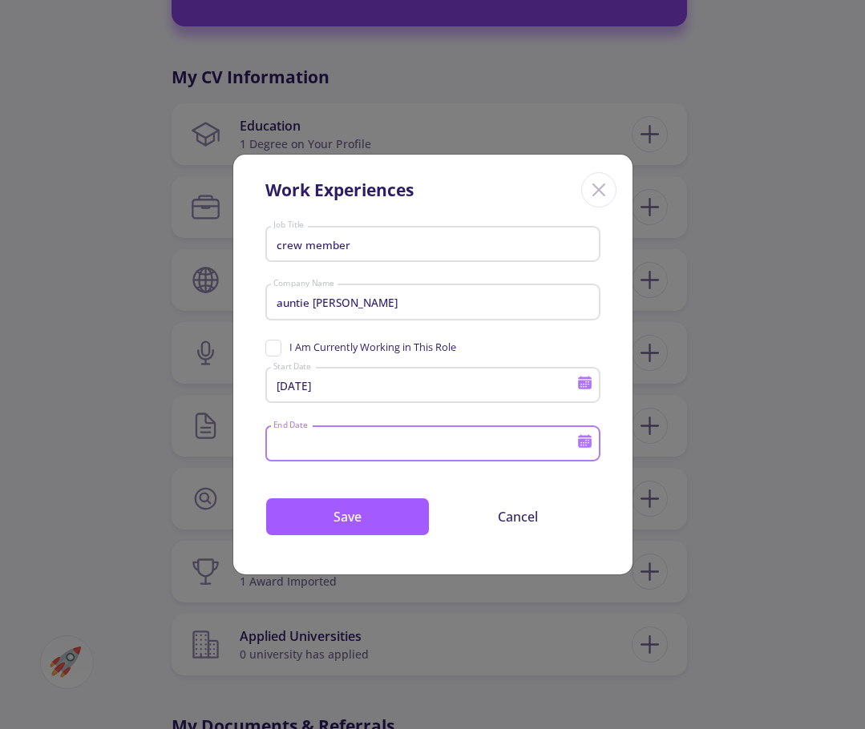
click at [464, 441] on input "End Date" at bounding box center [427, 445] width 309 height 14
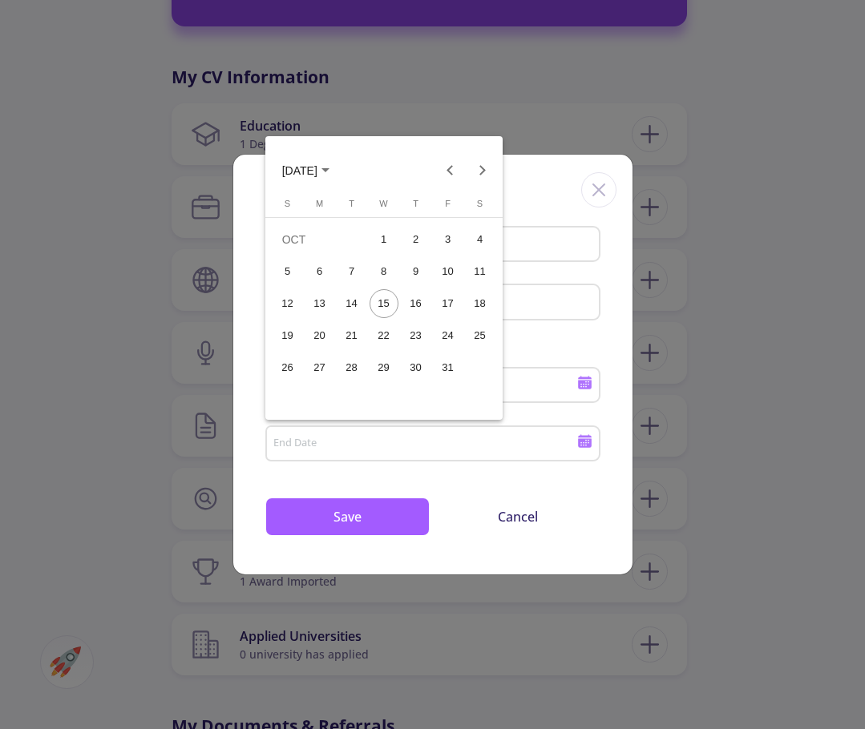
click at [317, 170] on span "[DATE]" at bounding box center [299, 170] width 35 height 13
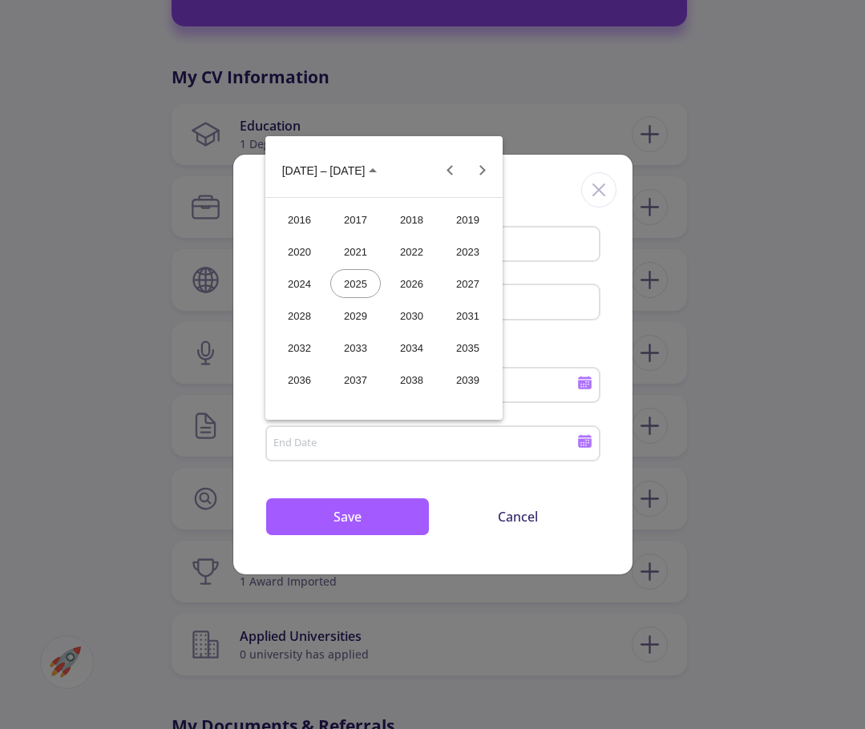
click at [312, 277] on div "2024" at bounding box center [299, 283] width 51 height 29
click at [302, 316] on div "SEP" at bounding box center [299, 315] width 51 height 29
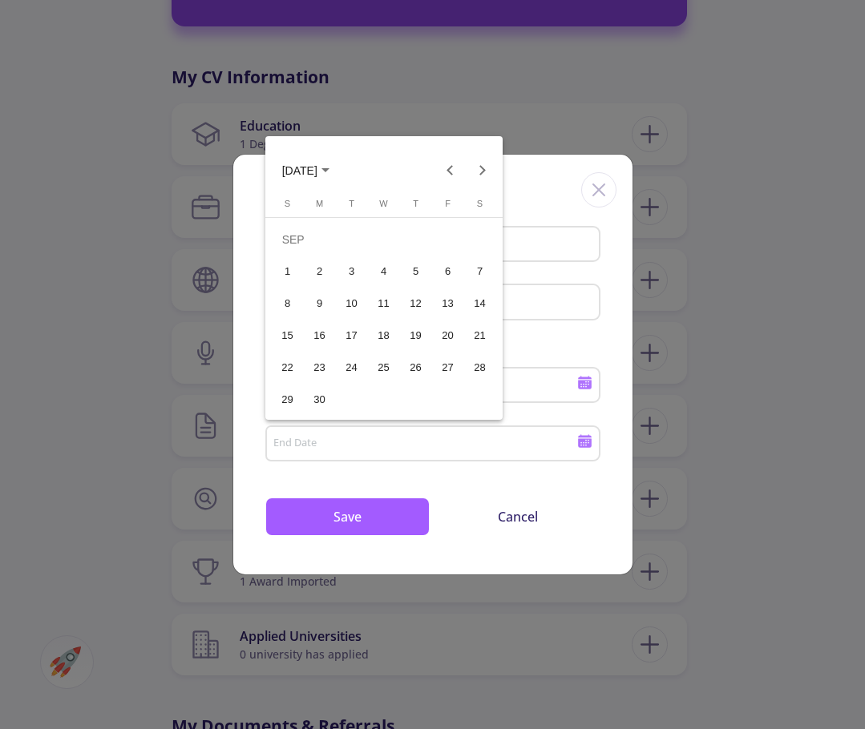
click at [296, 330] on div "15" at bounding box center [287, 335] width 29 height 29
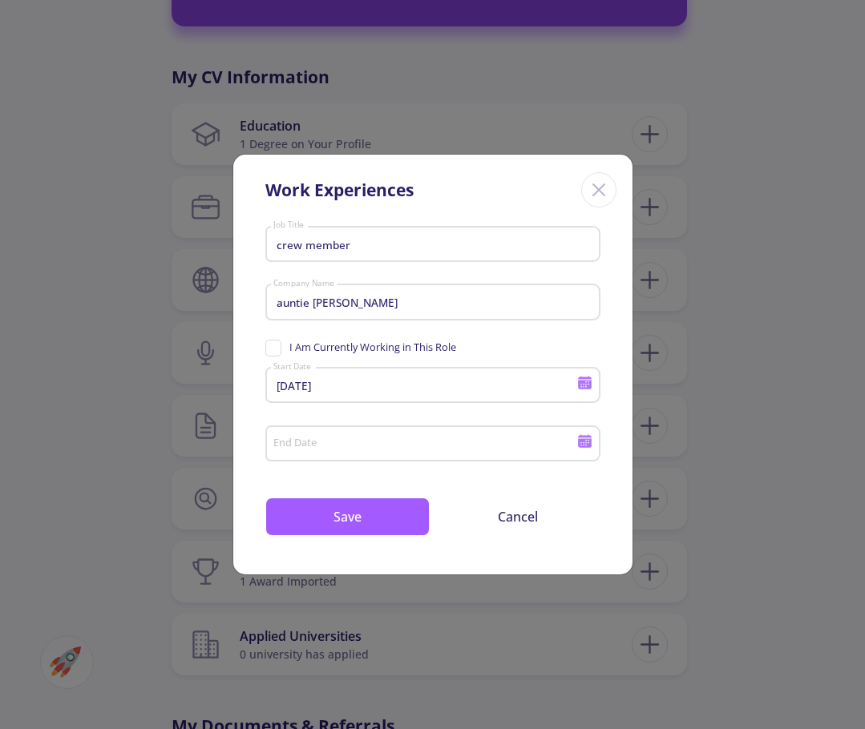
type input "[DATE]"
click at [363, 515] on button "Save" at bounding box center [347, 517] width 164 height 38
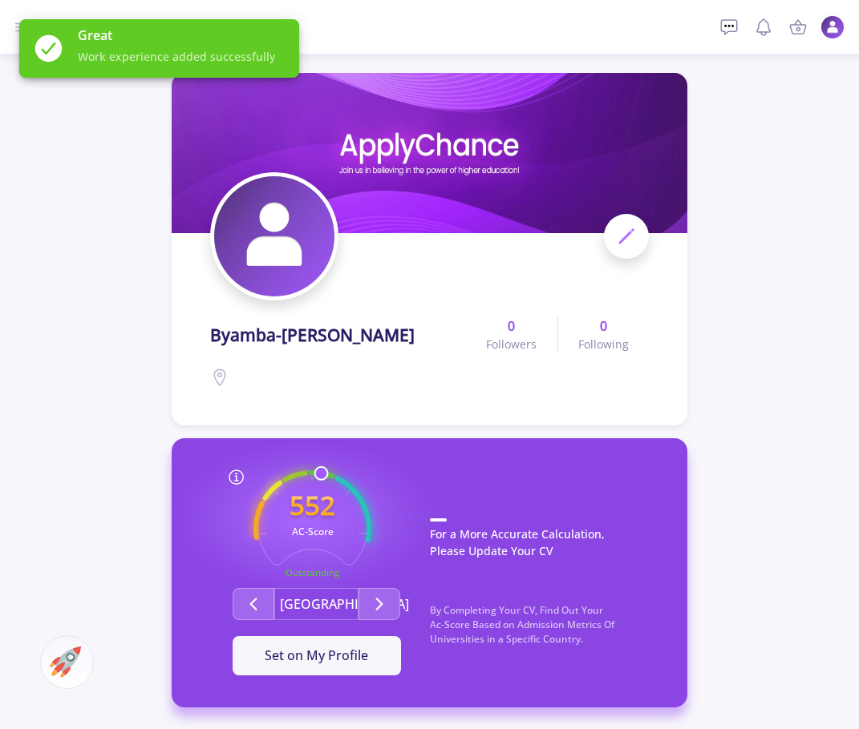
scroll to position [0, 0]
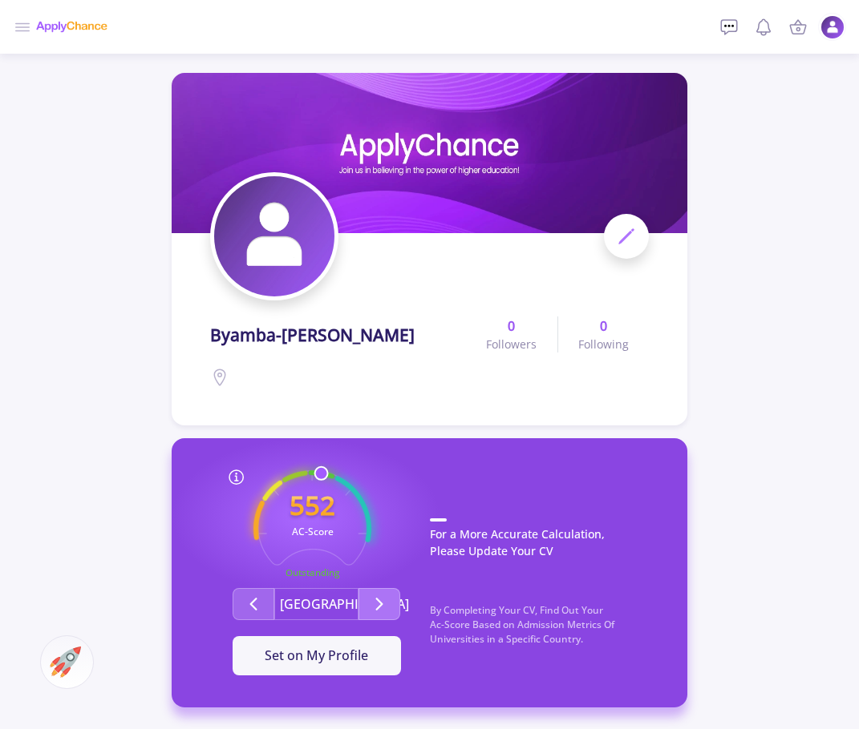
click at [381, 608] on icon "Second group" at bounding box center [379, 604] width 19 height 19
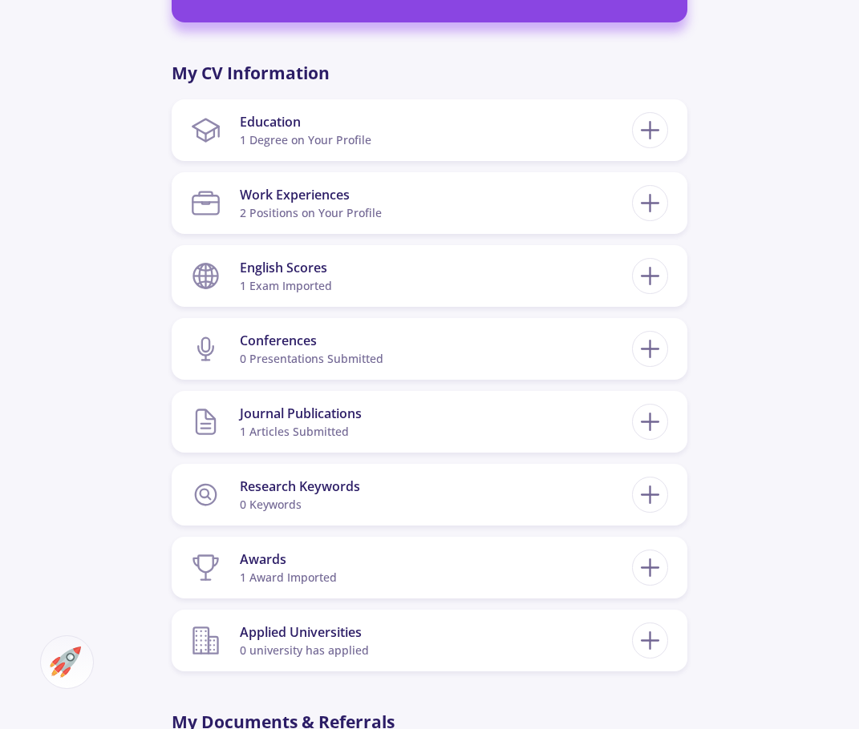
scroll to position [708, 0]
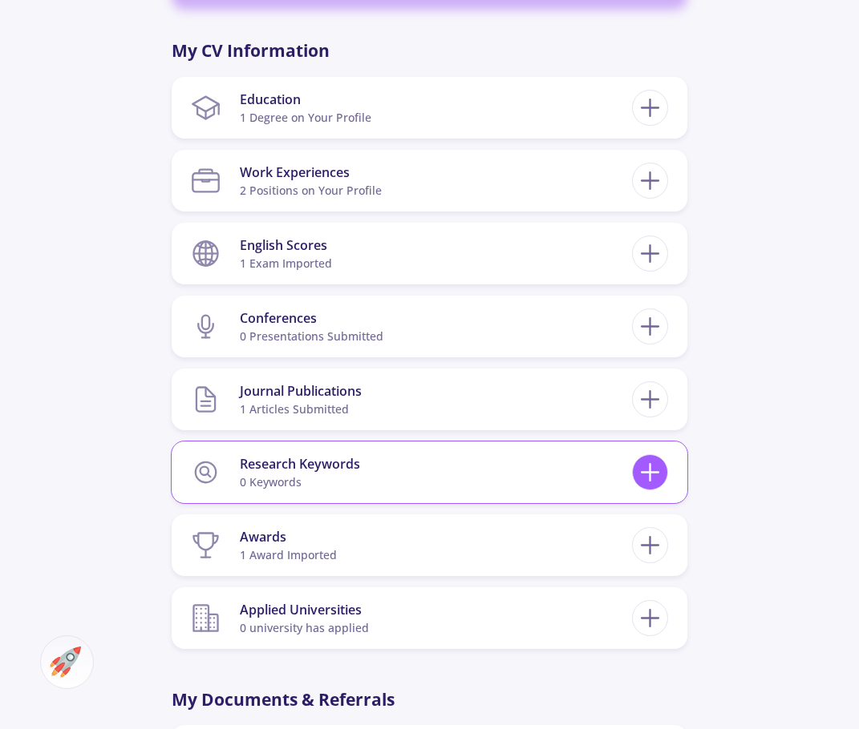
click at [647, 479] on icon at bounding box center [650, 473] width 30 height 30
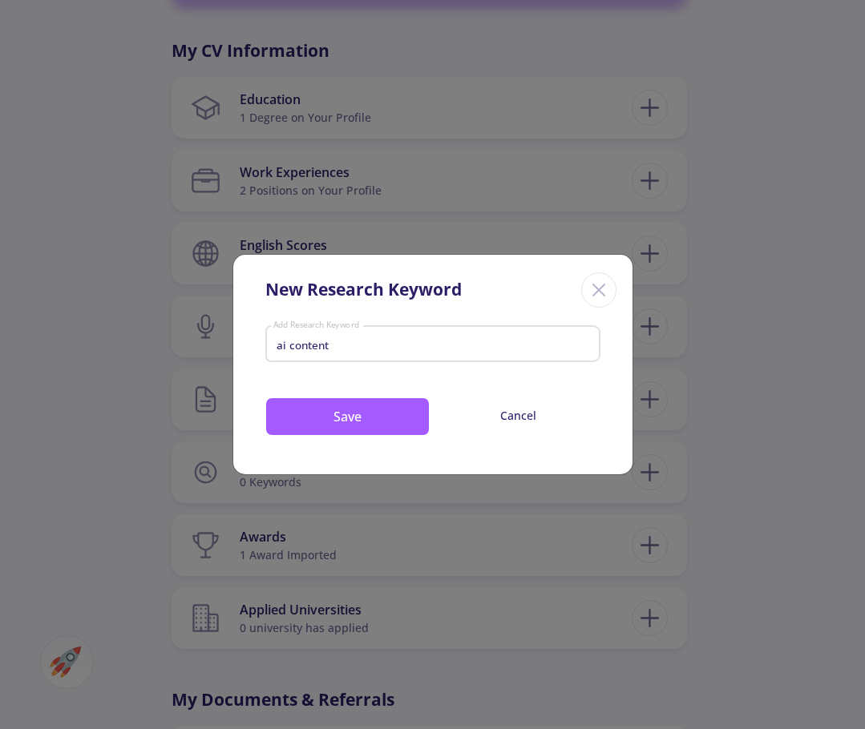
click at [447, 342] on input "ai content" at bounding box center [433, 345] width 320 height 14
drag, startPoint x: 288, startPoint y: 348, endPoint x: 267, endPoint y: 347, distance: 20.9
click at [267, 347] on div "ai content Add Research Keyword" at bounding box center [432, 341] width 335 height 42
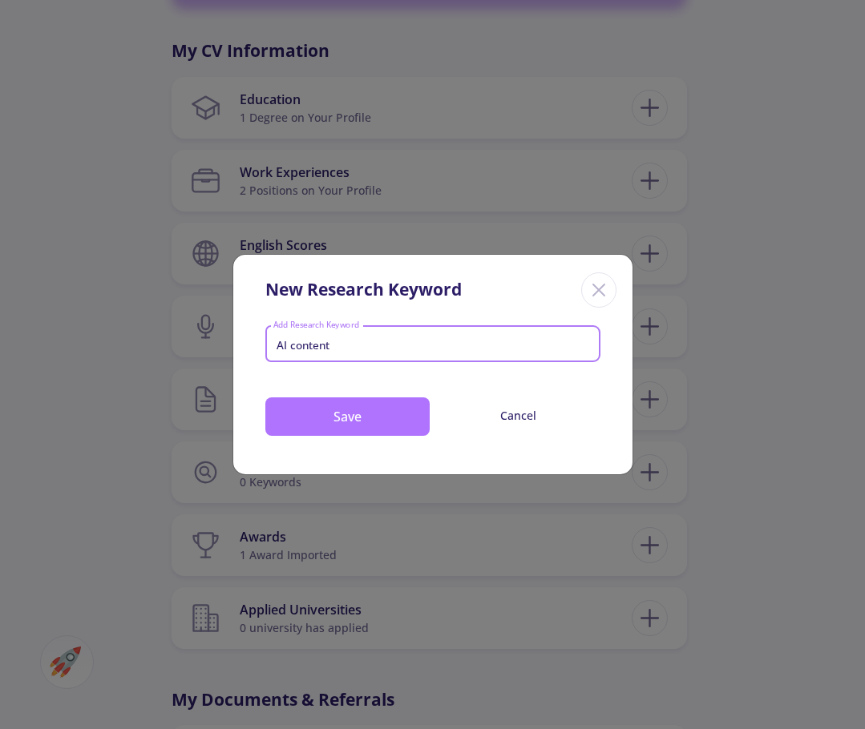
type input "AI content"
click at [345, 410] on button "Save" at bounding box center [347, 417] width 164 height 38
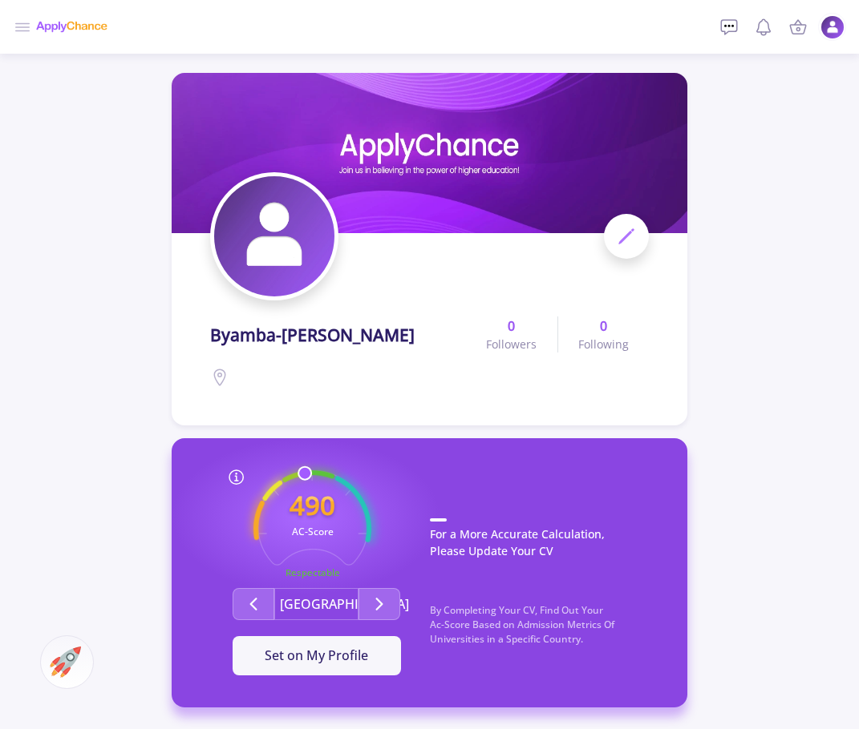
scroll to position [0, 0]
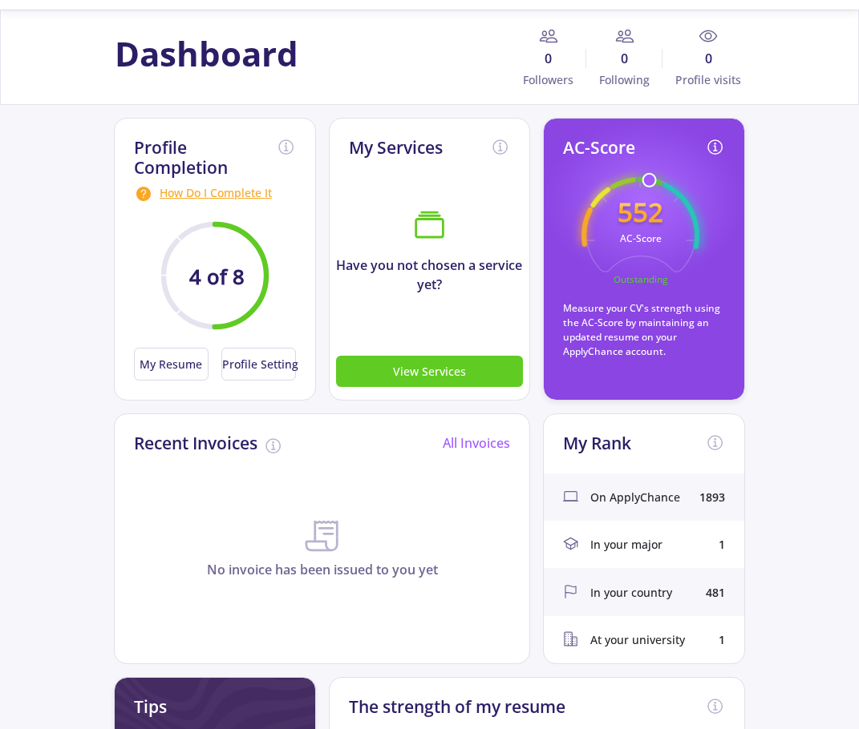
scroll to position [42, 0]
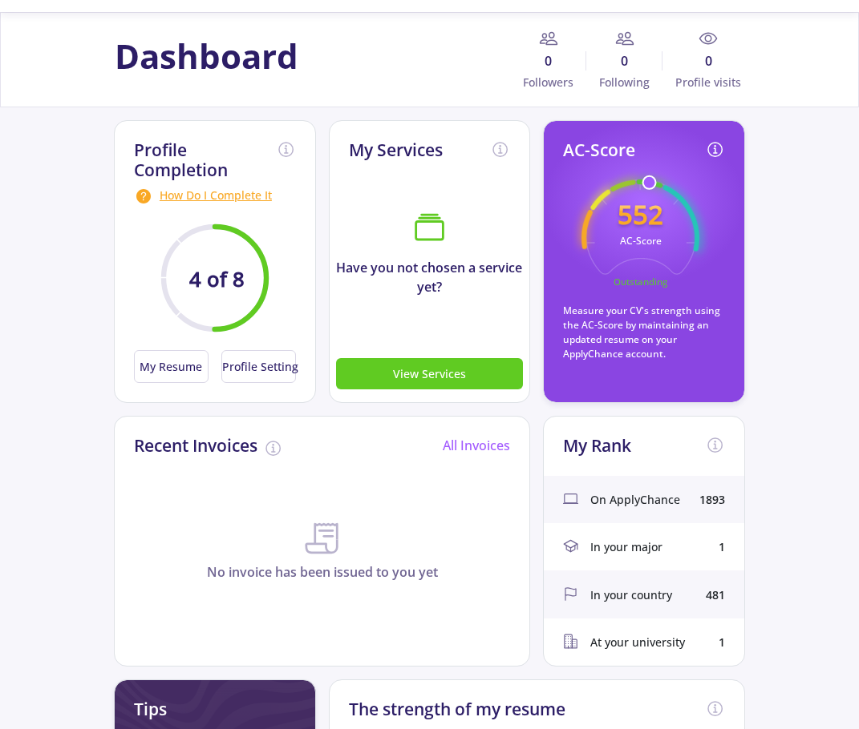
click at [623, 503] on span "On ApplyChance" at bounding box center [635, 499] width 90 height 17
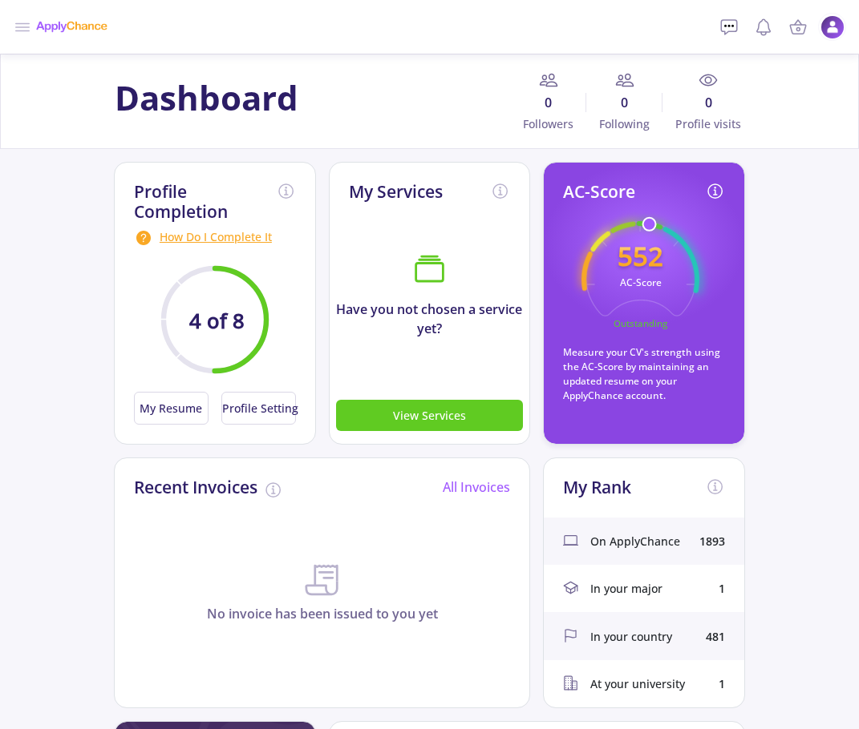
scroll to position [0, 0]
click at [15, 18] on icon at bounding box center [22, 27] width 19 height 19
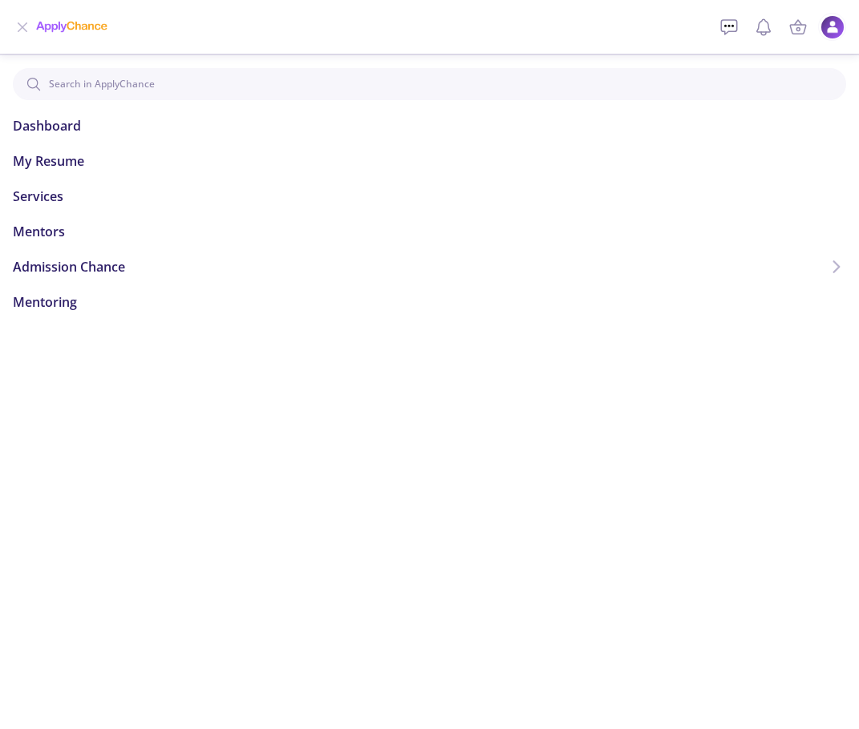
click at [32, 34] on div at bounding box center [429, 364] width 859 height 729
click at [43, 227] on span "Mentors" at bounding box center [39, 231] width 52 height 19
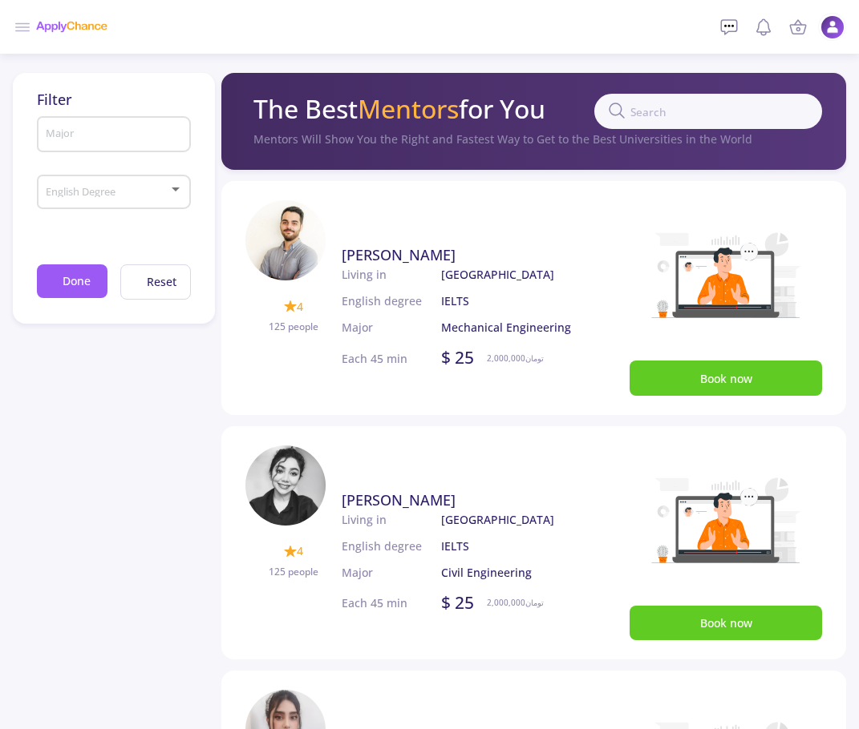
click at [661, 123] on input "text" at bounding box center [708, 111] width 228 height 35
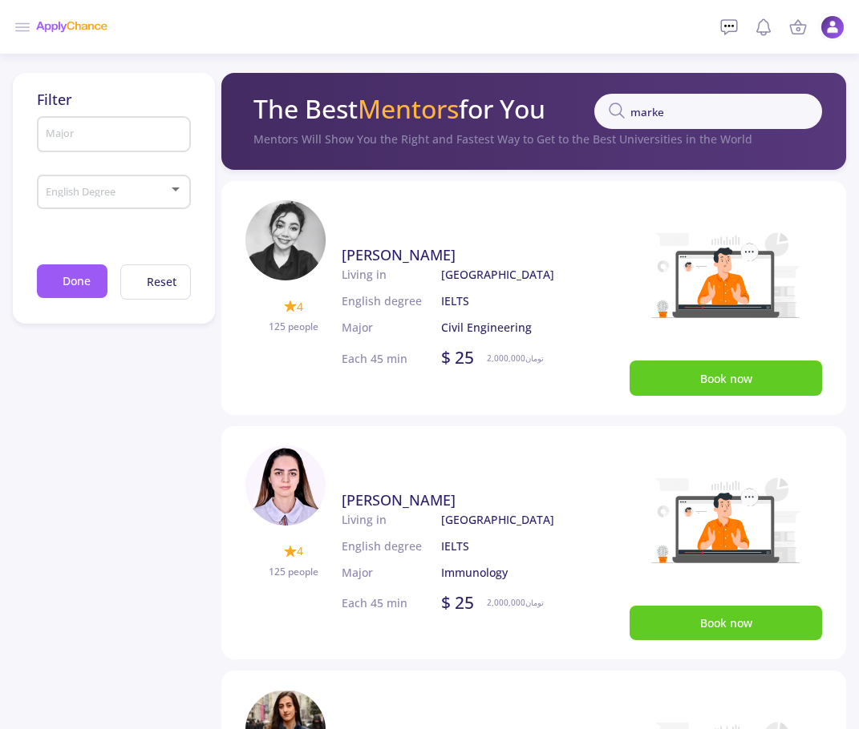
click at [679, 120] on input "marke" at bounding box center [708, 111] width 228 height 35
type input "market"
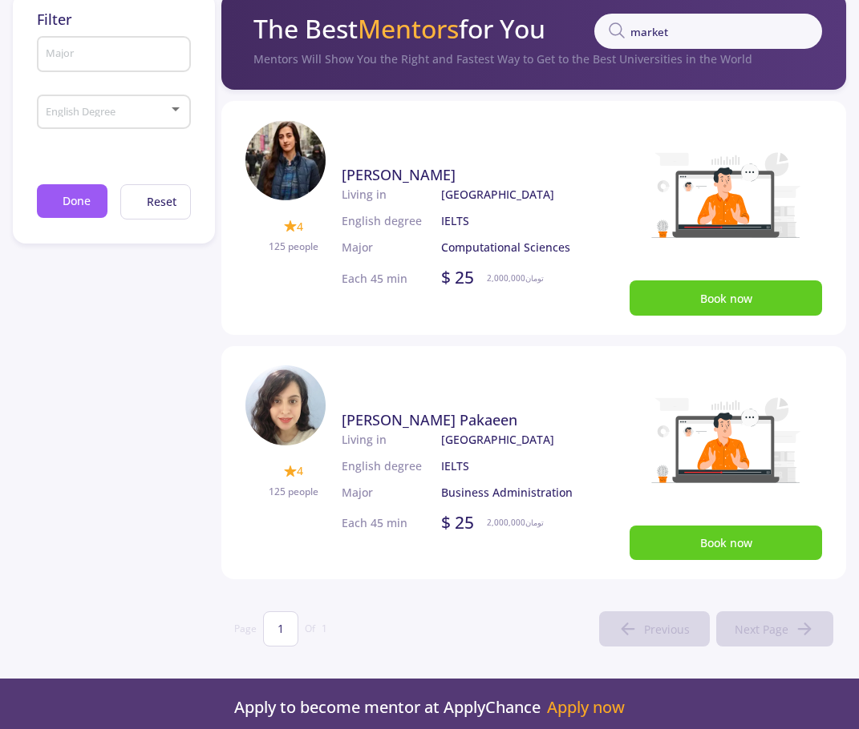
scroll to position [74, 0]
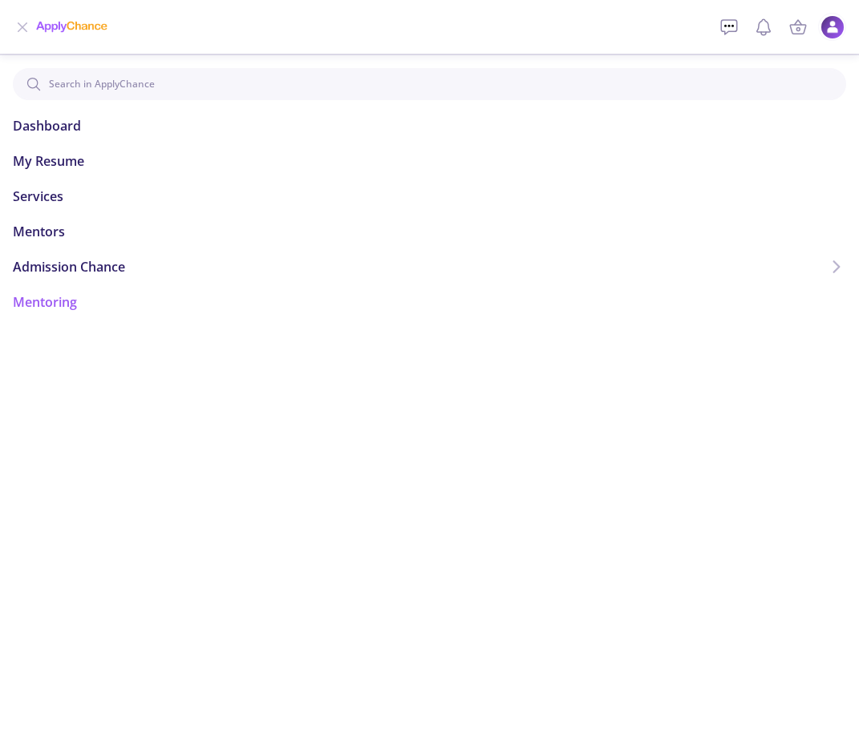
click at [63, 303] on span "Mentoring" at bounding box center [45, 302] width 64 height 19
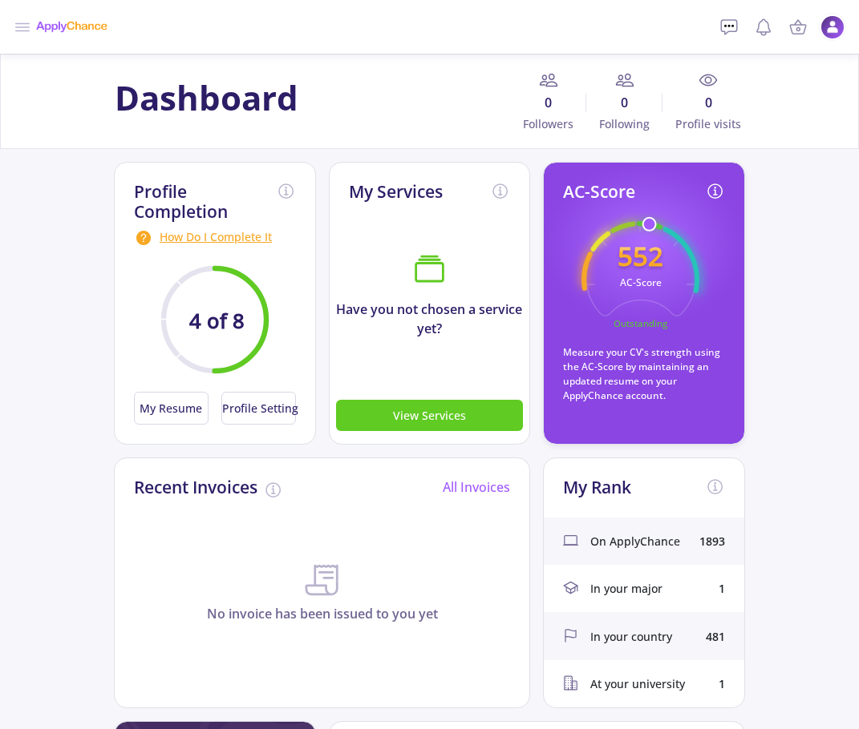
click at [18, 23] on line at bounding box center [23, 23] width 14 height 0
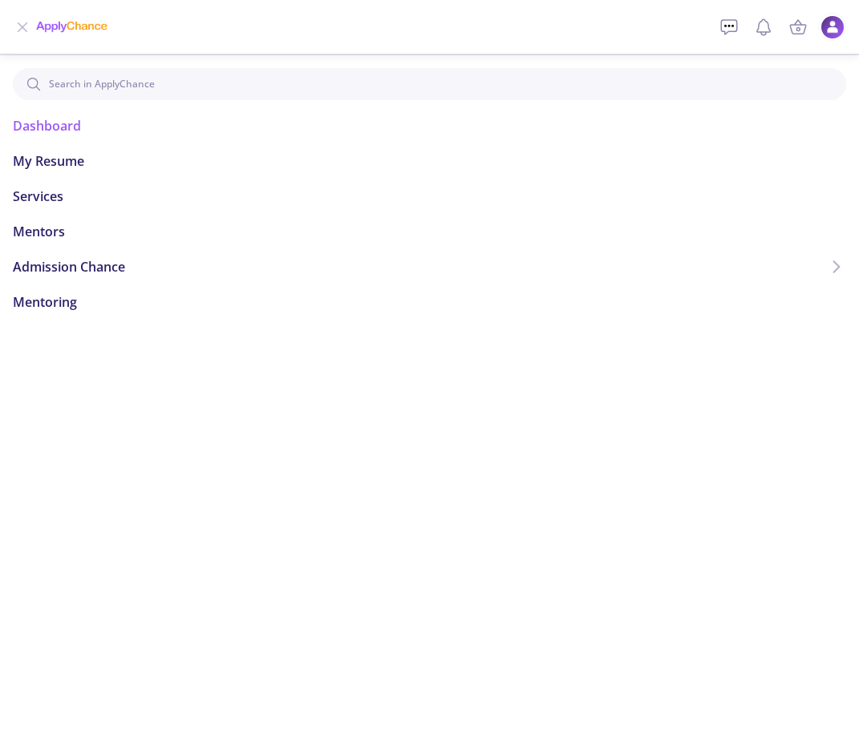
click at [41, 121] on span "Dashboard" at bounding box center [47, 125] width 68 height 19
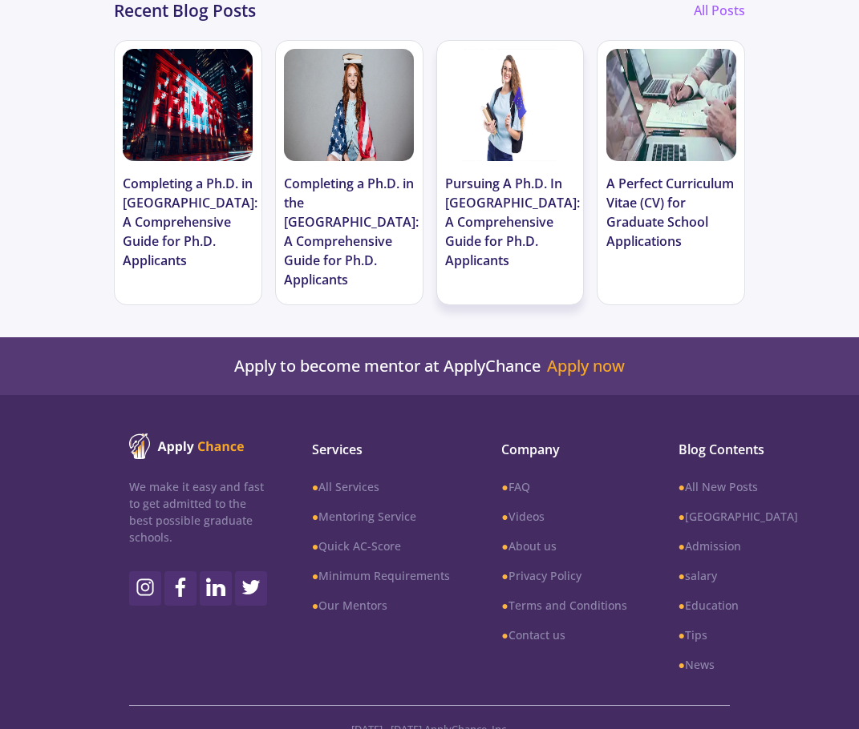
scroll to position [1004, 0]
